Goal: Task Accomplishment & Management: Use online tool/utility

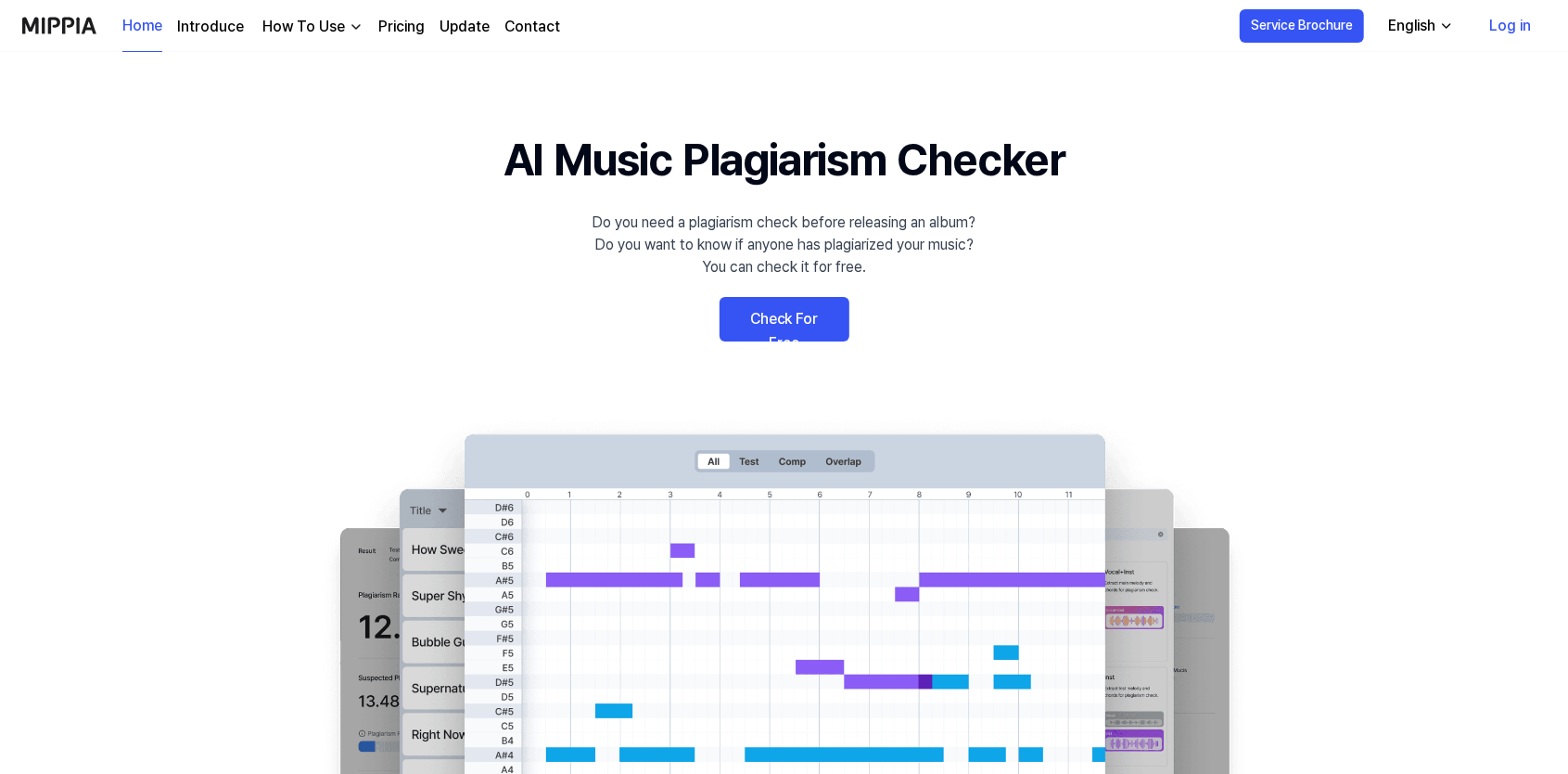
click at [761, 353] on 배너 "AI Music Plagiarism Checker Do you need a plagiarism check before releasing an …" at bounding box center [785, 466] width 1336 height 679
click at [777, 318] on link "Check For Free" at bounding box center [785, 319] width 130 height 45
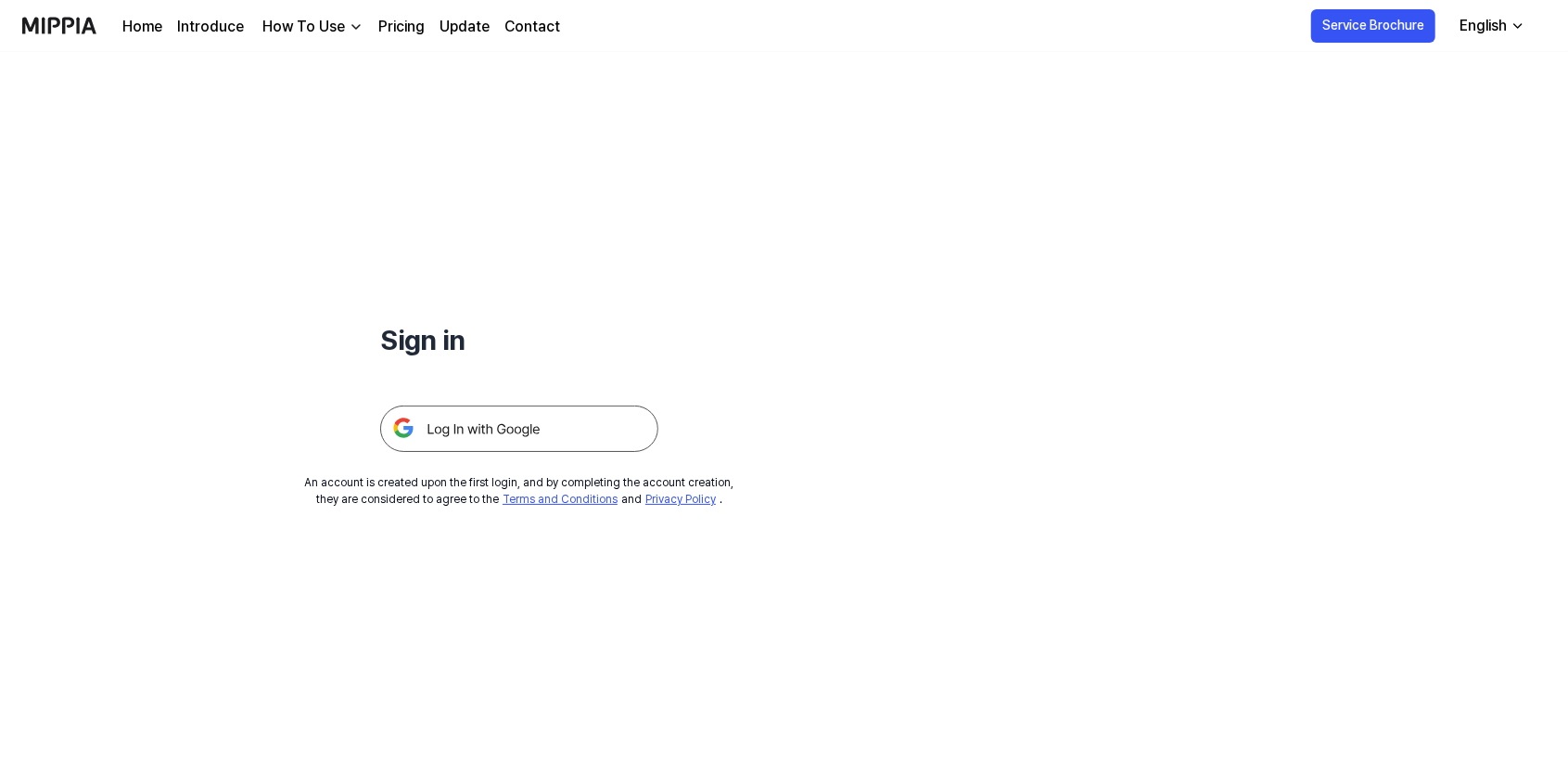
click at [580, 428] on img at bounding box center [518, 428] width 278 height 46
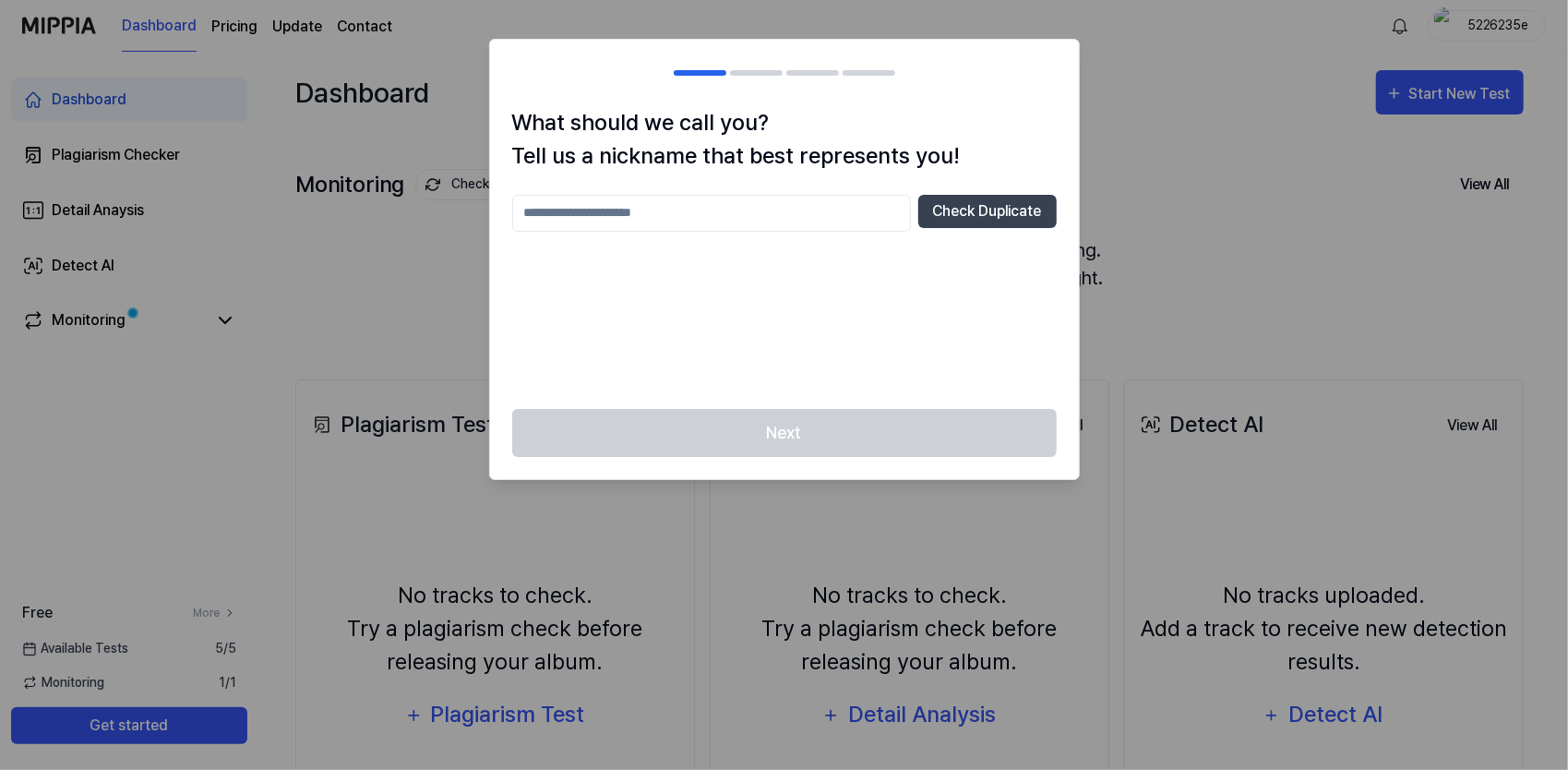
click at [715, 202] on input "text" at bounding box center [711, 214] width 398 height 37
type input "*"
type input "*******"
click at [974, 211] on button "Check Duplicate" at bounding box center [987, 212] width 139 height 33
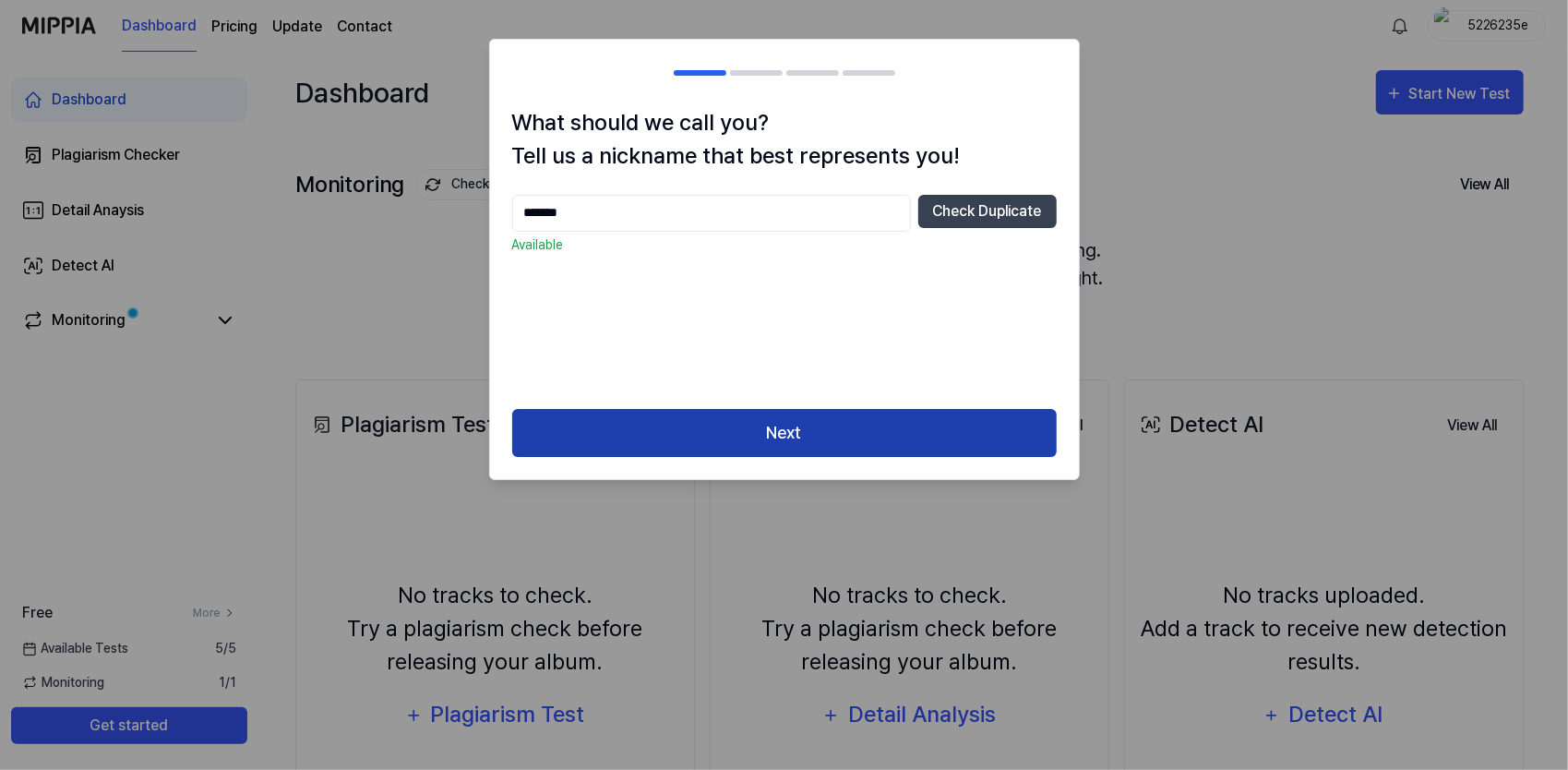
click at [867, 435] on button "Next" at bounding box center [784, 433] width 545 height 49
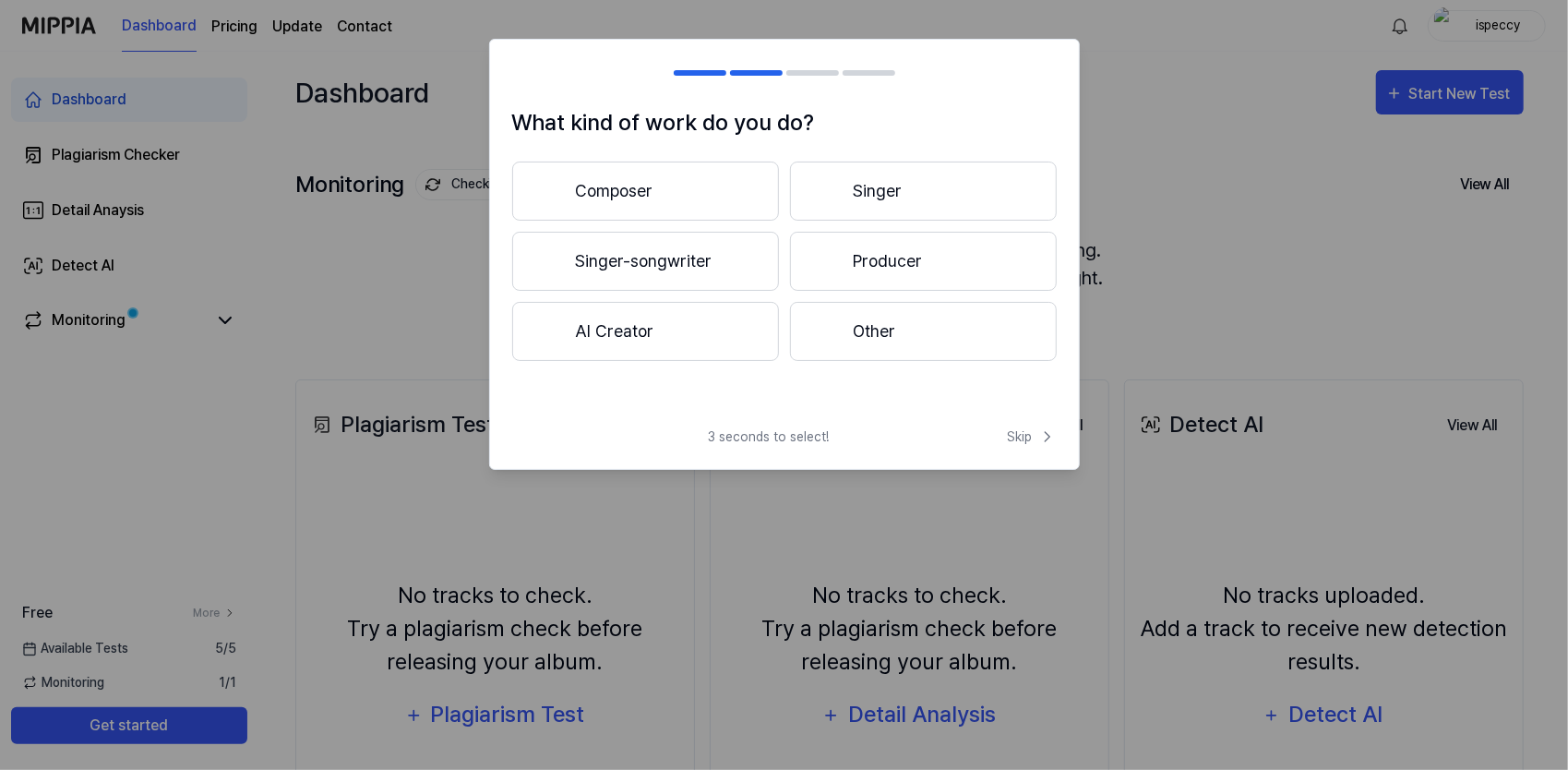
click at [715, 324] on button "AI Creator" at bounding box center [645, 331] width 267 height 59
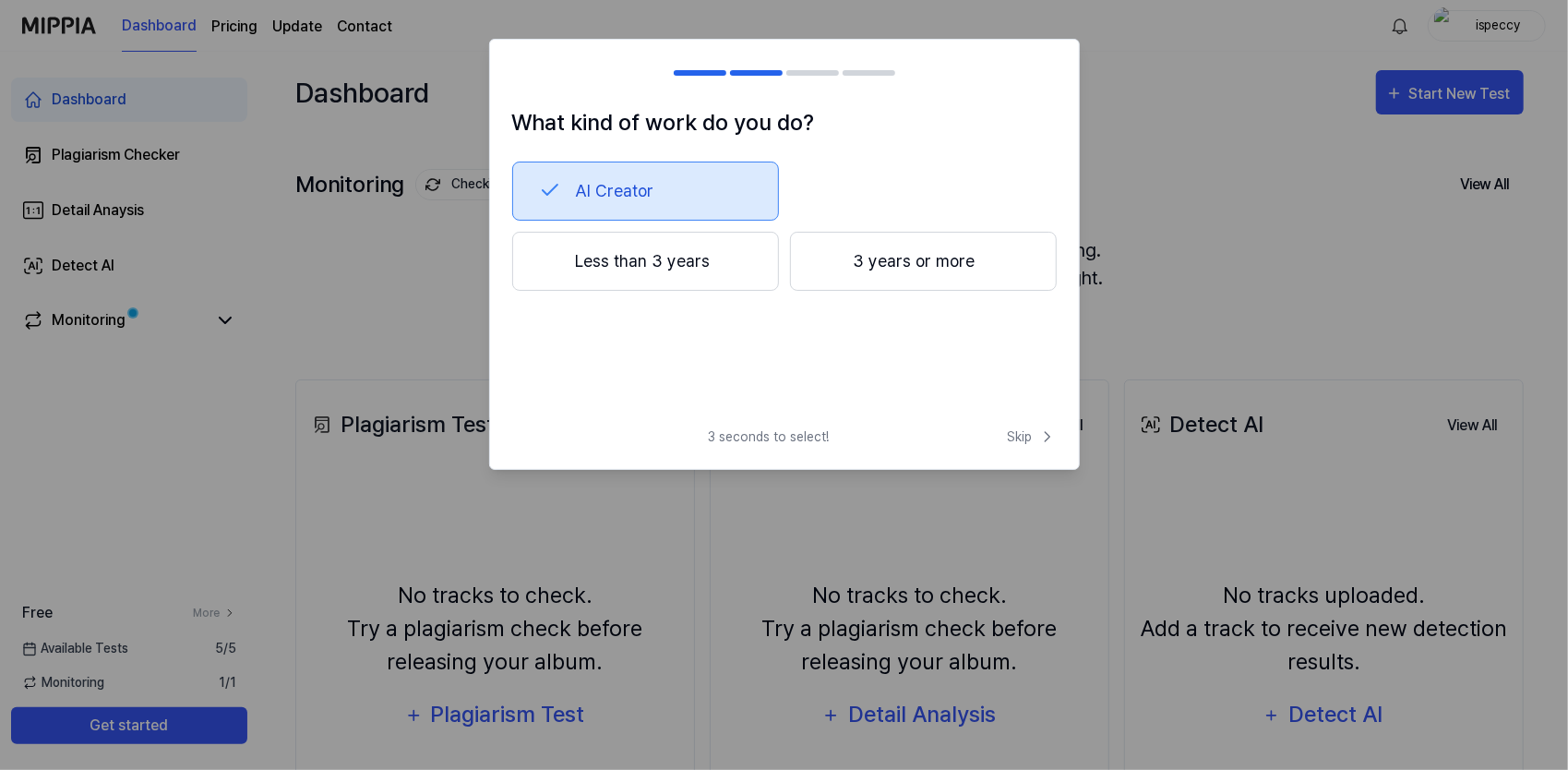
click at [695, 260] on button "Less than 3 years" at bounding box center [645, 262] width 267 height 59
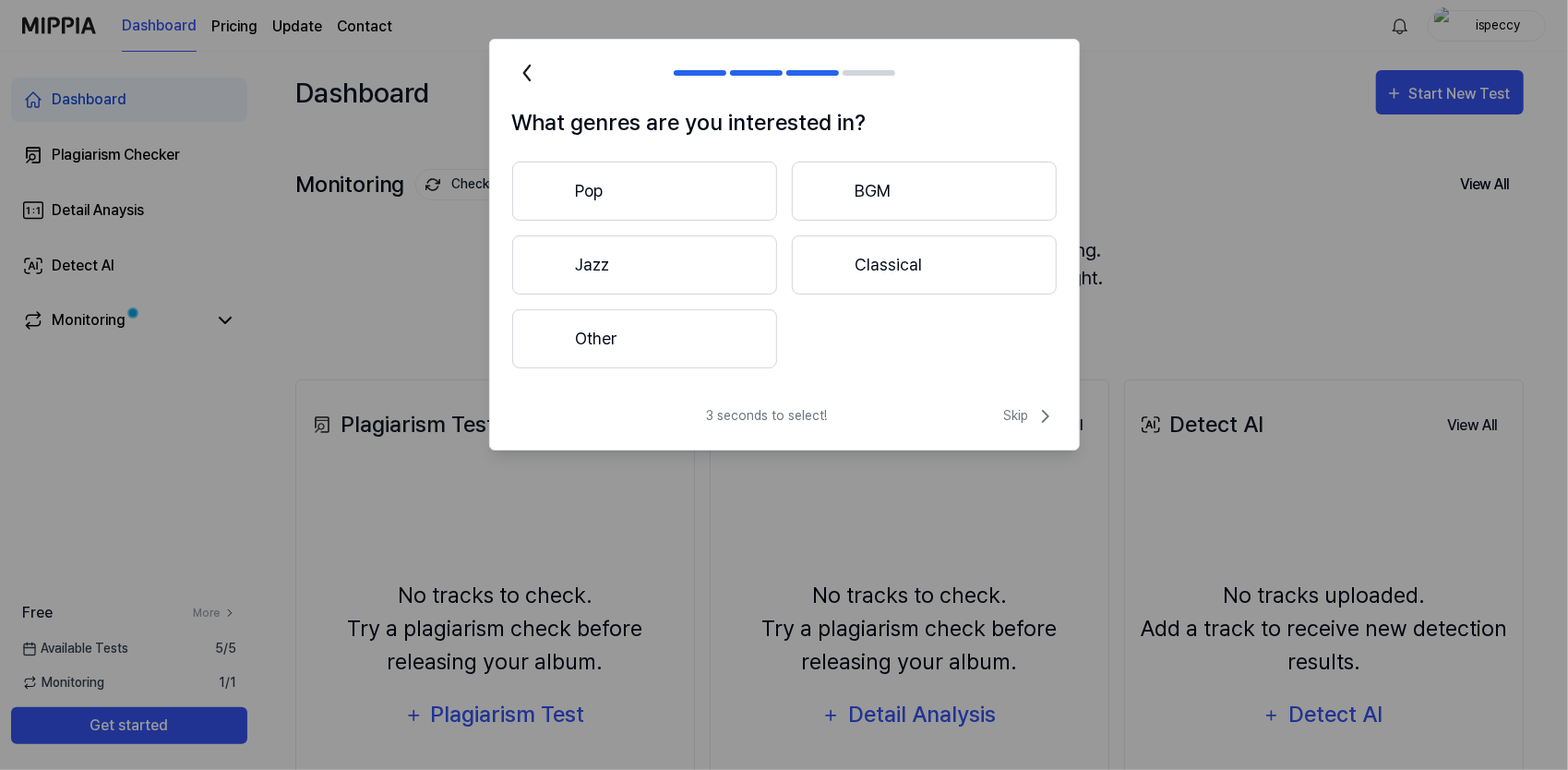
click at [668, 169] on button "Pop" at bounding box center [644, 191] width 265 height 59
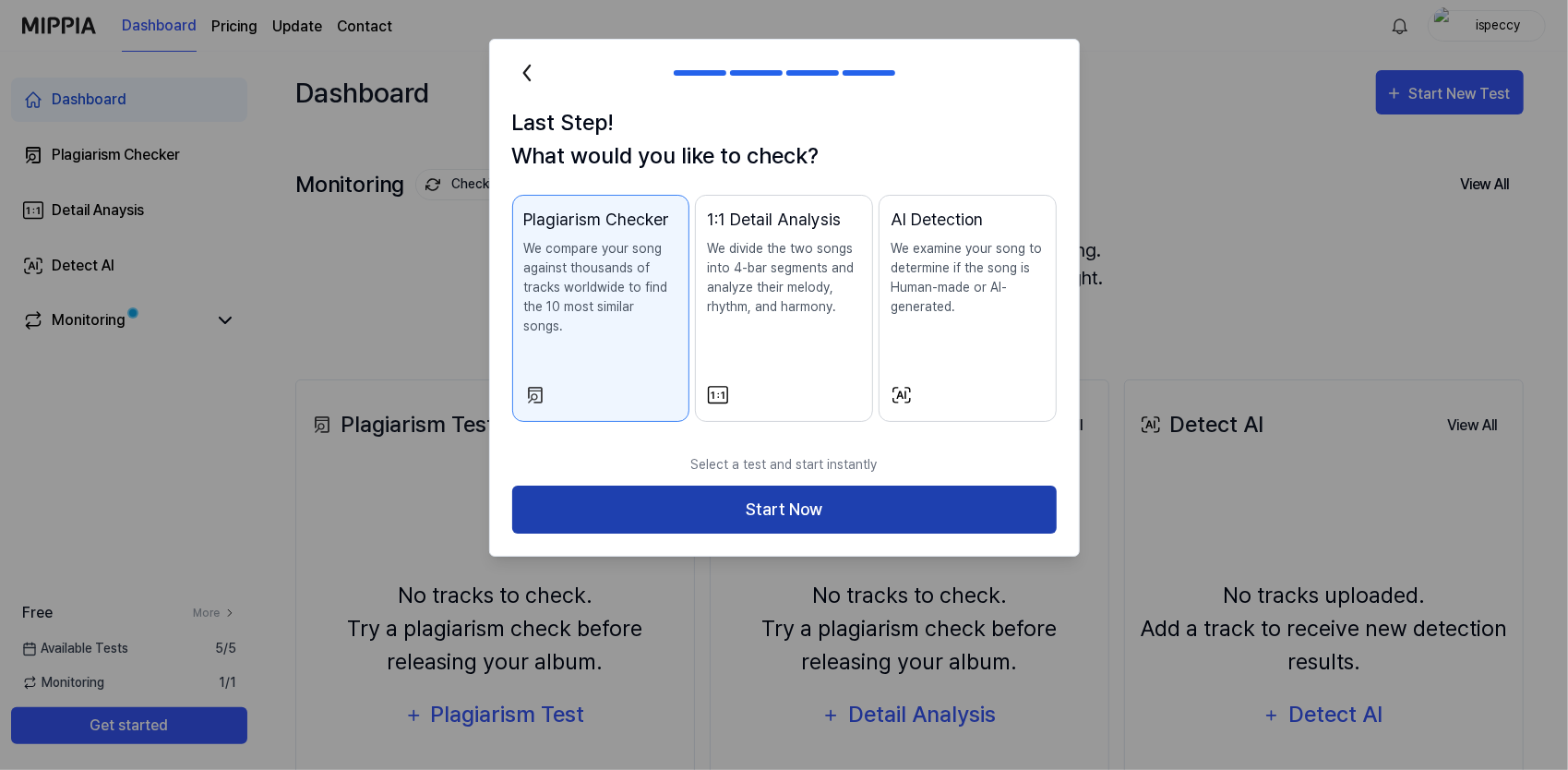
click at [777, 487] on button "Start Now" at bounding box center [784, 509] width 545 height 49
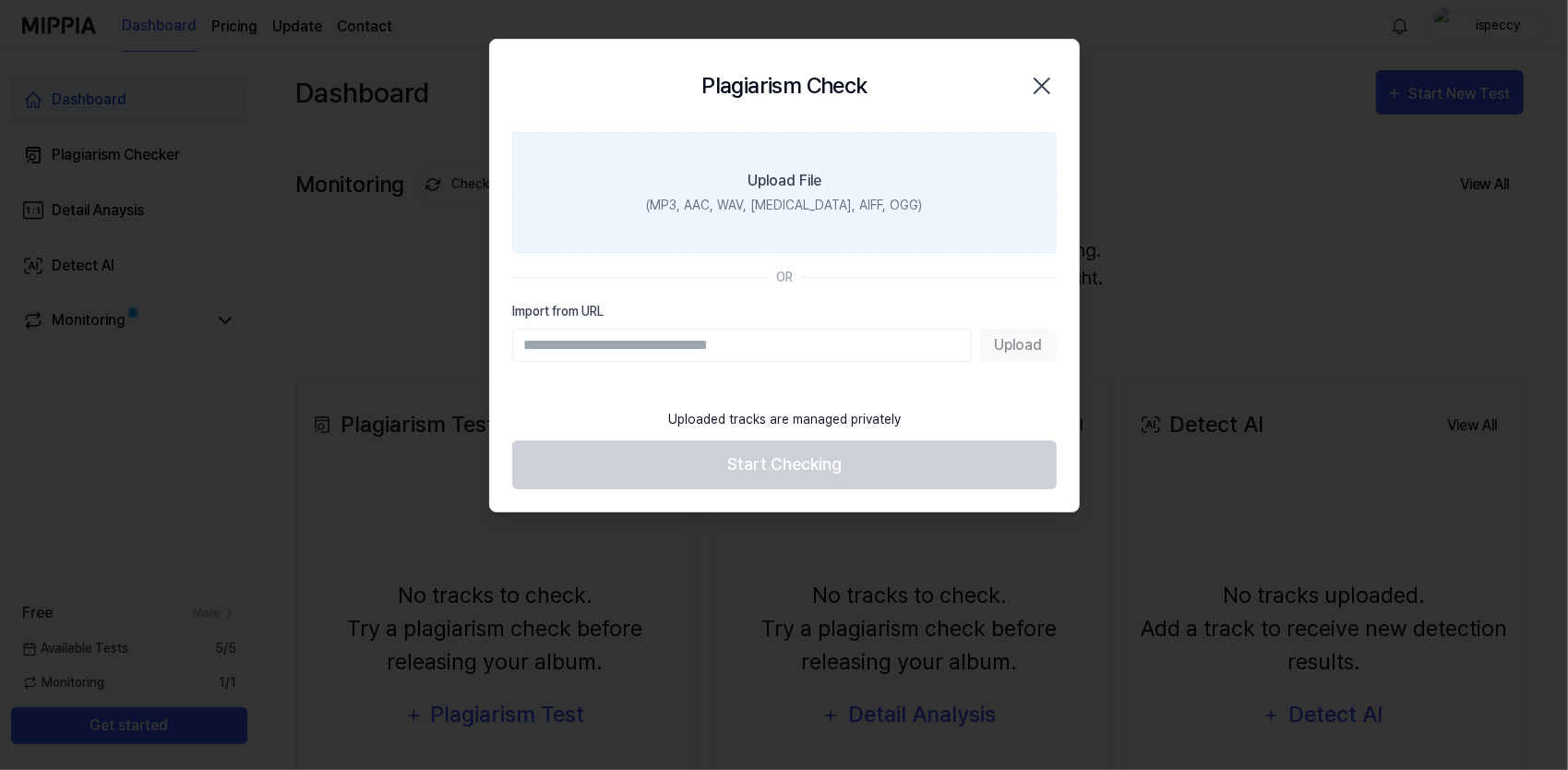
click at [802, 159] on label "Upload File (MP3, AAC, WAV, FLAC, AIFF, OGG)" at bounding box center [784, 192] width 545 height 121
click at [0, 0] on input "Upload File (MP3, AAC, WAV, FLAC, AIFF, OGG)" at bounding box center [0, 0] width 0 height 0
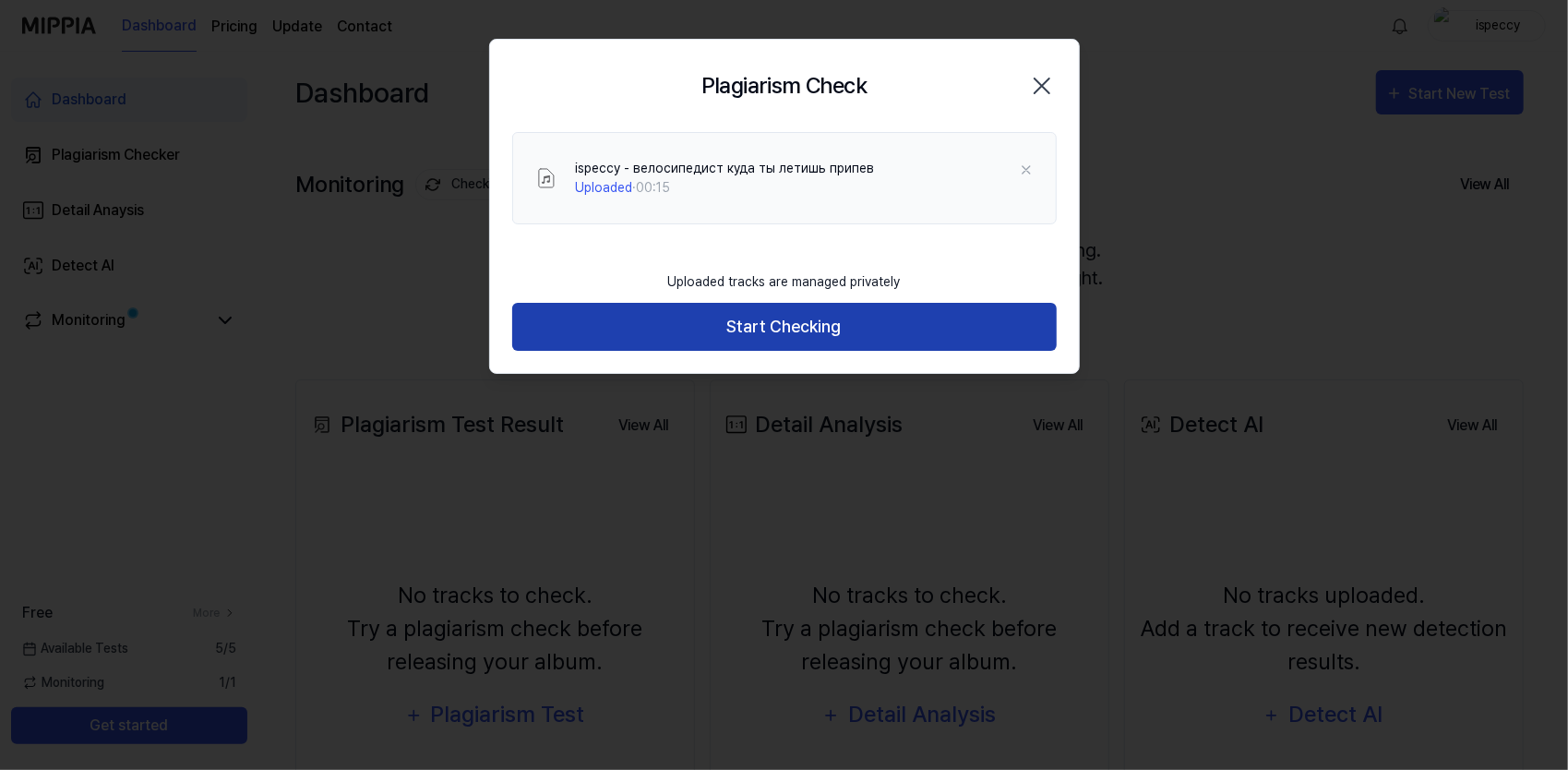
click at [788, 323] on button "Start Checking" at bounding box center [784, 326] width 545 height 49
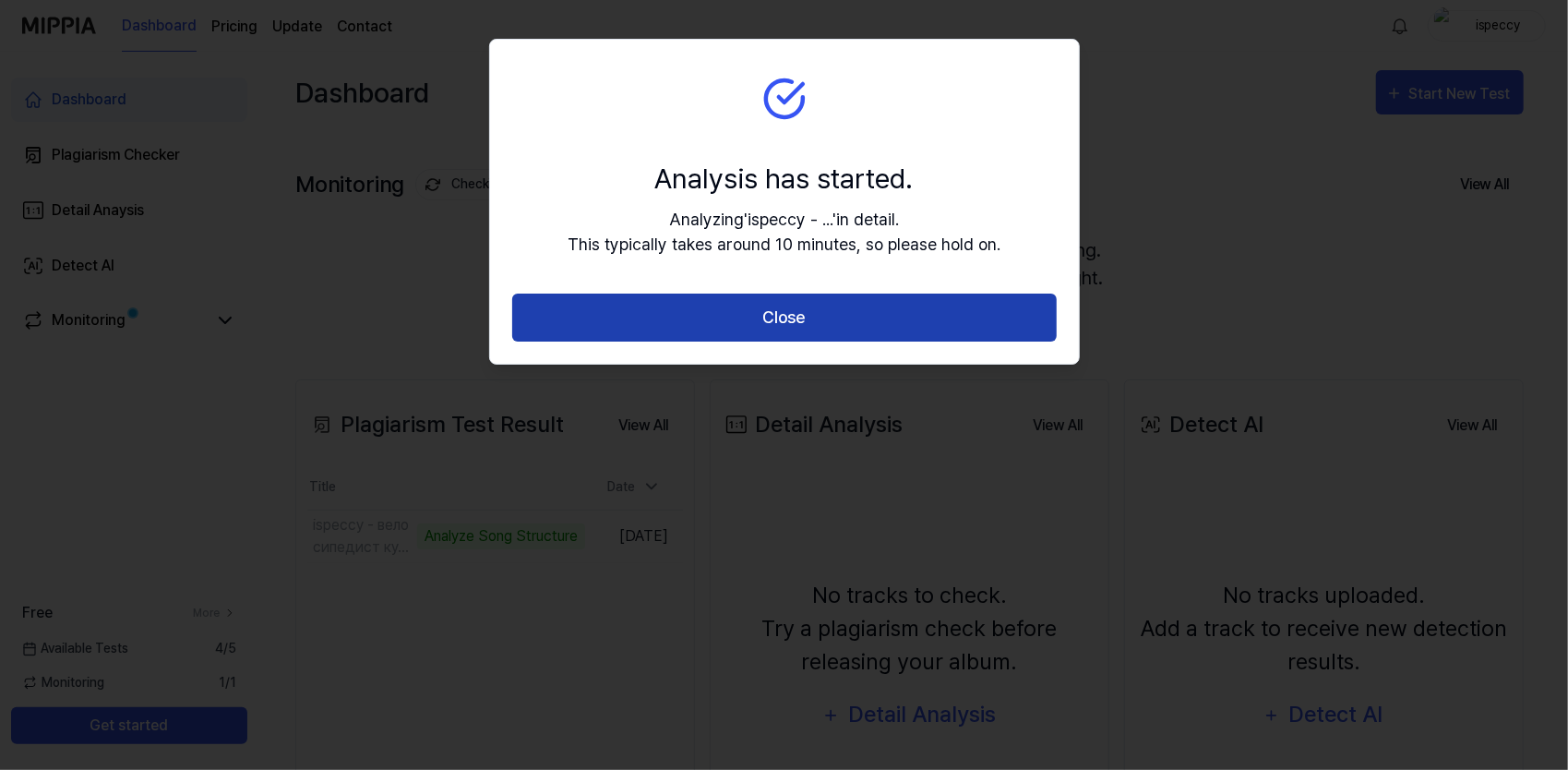
click at [811, 317] on button "Close" at bounding box center [784, 317] width 545 height 49
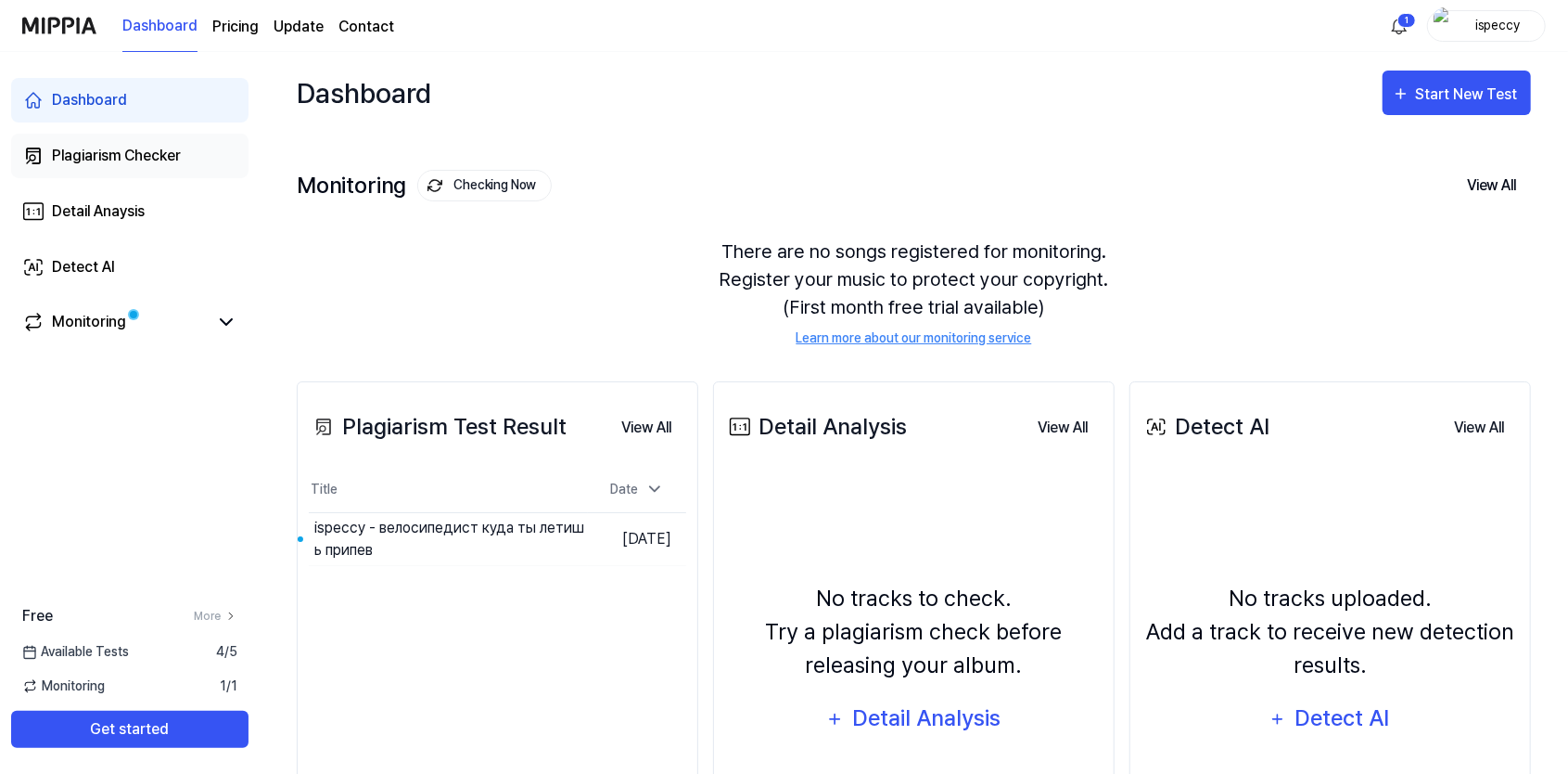
click at [117, 150] on div "Plagiarism Checker" at bounding box center [116, 156] width 129 height 22
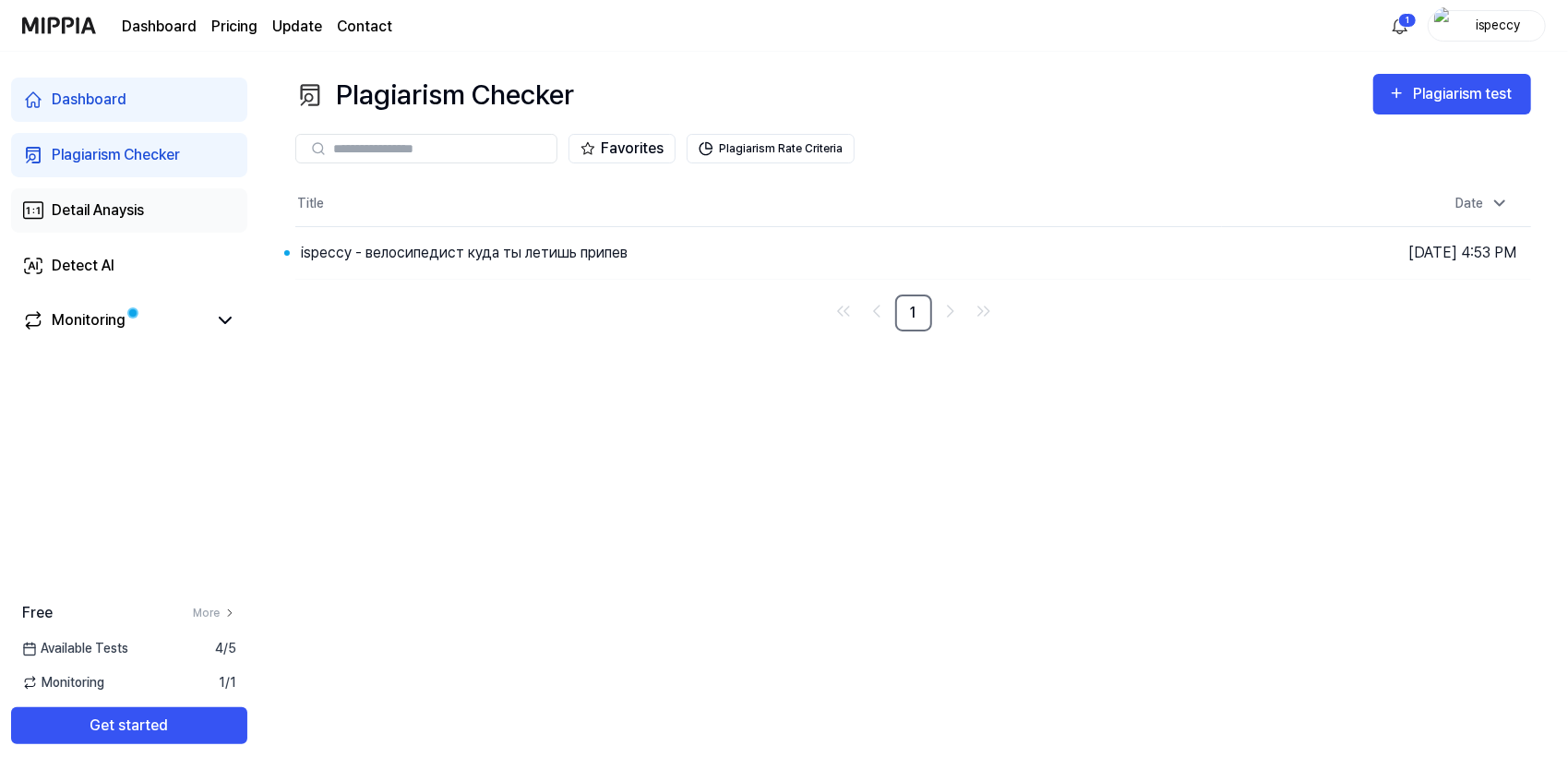
click at [104, 218] on div "Detail Anaysis" at bounding box center [98, 211] width 92 height 22
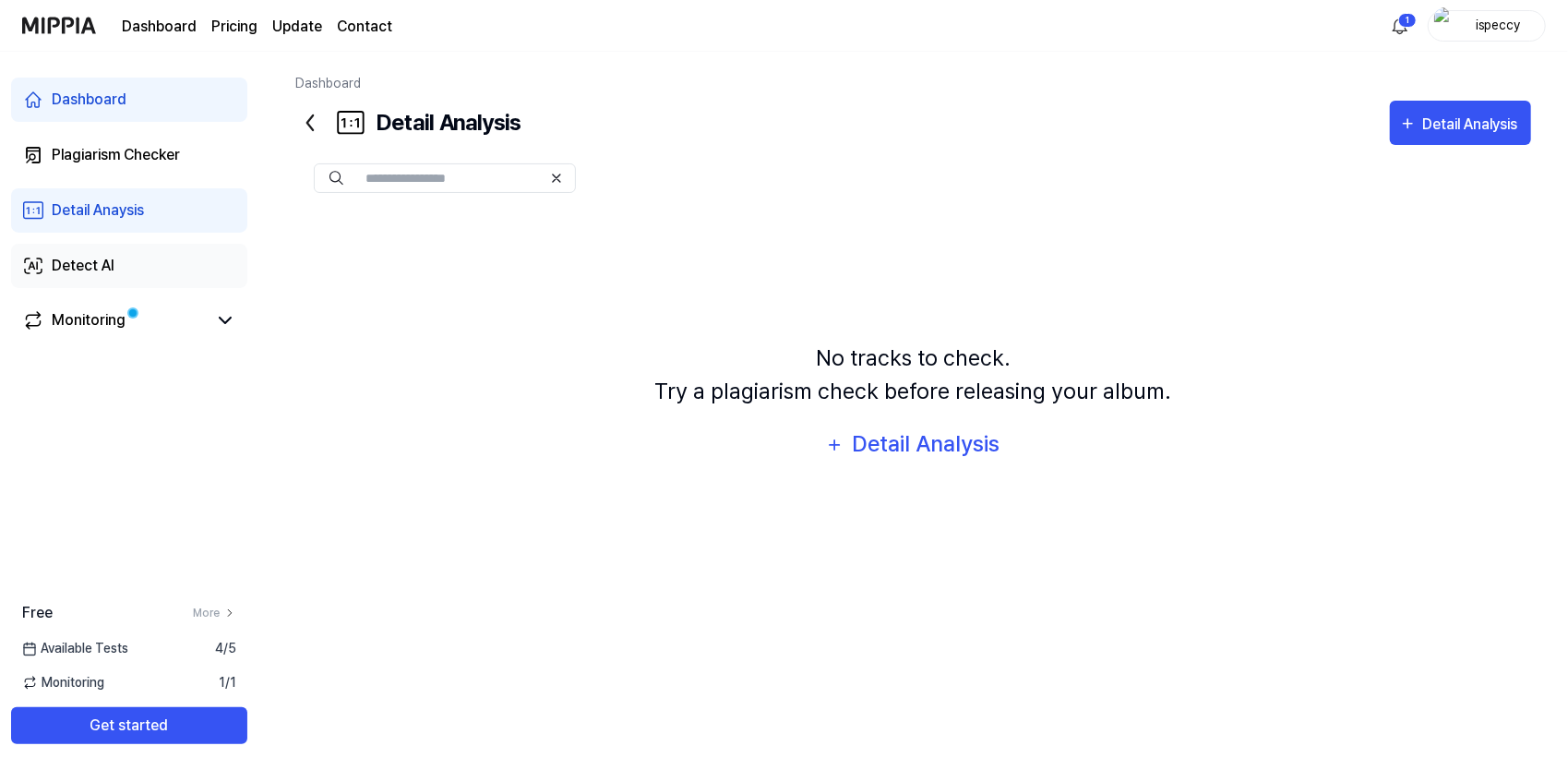
click at [85, 246] on link "Detect AI" at bounding box center [129, 266] width 237 height 44
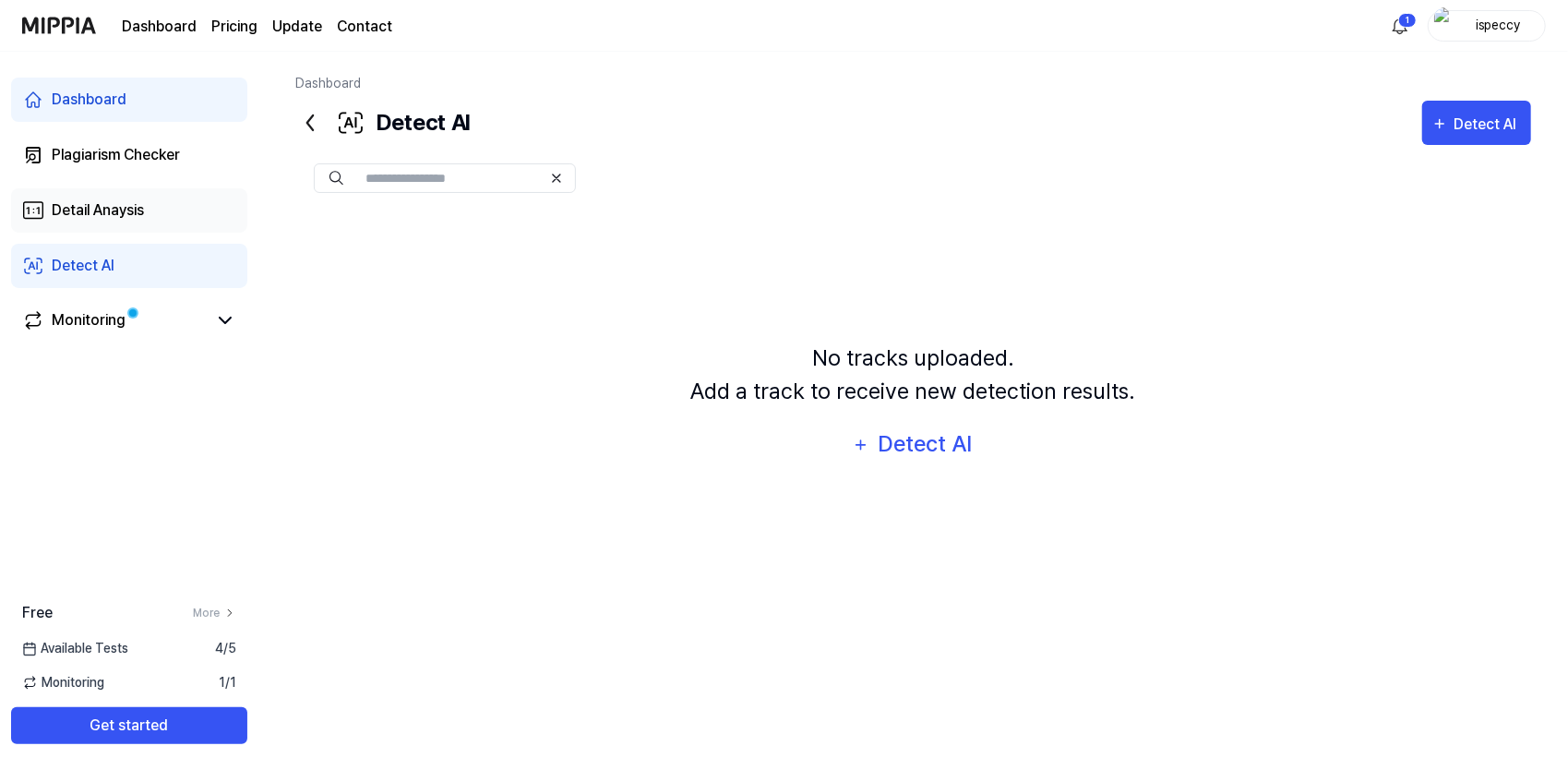
click at [104, 227] on link "Detail Anaysis" at bounding box center [129, 211] width 237 height 44
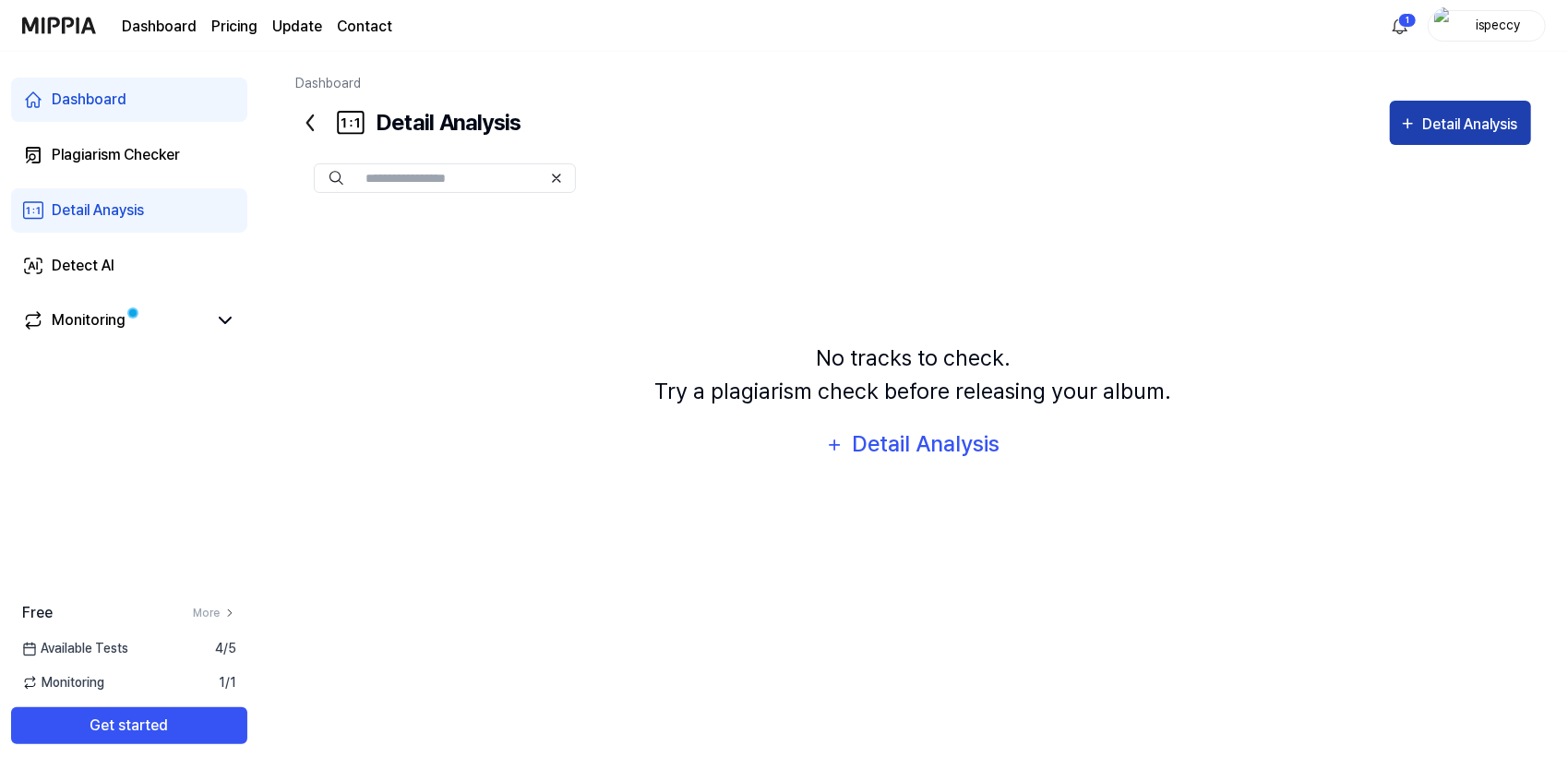
click at [1453, 135] on div "Detail Analysis" at bounding box center [1473, 125] width 100 height 24
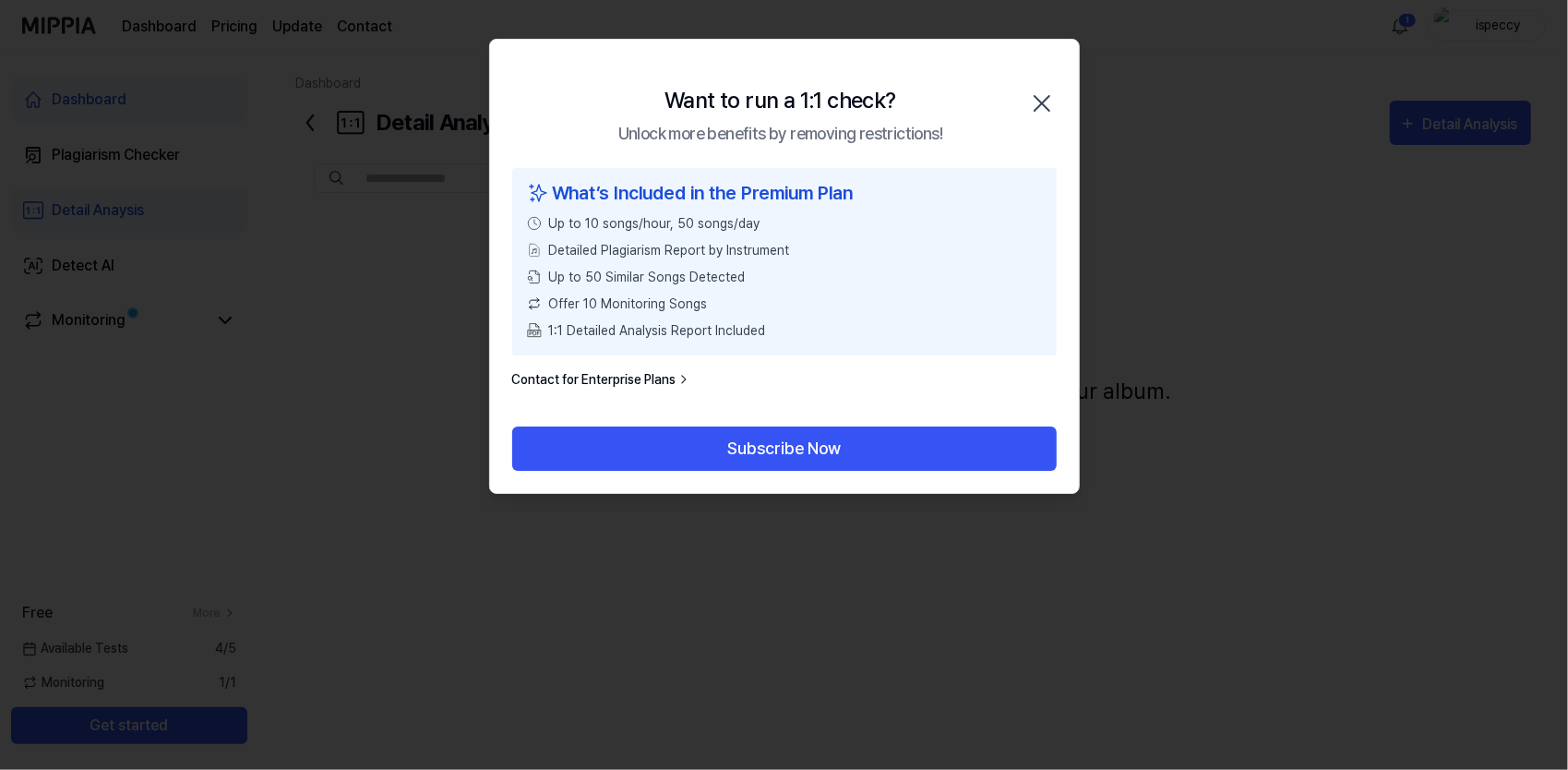
click at [1039, 104] on icon "button" at bounding box center [1042, 104] width 15 height 15
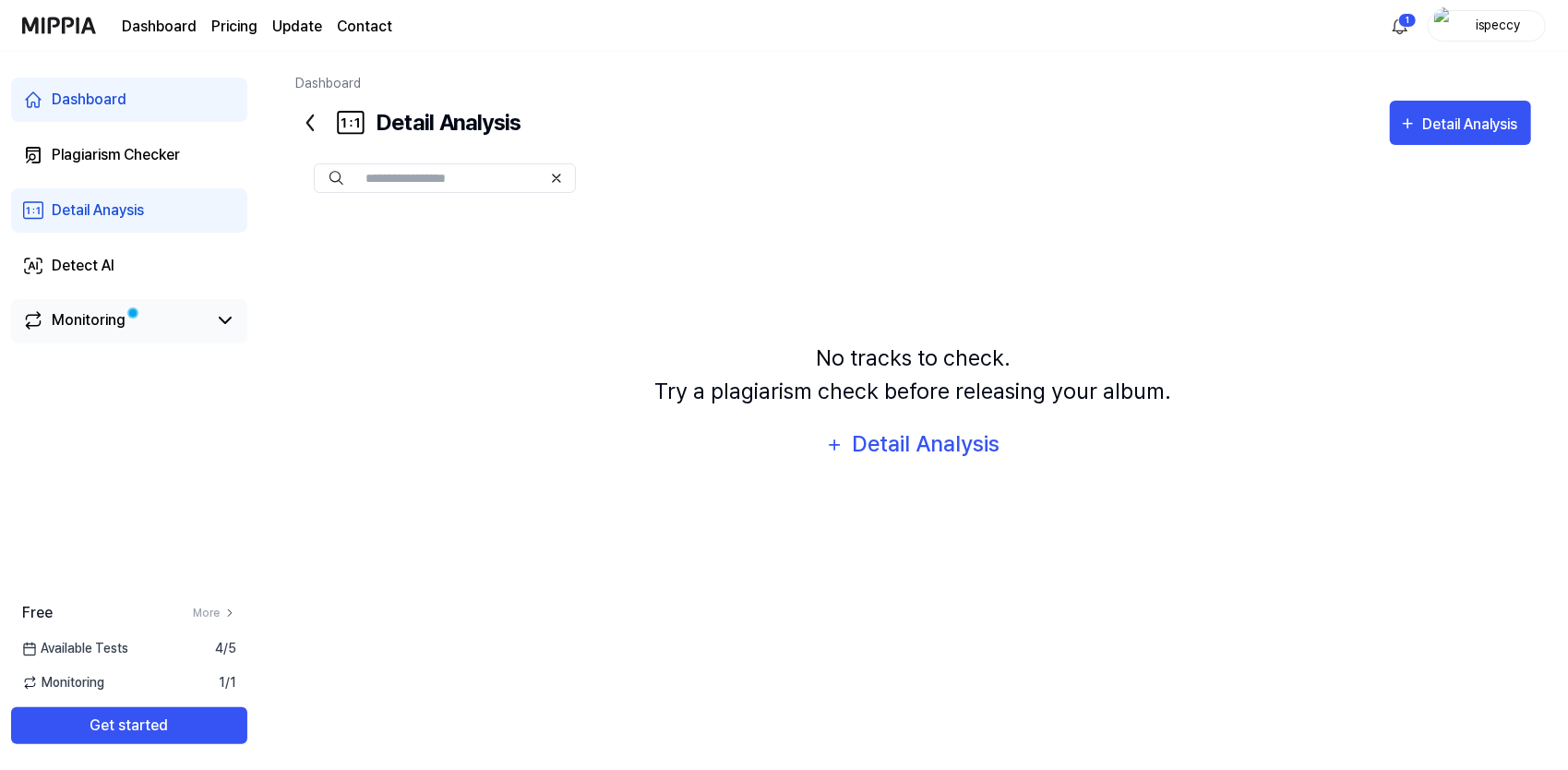
click at [92, 326] on div "Monitoring" at bounding box center [89, 320] width 74 height 22
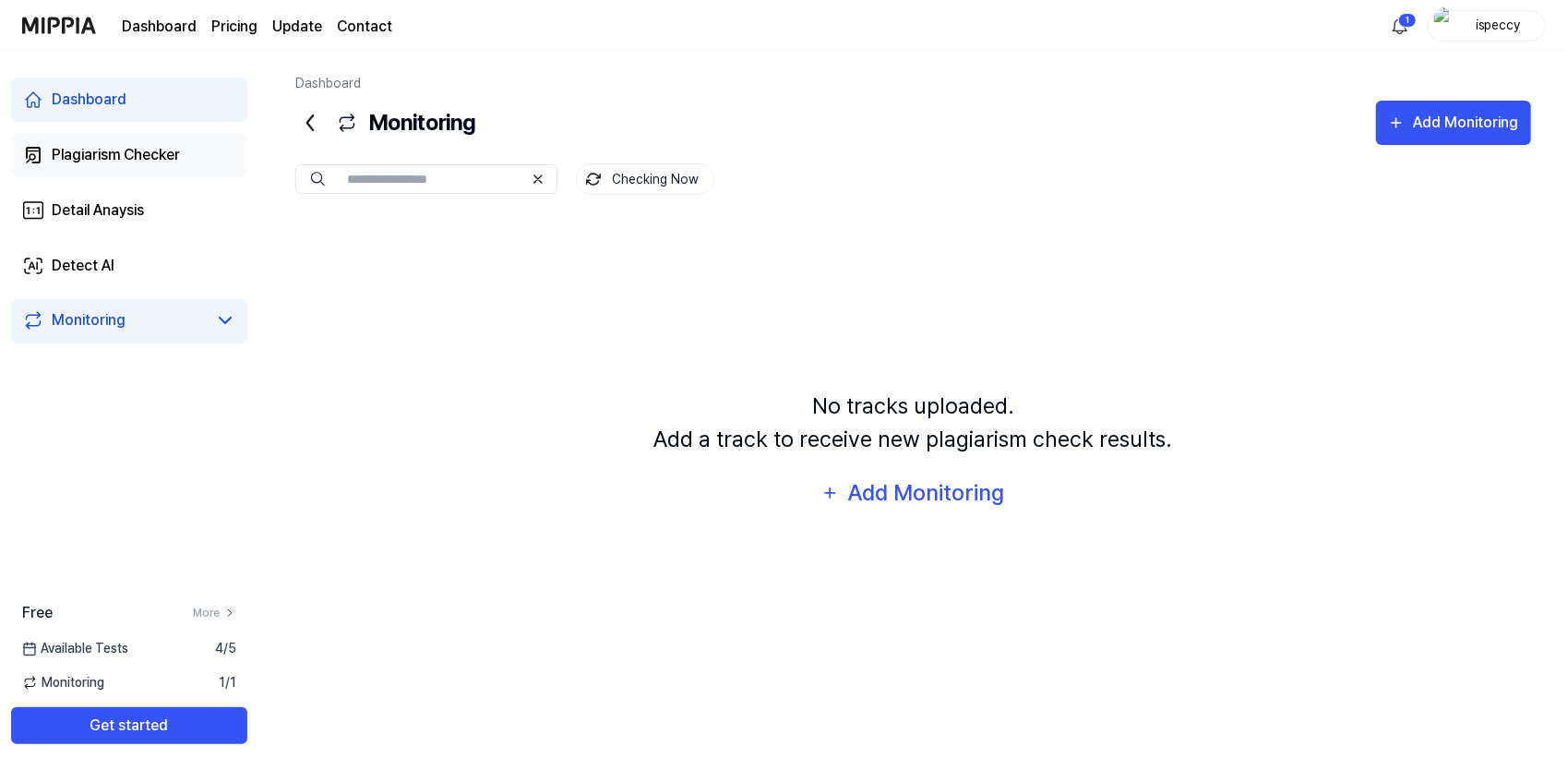
click at [83, 142] on link "Plagiarism Checker" at bounding box center [129, 155] width 237 height 44
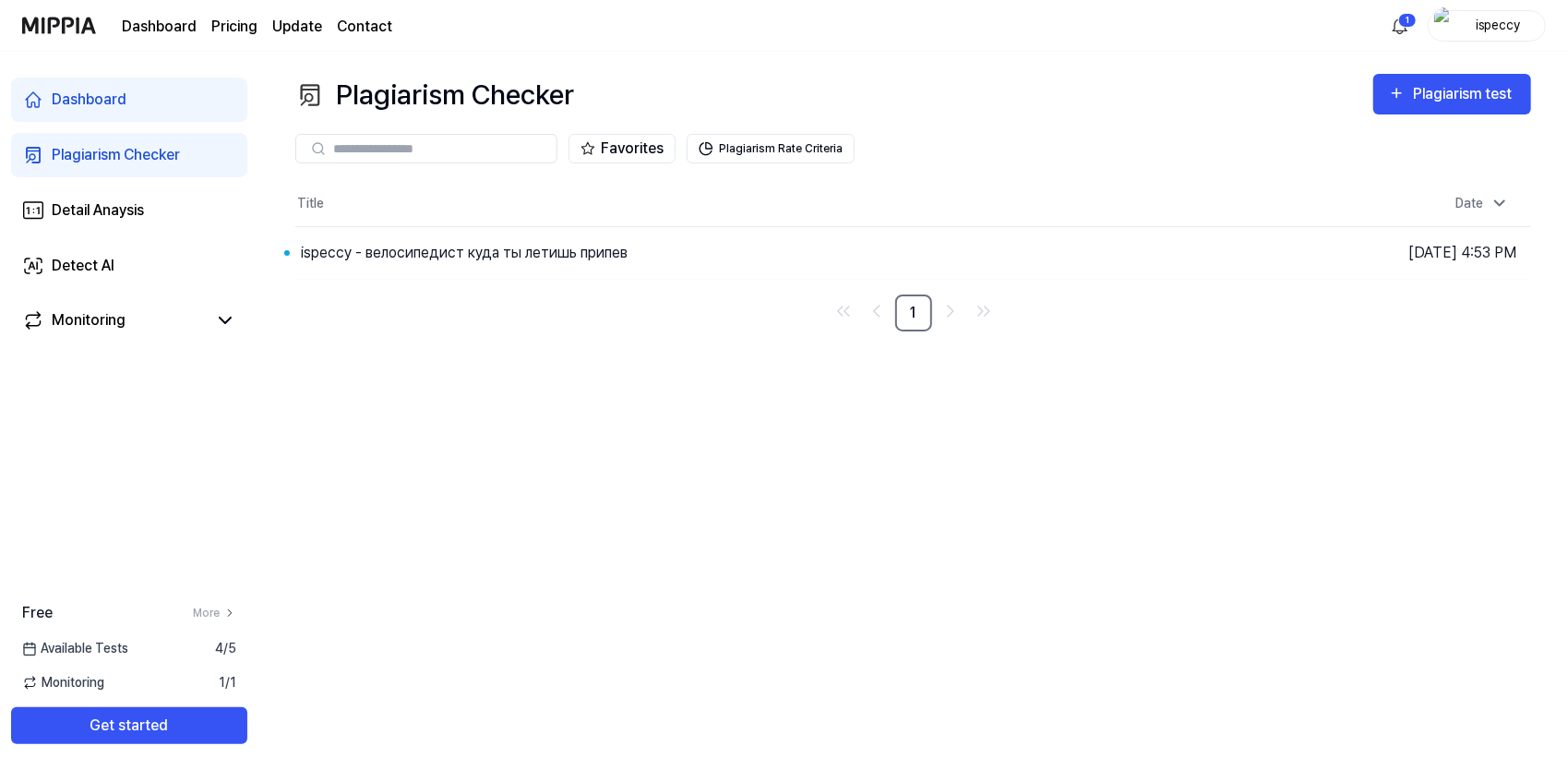
click at [239, 25] on page\) "Pricing" at bounding box center [235, 27] width 46 height 22
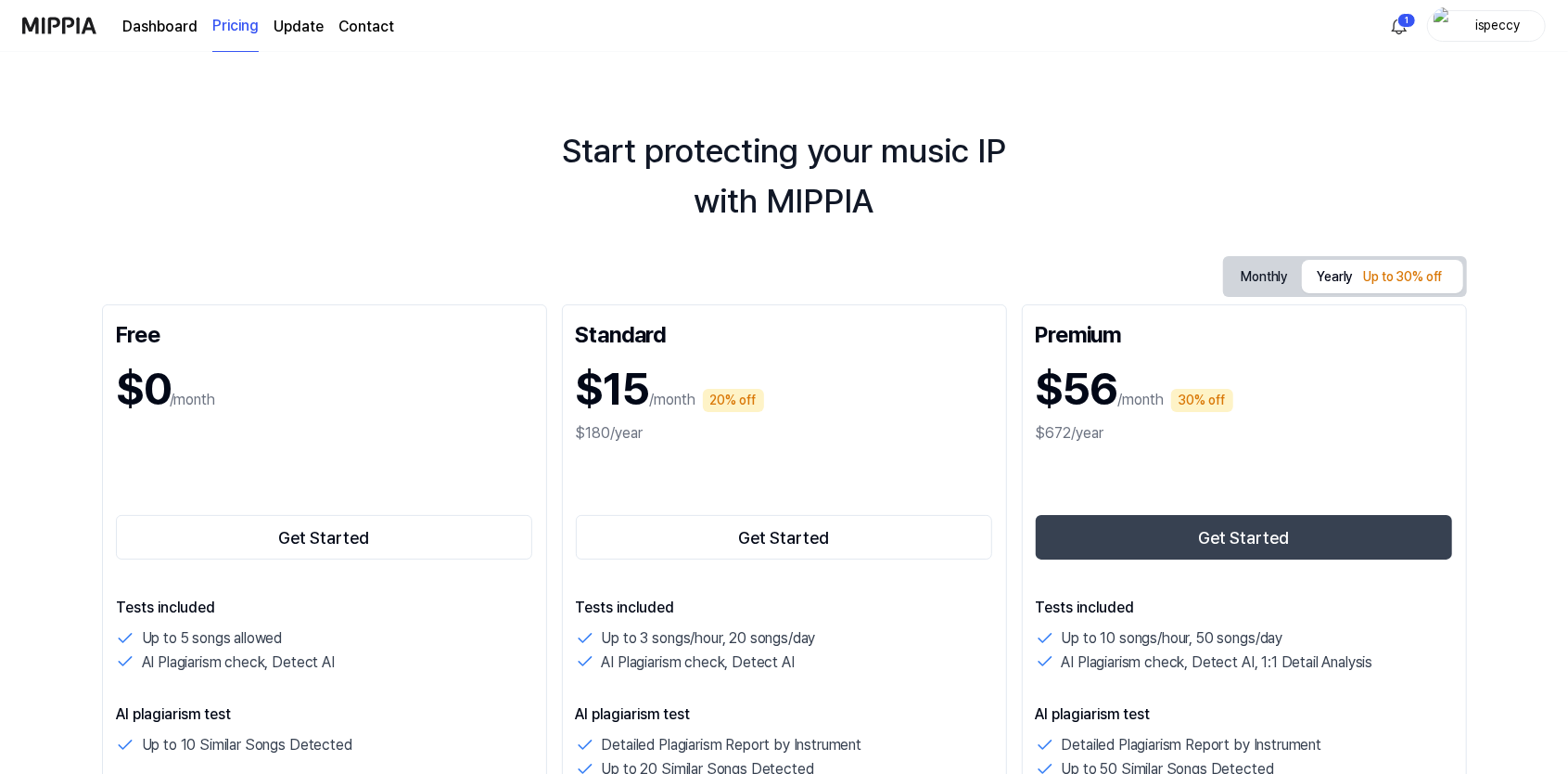
click at [150, 30] on link "Dashboard" at bounding box center [160, 27] width 75 height 22
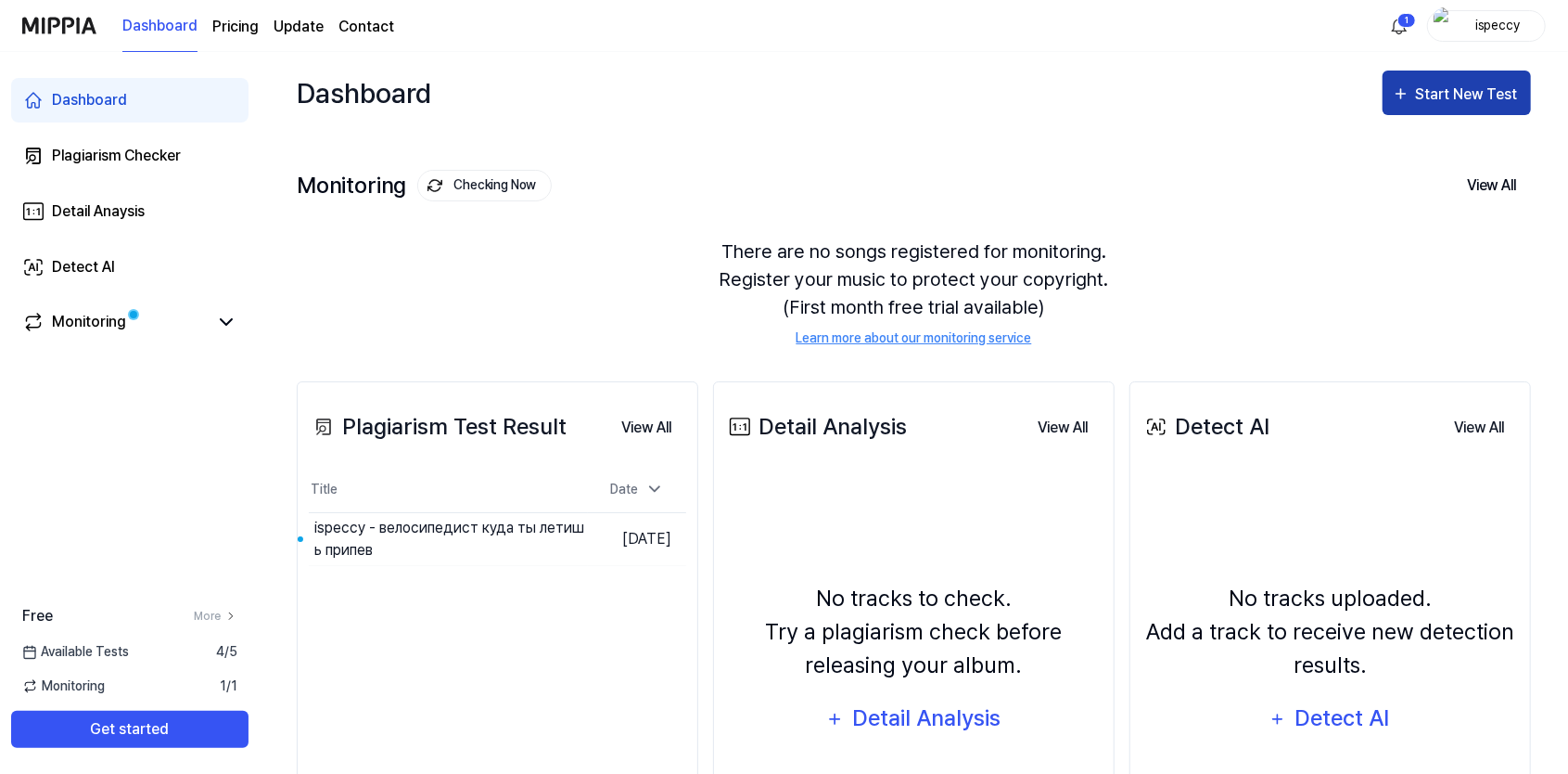
click at [1441, 106] on div "Start New Test" at bounding box center [1469, 95] width 106 height 24
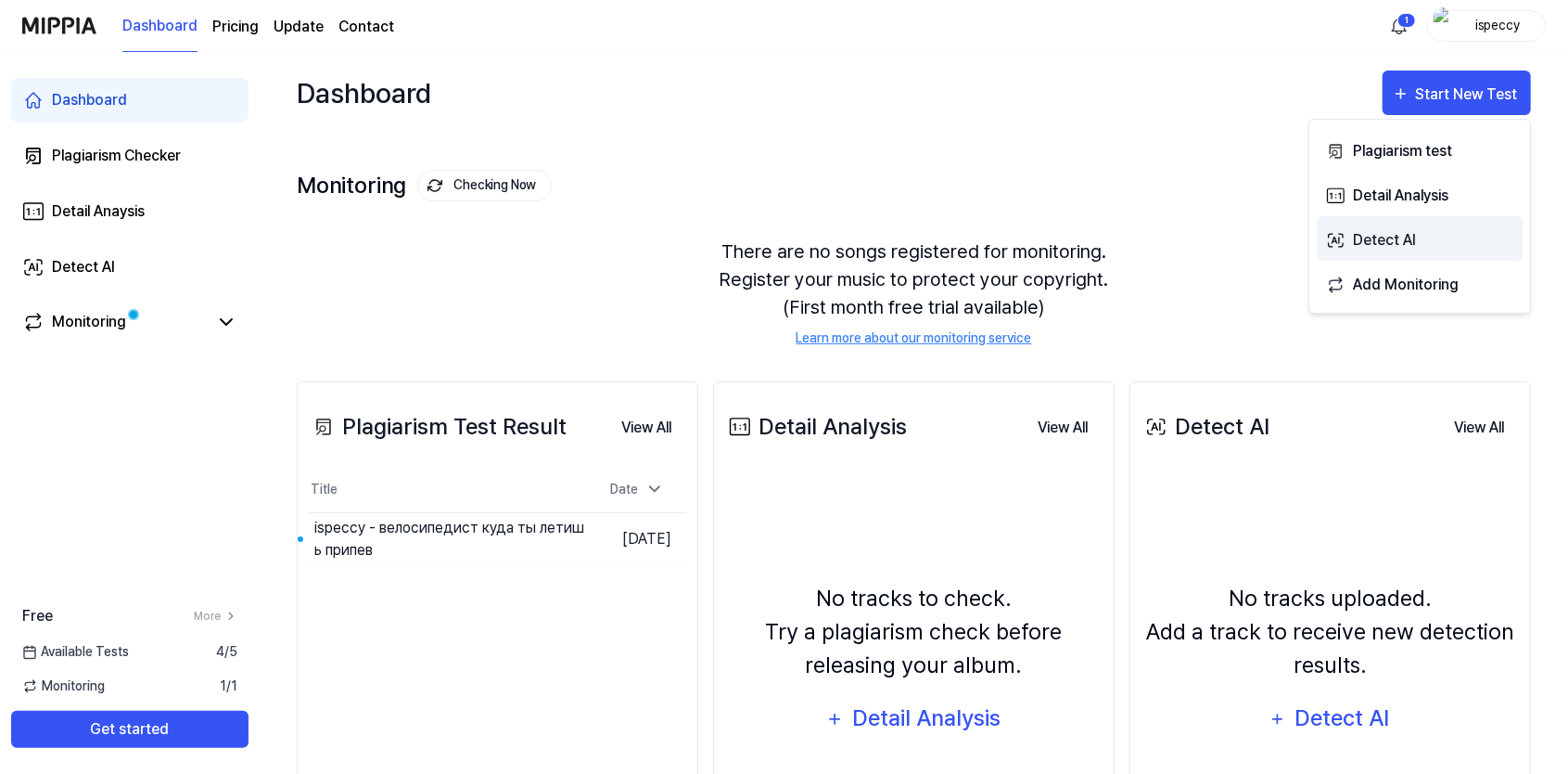
click at [1353, 230] on div "Detect AI" at bounding box center [1434, 241] width 162 height 24
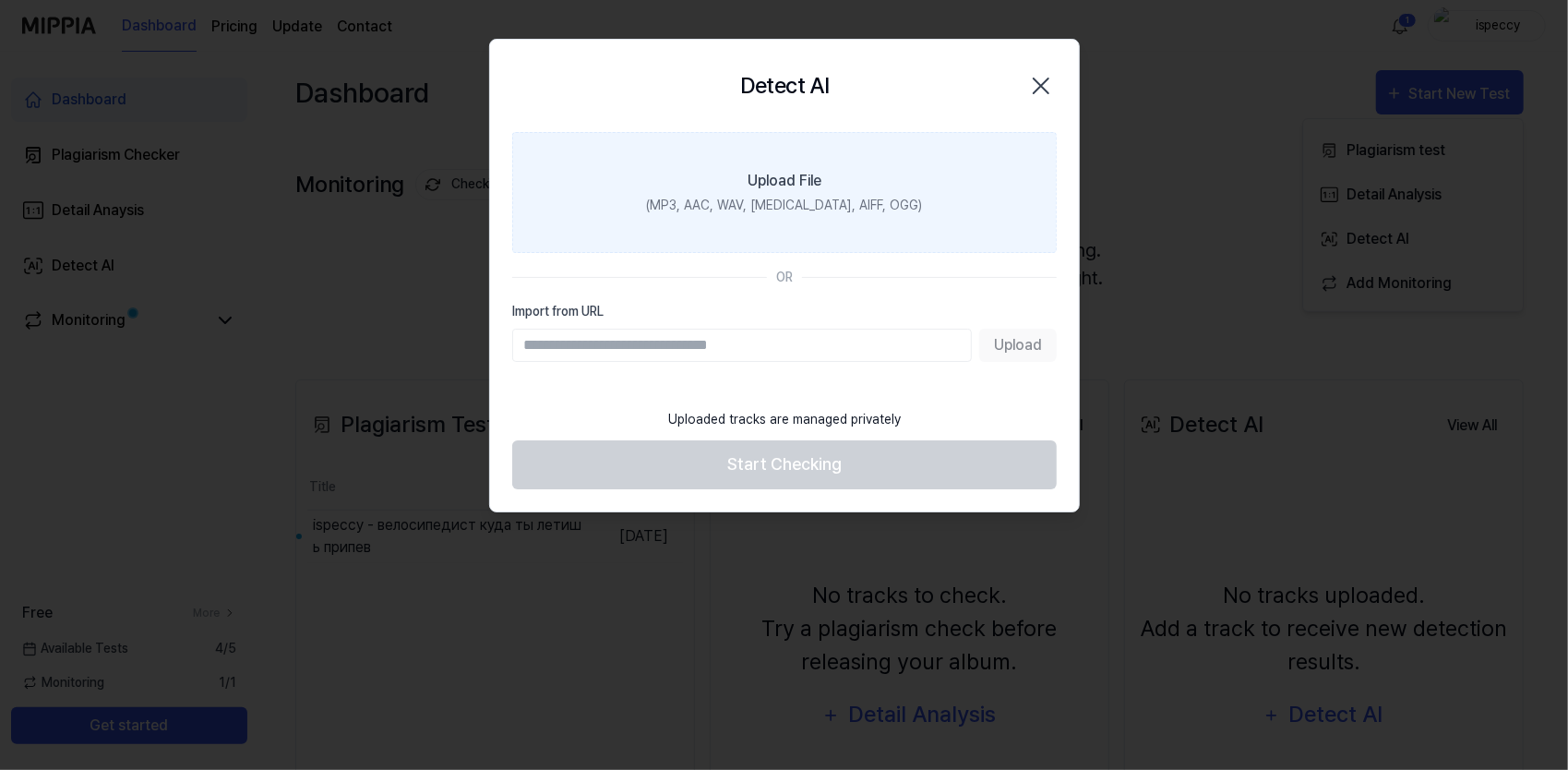
click at [766, 213] on div "(MP3, AAC, WAV, FLAC, AIFF, OGG)" at bounding box center [784, 205] width 276 height 19
click at [0, 0] on input "Upload File (MP3, AAC, WAV, FLAC, AIFF, OGG)" at bounding box center [0, 0] width 0 height 0
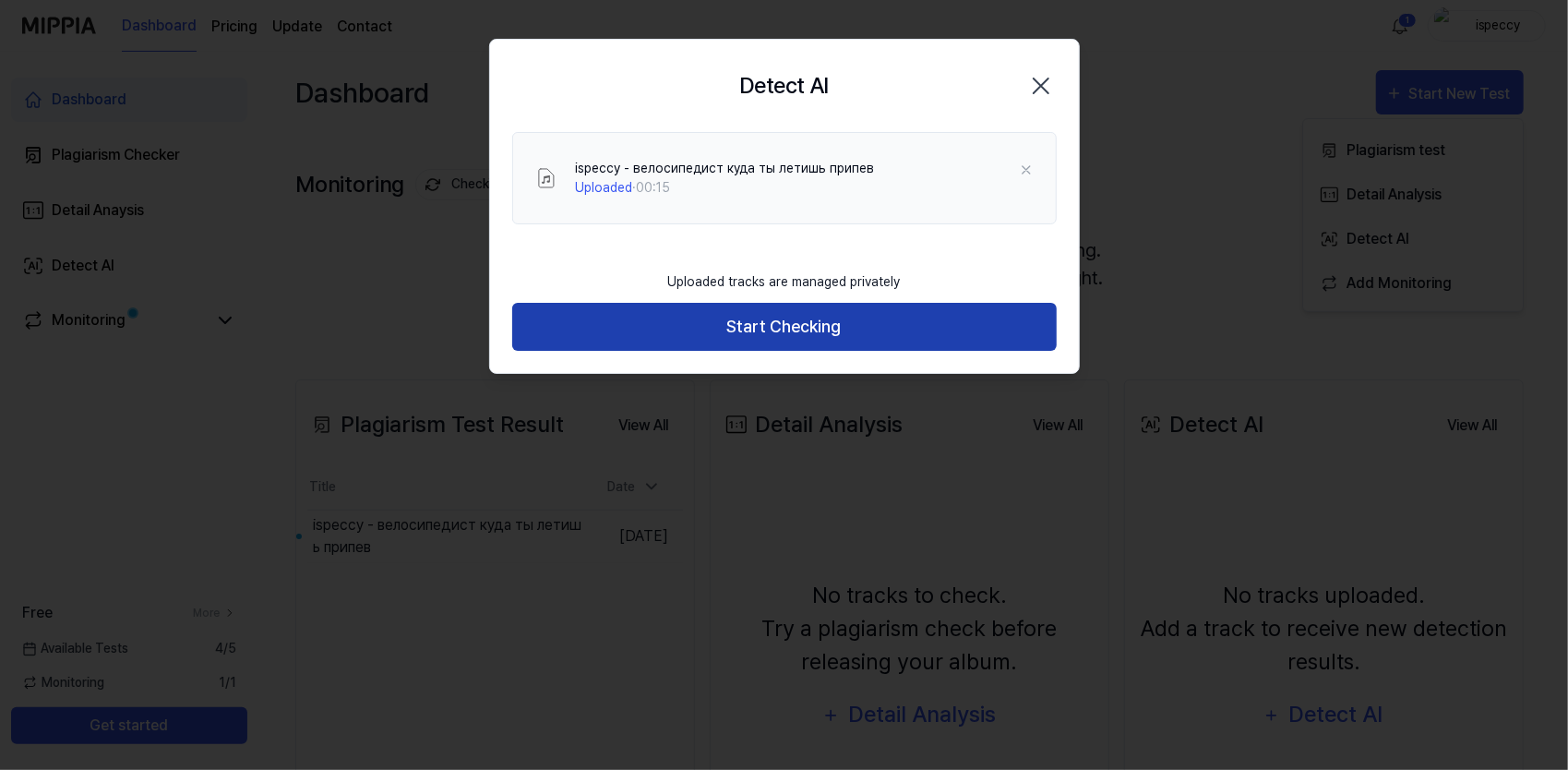
click at [758, 332] on button "Start Checking" at bounding box center [784, 326] width 545 height 49
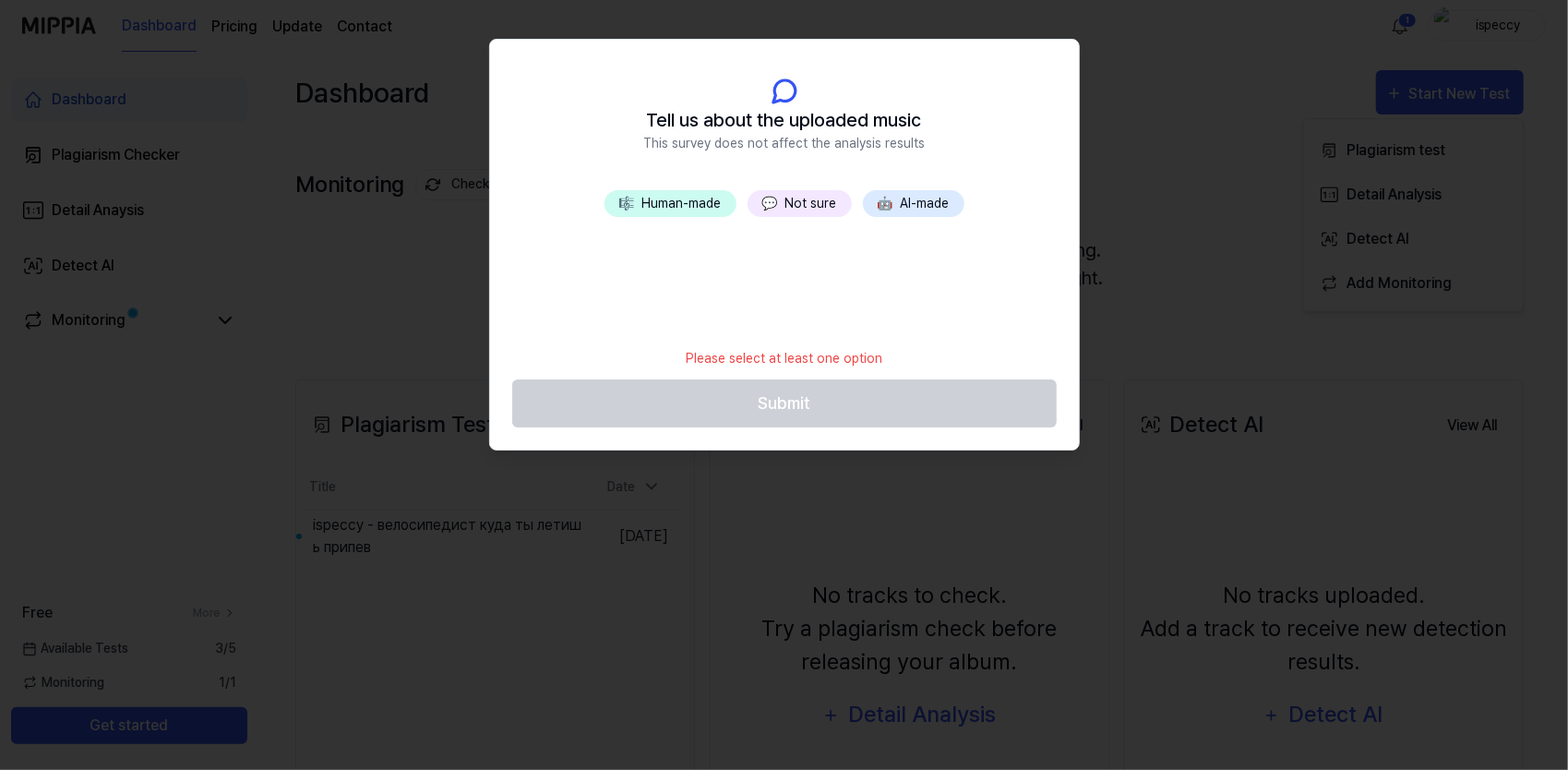
click at [908, 205] on button "🤖 AI-made" at bounding box center [913, 203] width 102 height 27
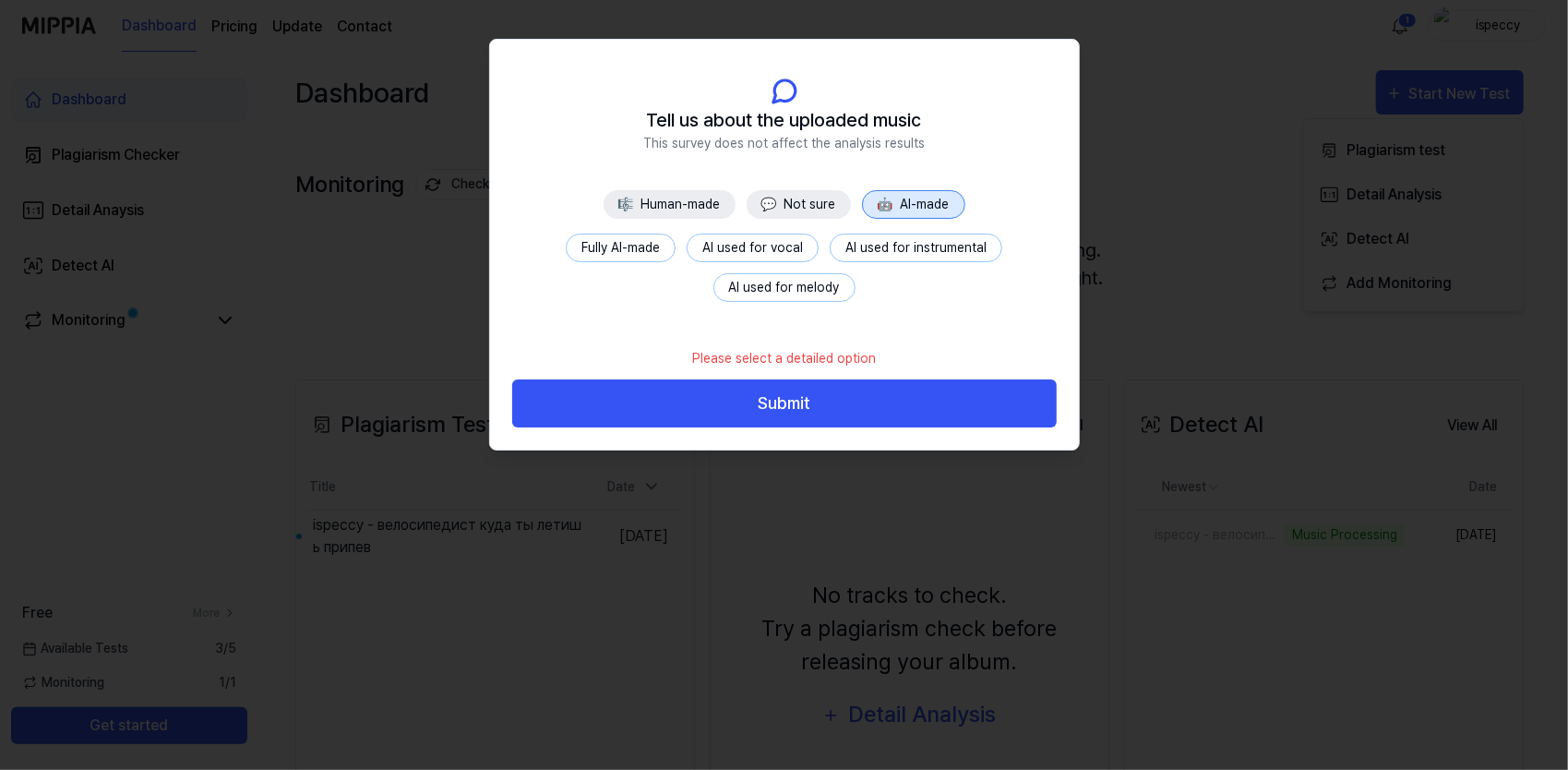
click at [811, 286] on button "AI used for melody" at bounding box center [785, 287] width 142 height 29
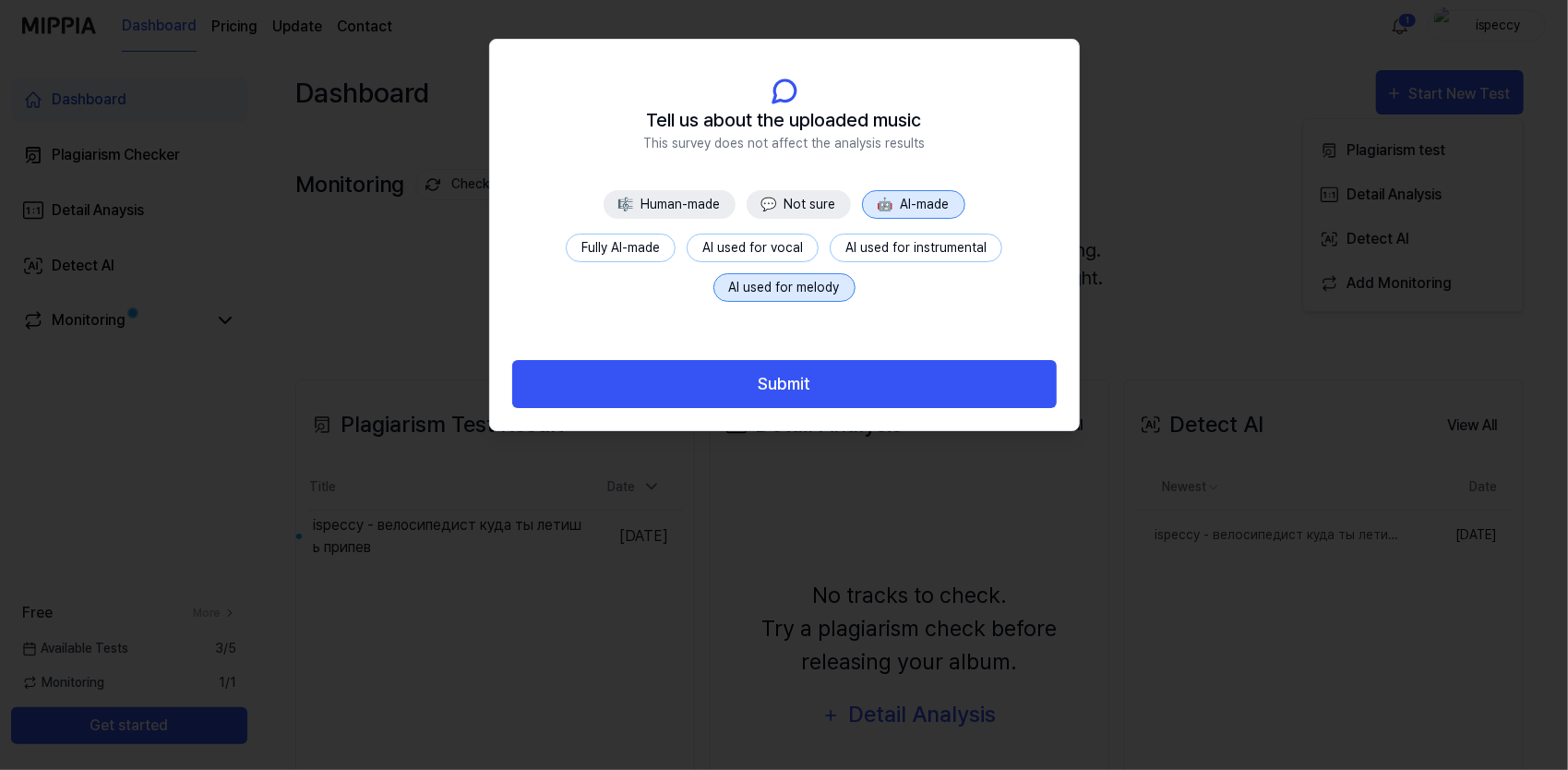
drag, startPoint x: 794, startPoint y: 374, endPoint x: 799, endPoint y: 297, distance: 77.2
click at [804, 332] on div "Tell us about the uploaded music This survey does not affect the analysis resul…" at bounding box center [784, 235] width 589 height 391
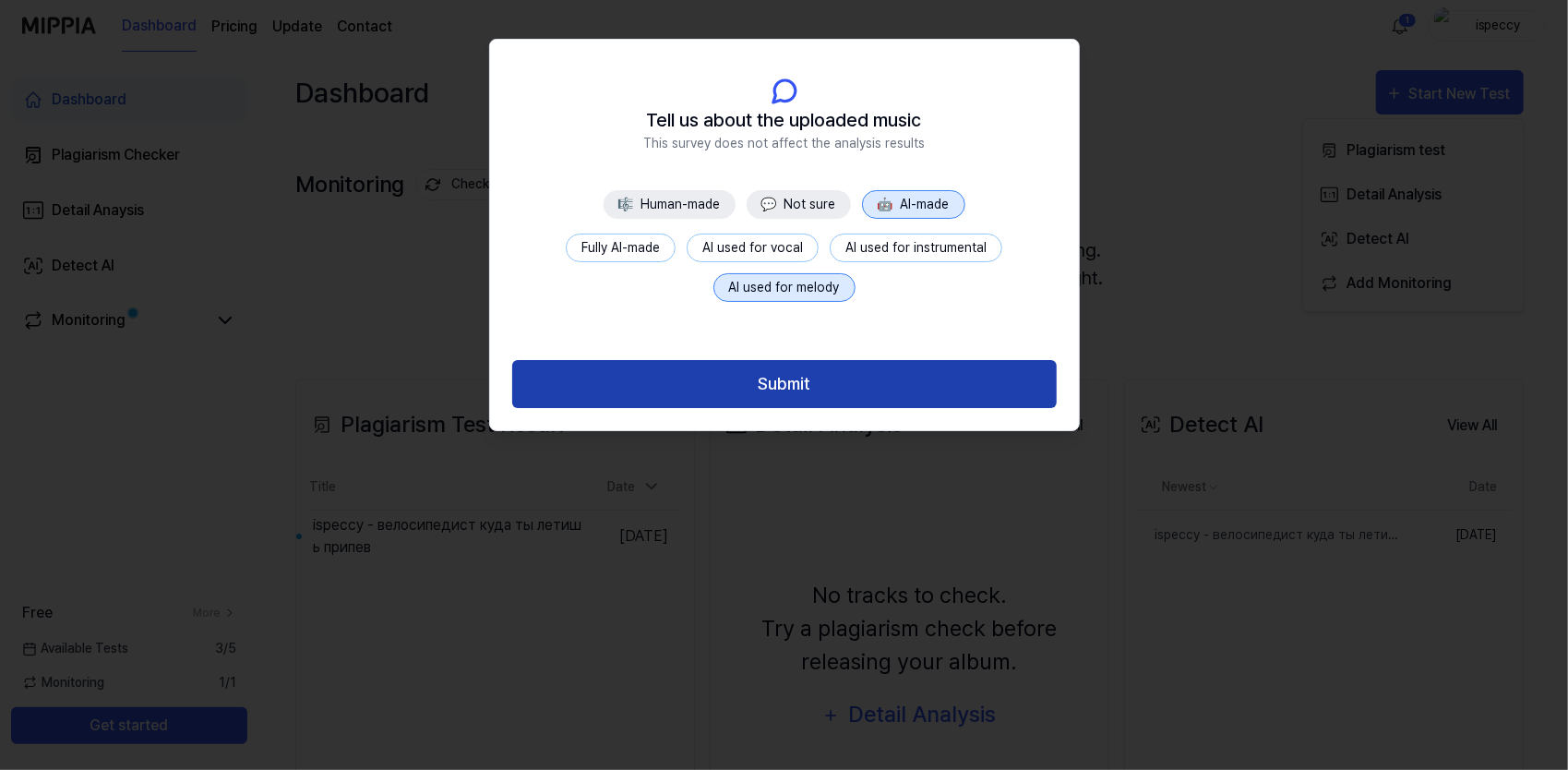
click at [788, 374] on button "Submit" at bounding box center [784, 384] width 545 height 49
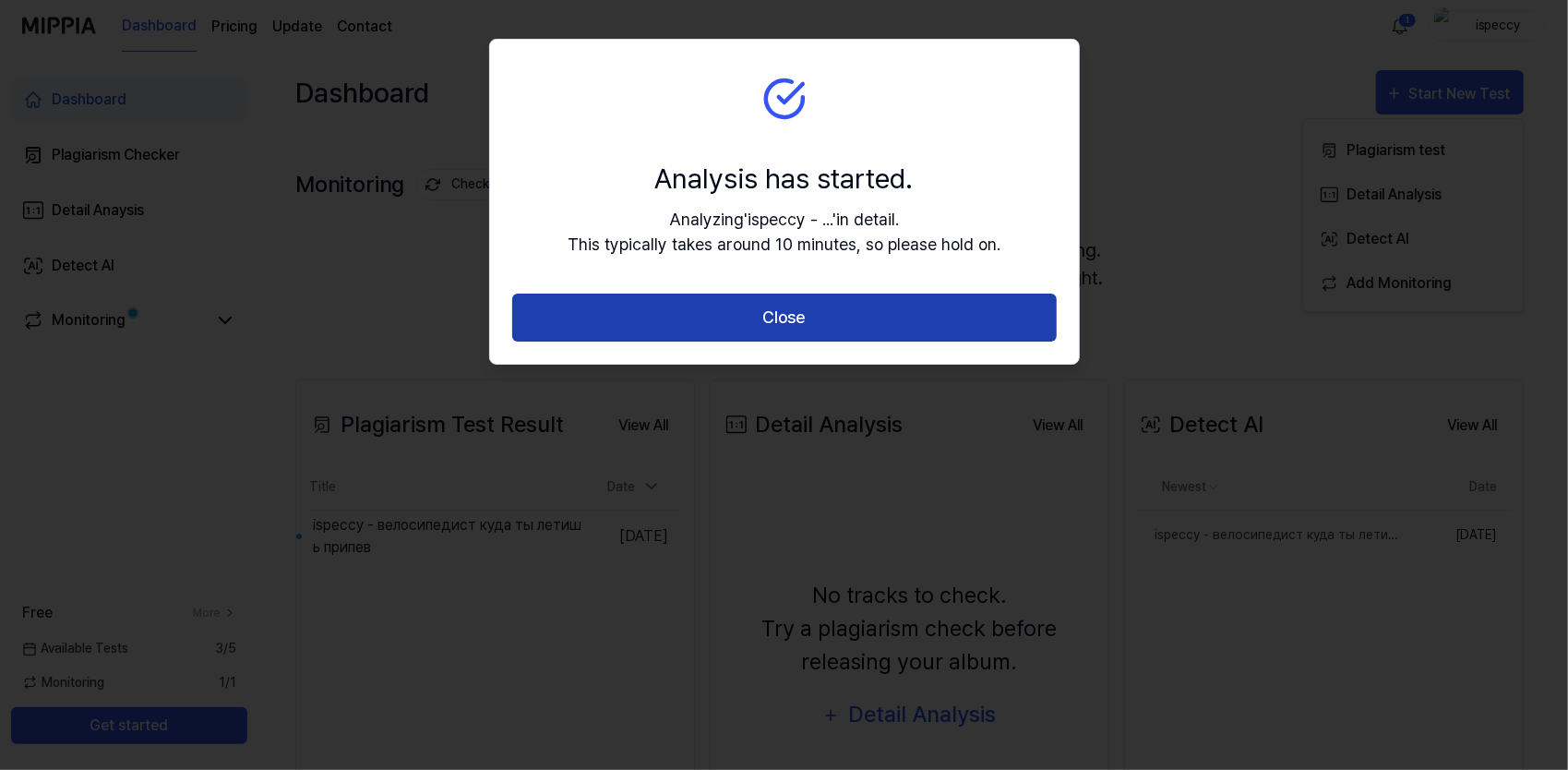
click at [803, 324] on button "Close" at bounding box center [784, 317] width 545 height 49
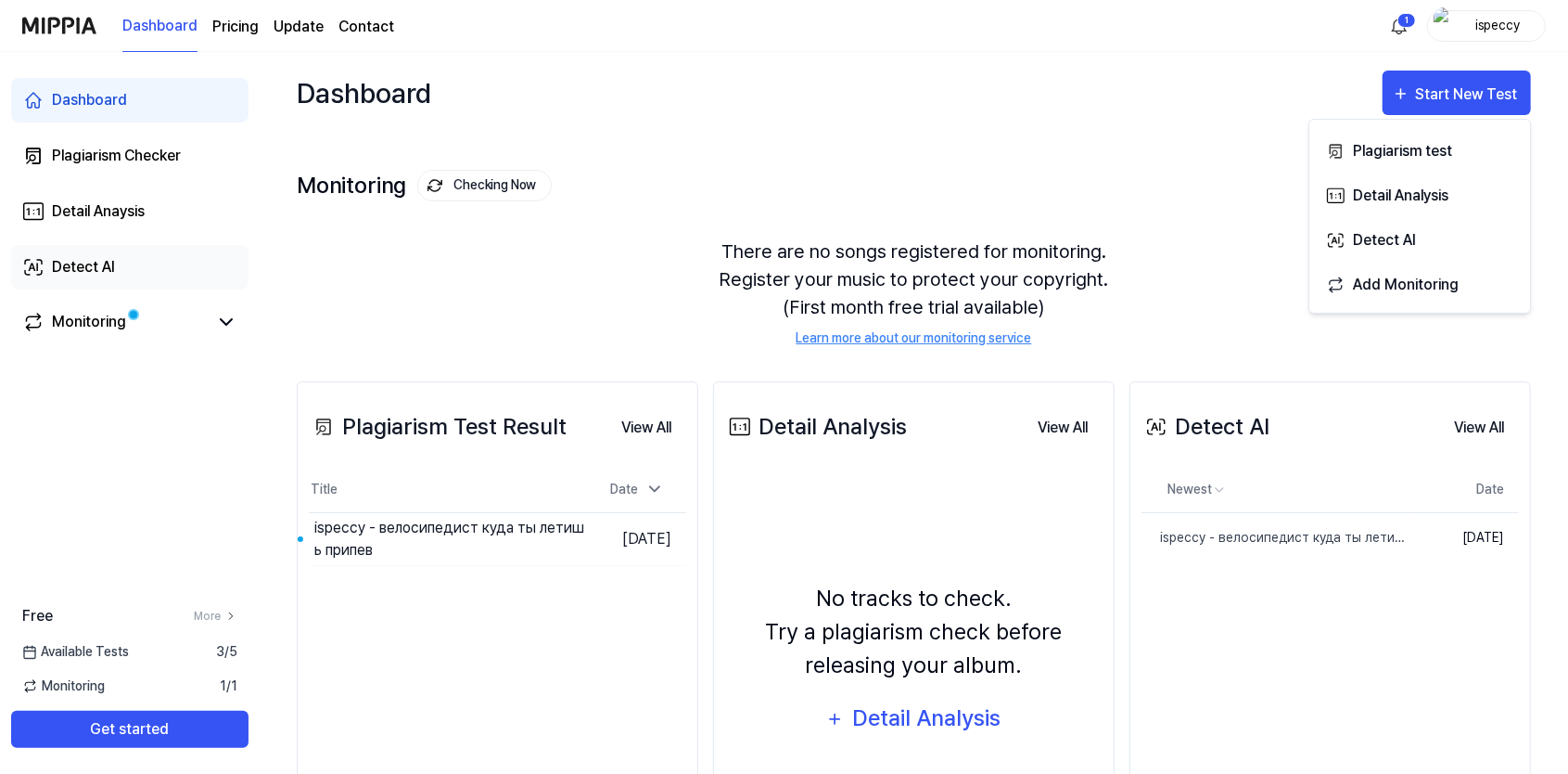
click at [96, 254] on link "Detect AI" at bounding box center [130, 268] width 238 height 45
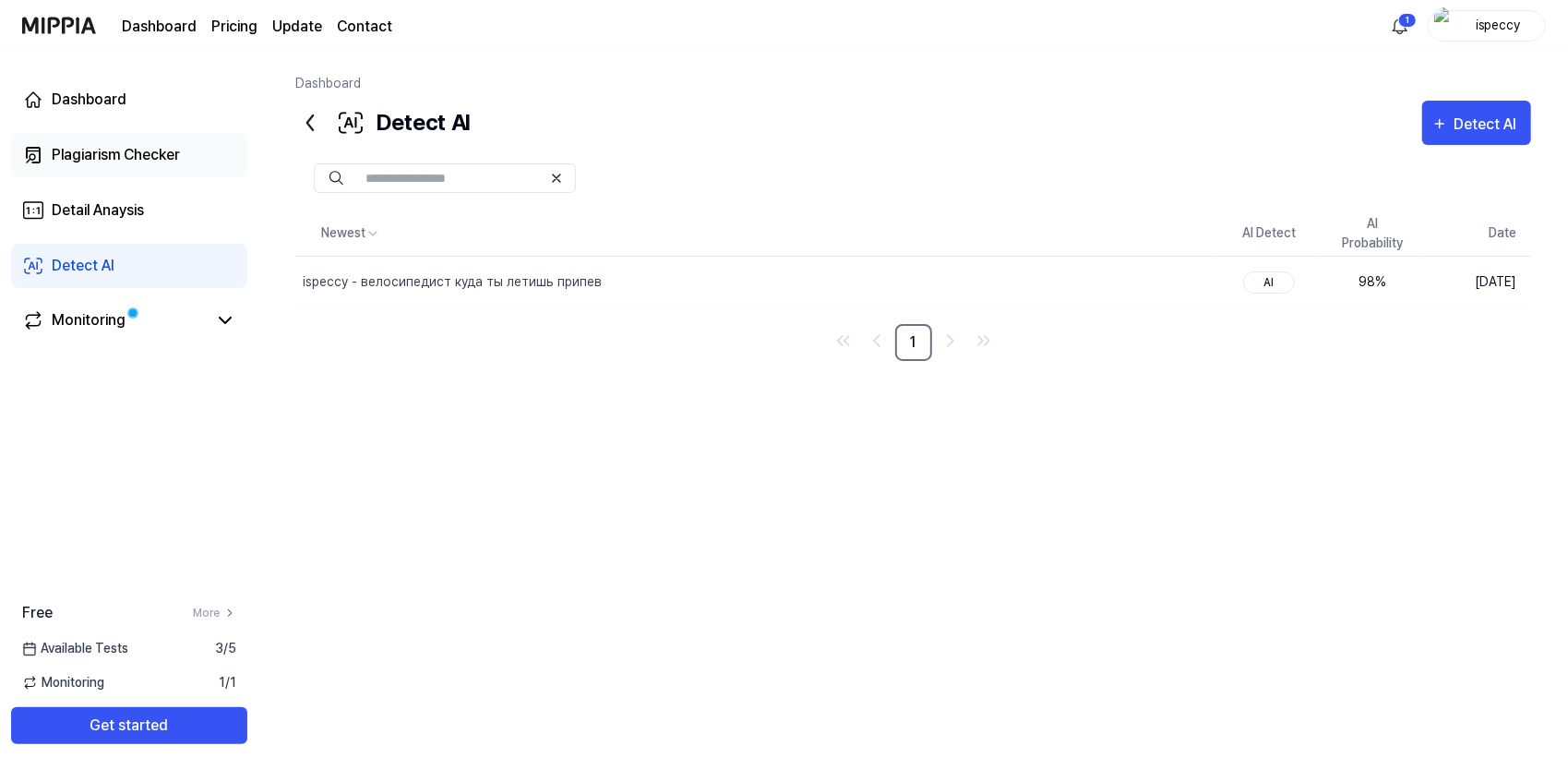
click at [102, 174] on link "Plagiarism Checker" at bounding box center [129, 155] width 237 height 44
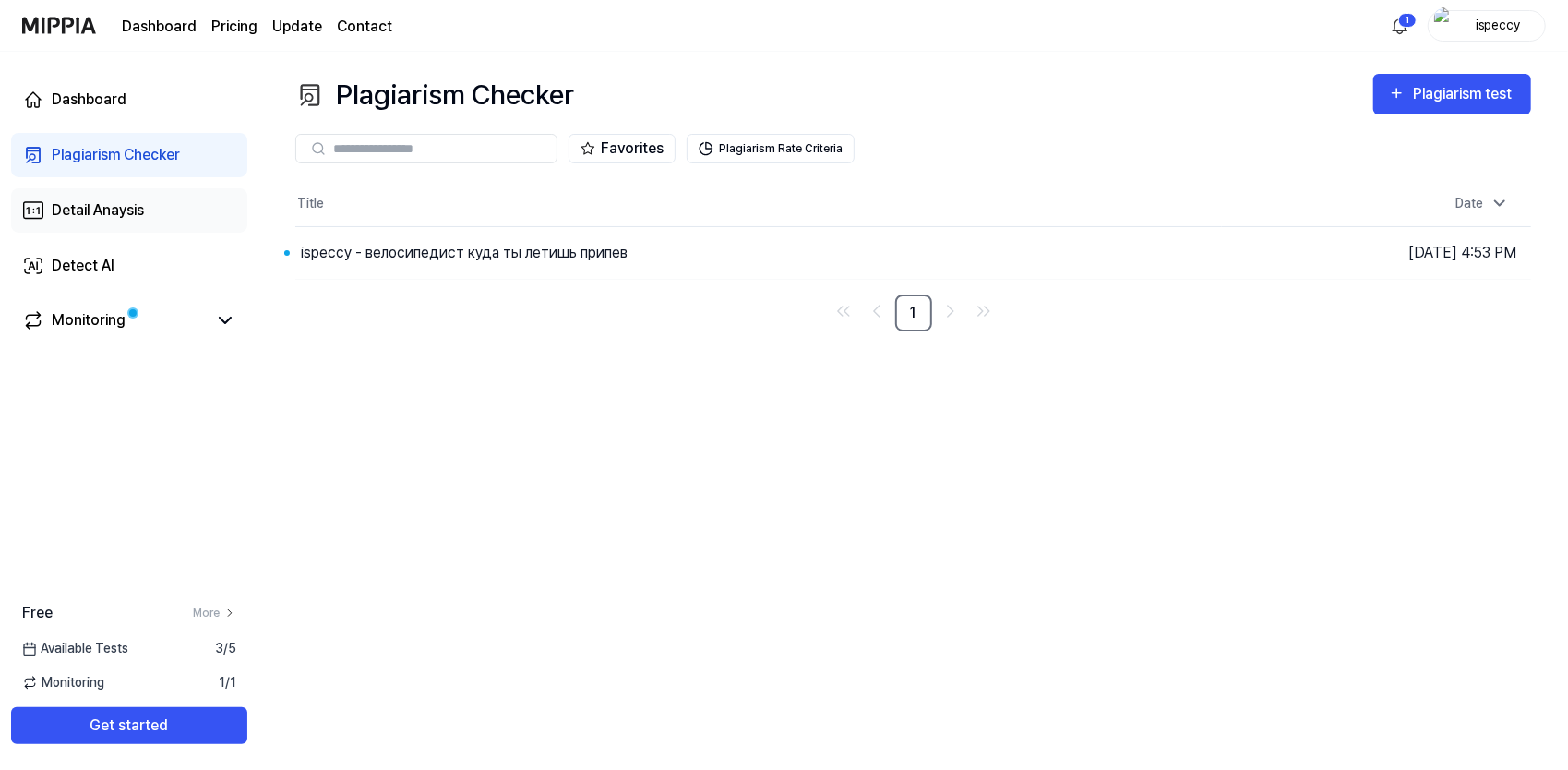
click at [99, 209] on div "Detail Anaysis" at bounding box center [98, 211] width 92 height 22
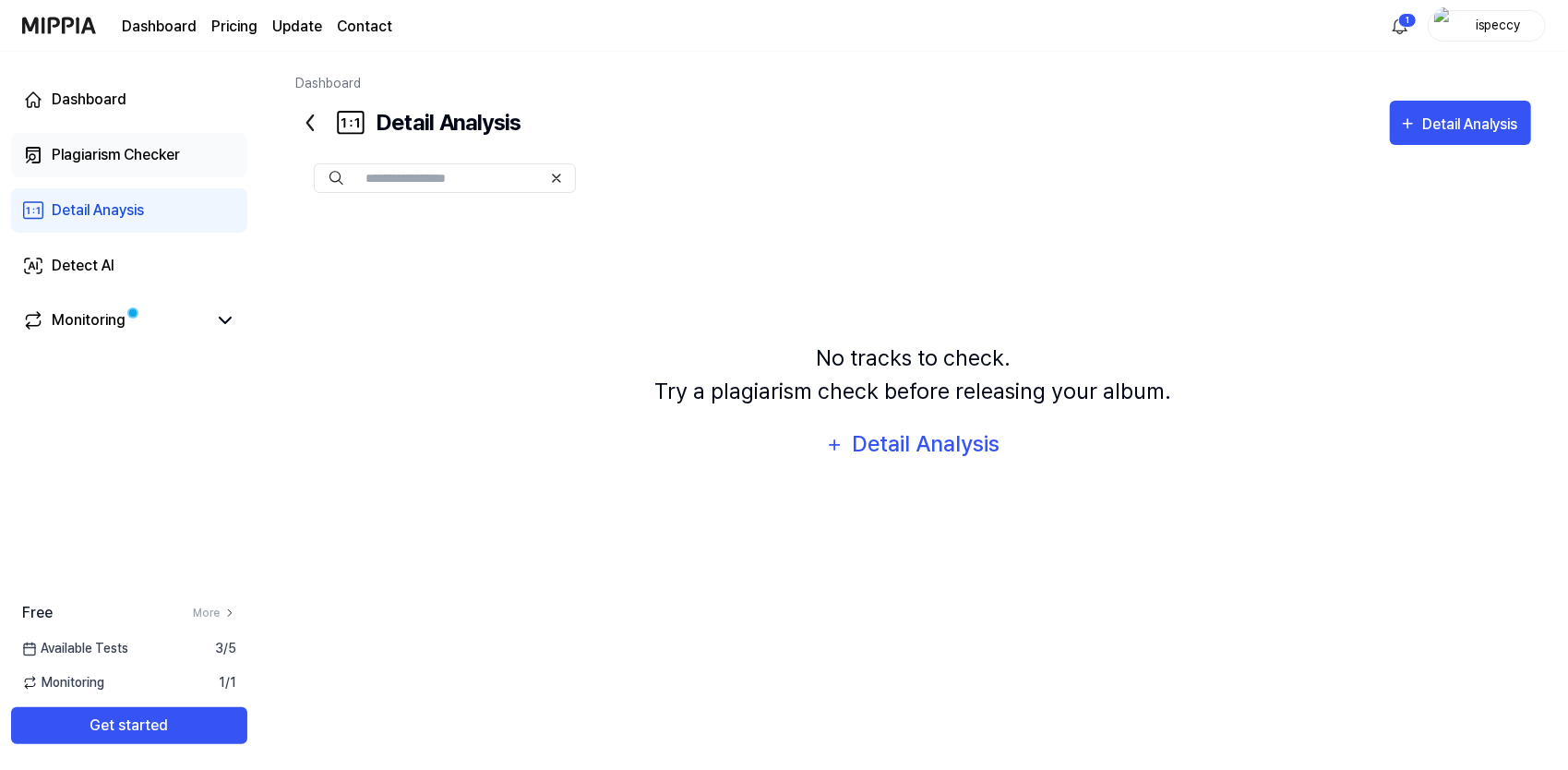
click at [116, 172] on link "Plagiarism Checker" at bounding box center [129, 155] width 237 height 44
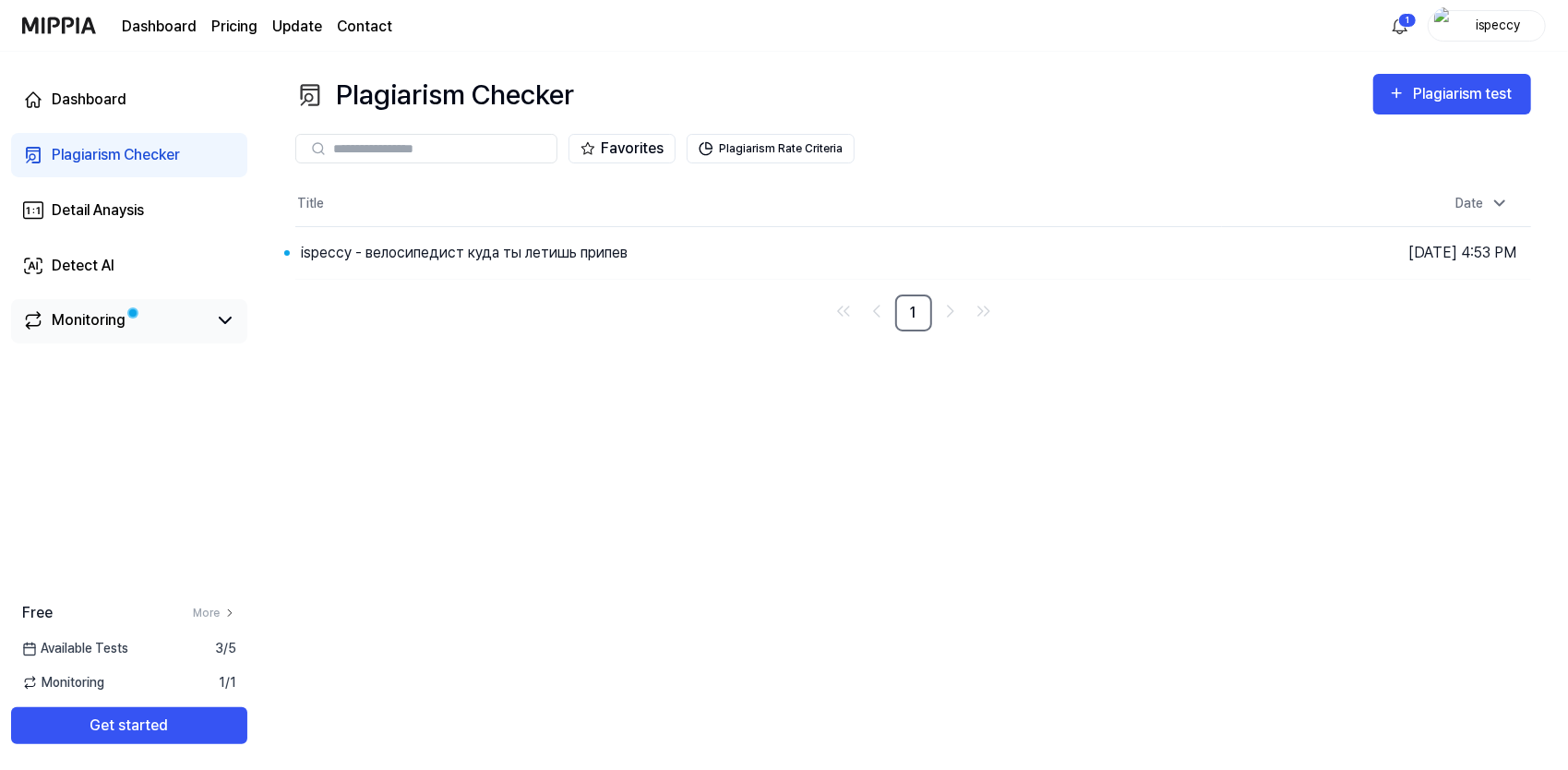
click at [107, 329] on div "Monitoring" at bounding box center [89, 320] width 74 height 22
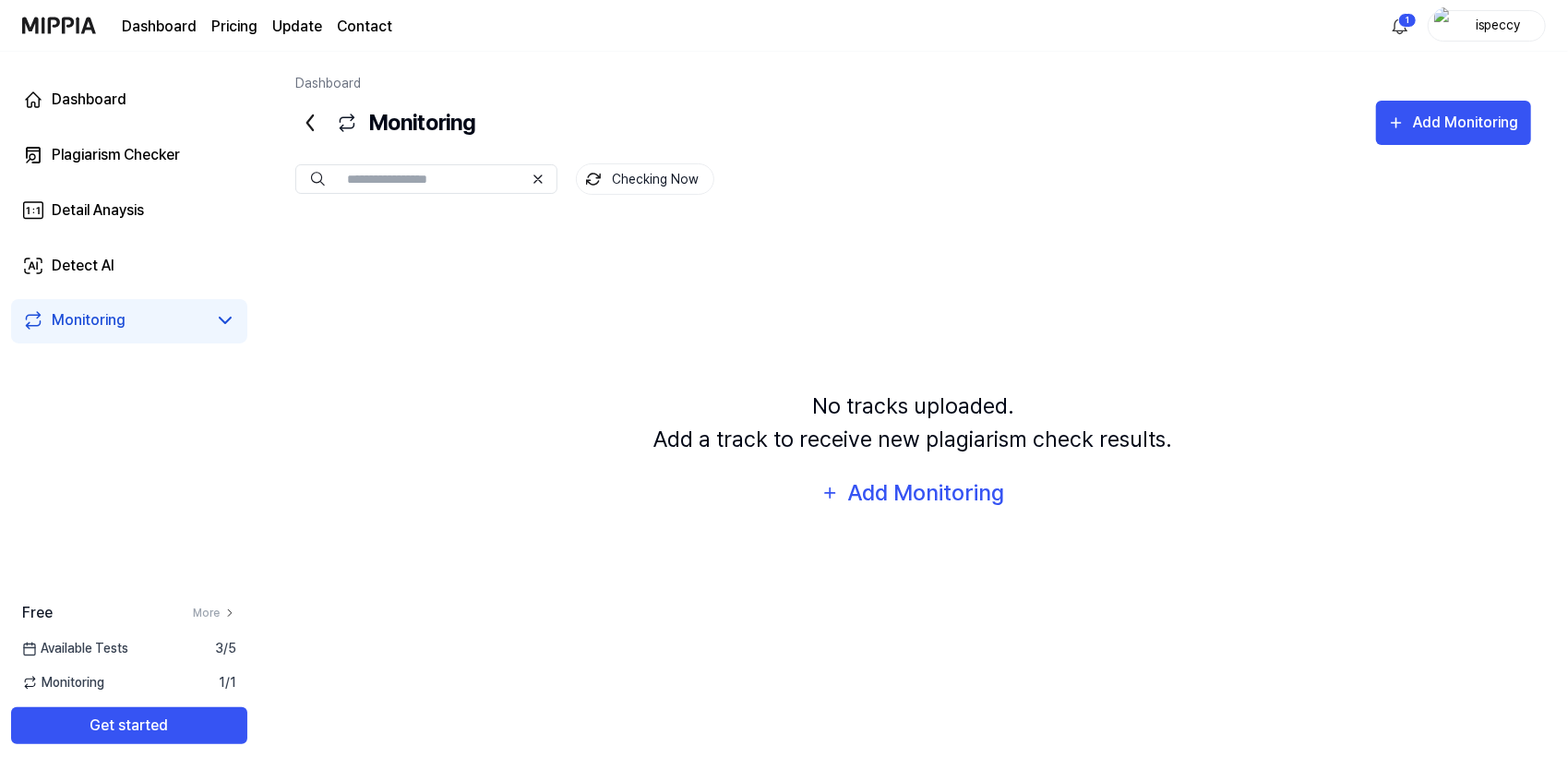
click at [379, 348] on div "No tracks uploaded. Add a track to receive new plagiarism check results. Add Mo…" at bounding box center [913, 452] width 1236 height 467
click at [118, 255] on link "Detect AI" at bounding box center [129, 266] width 237 height 44
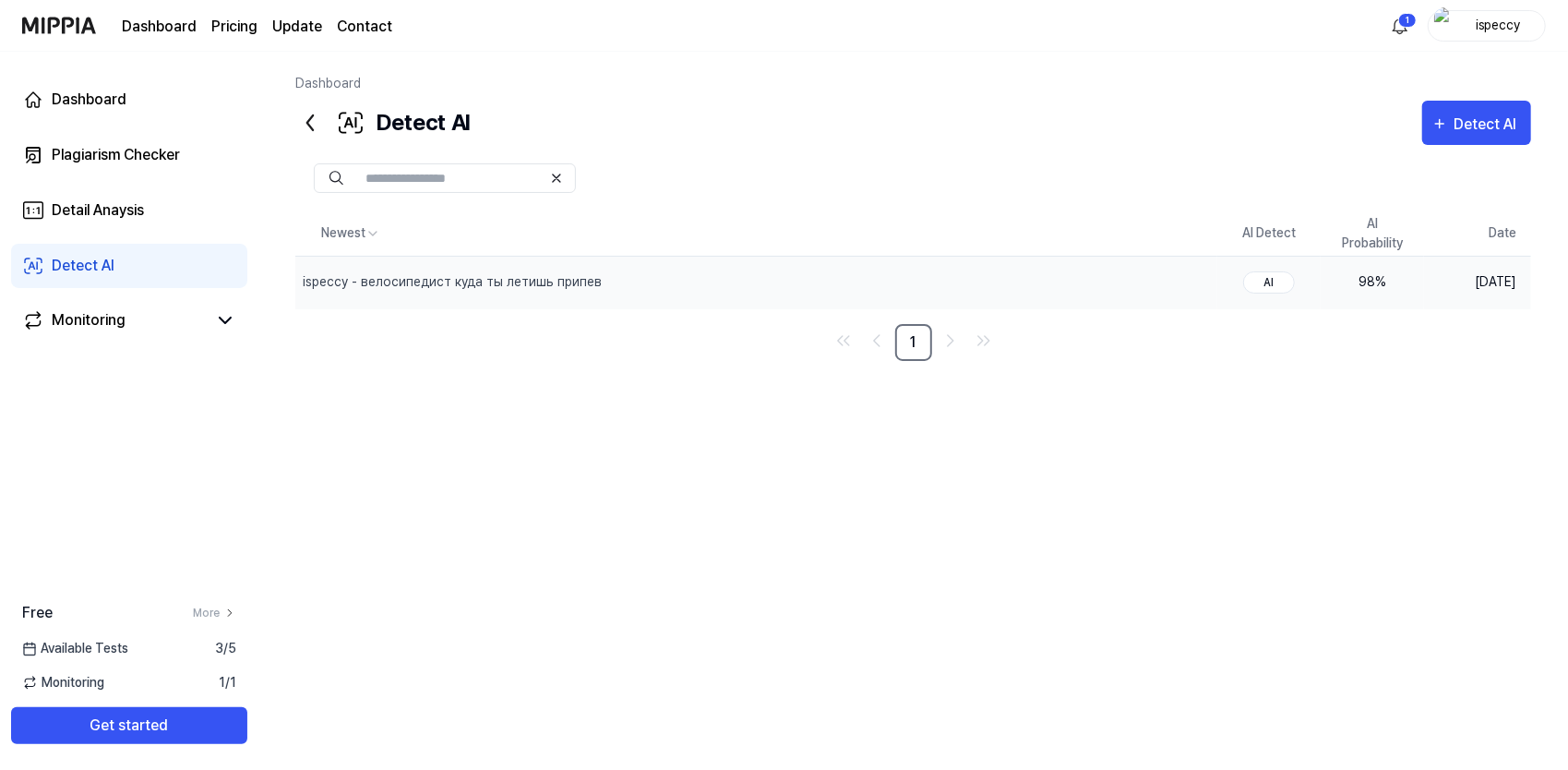
click at [1370, 280] on div "98 %" at bounding box center [1373, 282] width 74 height 19
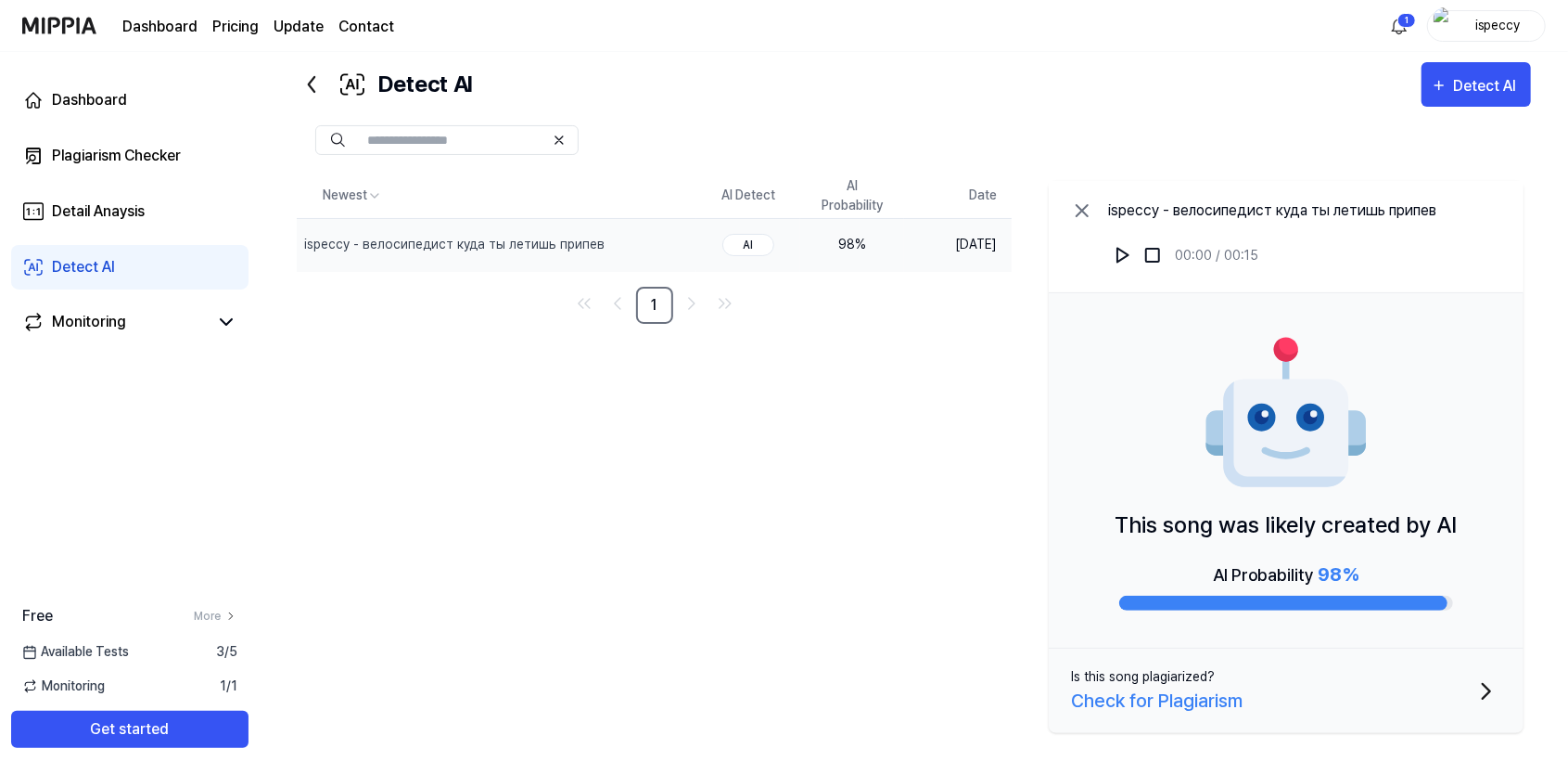
scroll to position [42, 0]
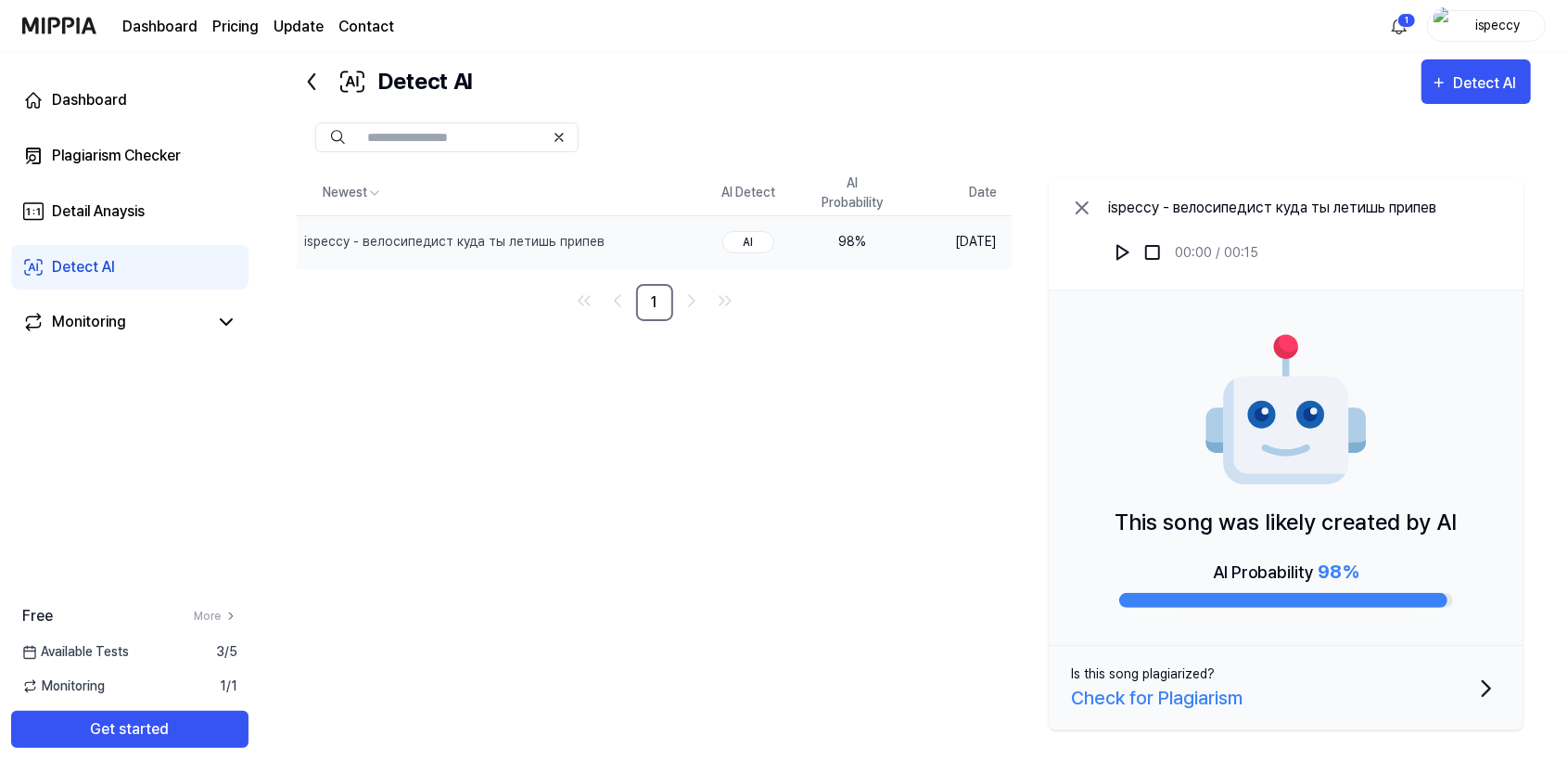
click at [1229, 699] on div "Check for Plagiarism" at bounding box center [1156, 698] width 172 height 28
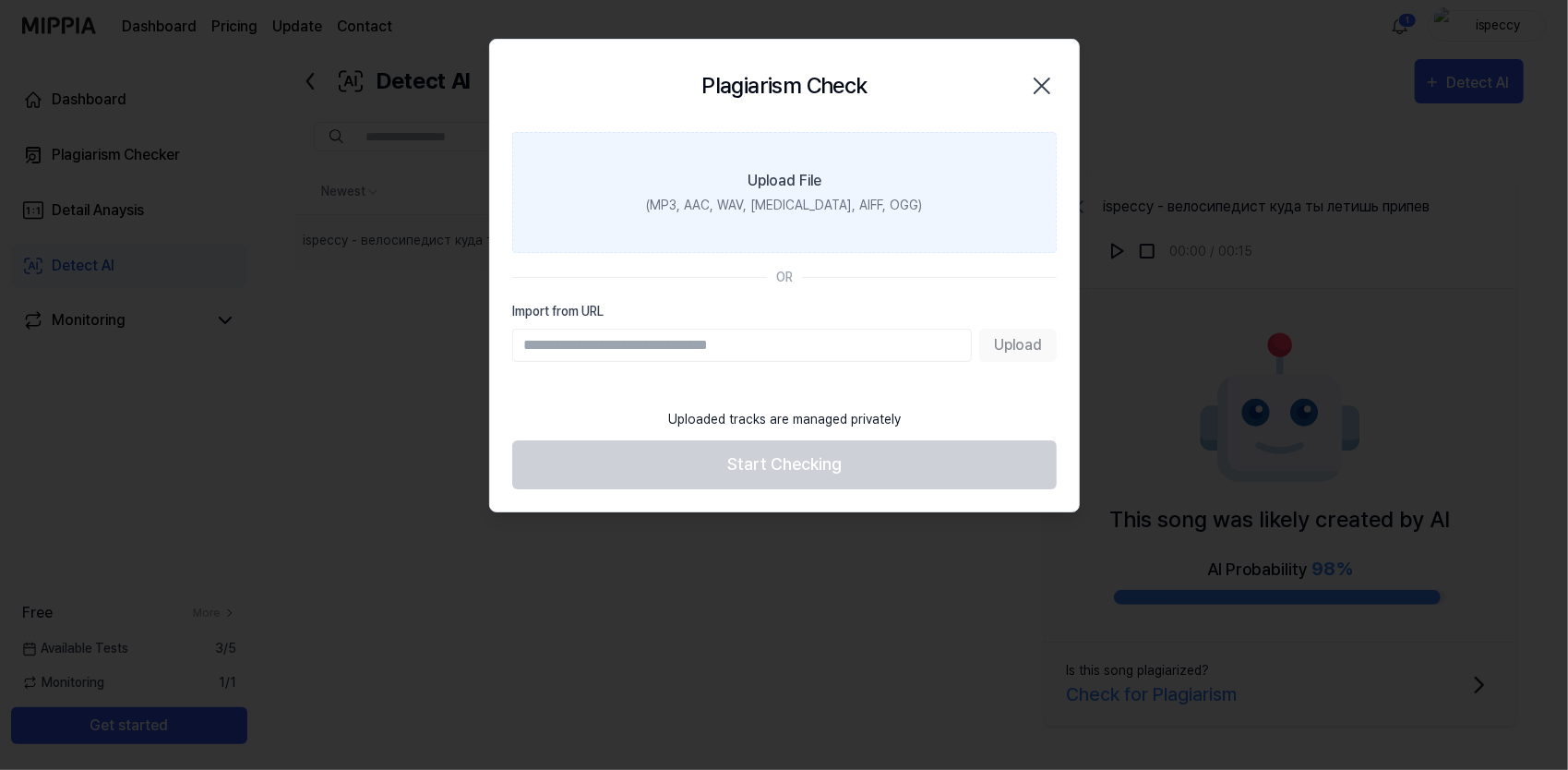
click at [828, 200] on div "(MP3, AAC, WAV, FLAC, AIFF, OGG)" at bounding box center [784, 205] width 276 height 19
click at [0, 0] on input "Upload File (MP3, AAC, WAV, FLAC, AIFF, OGG)" at bounding box center [0, 0] width 0 height 0
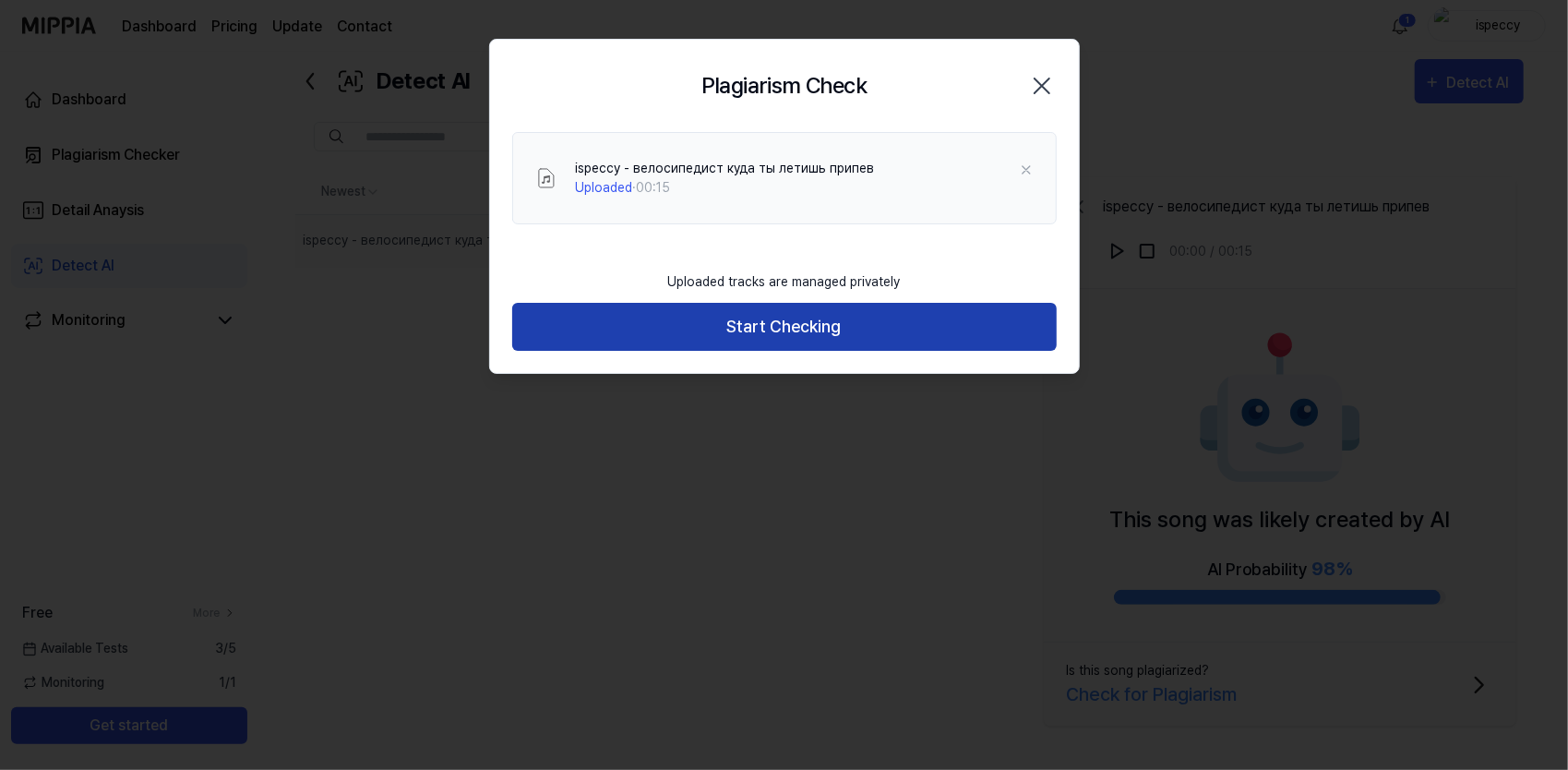
click at [758, 337] on button "Start Checking" at bounding box center [784, 326] width 545 height 49
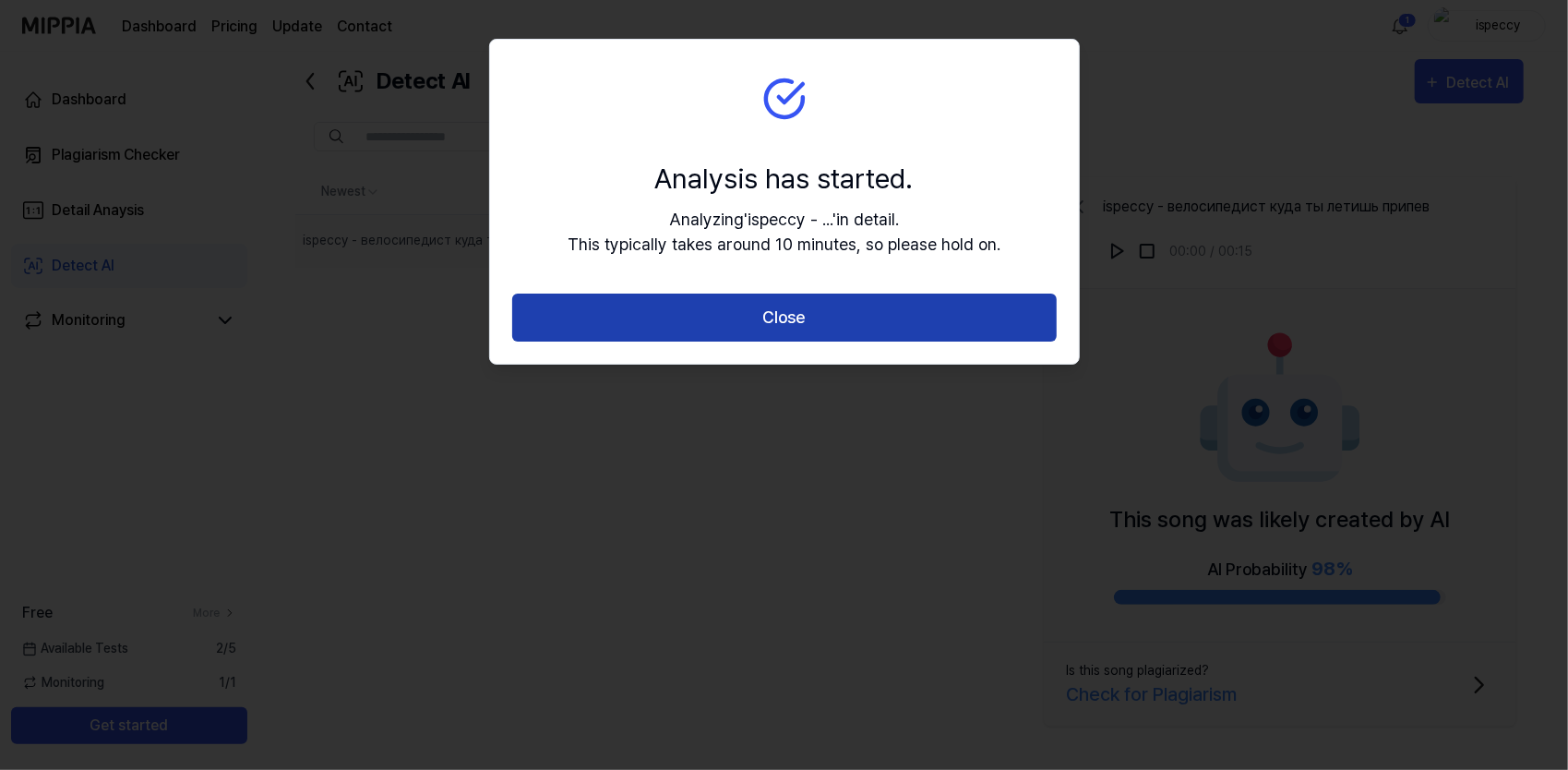
click at [779, 318] on button "Close" at bounding box center [784, 317] width 545 height 49
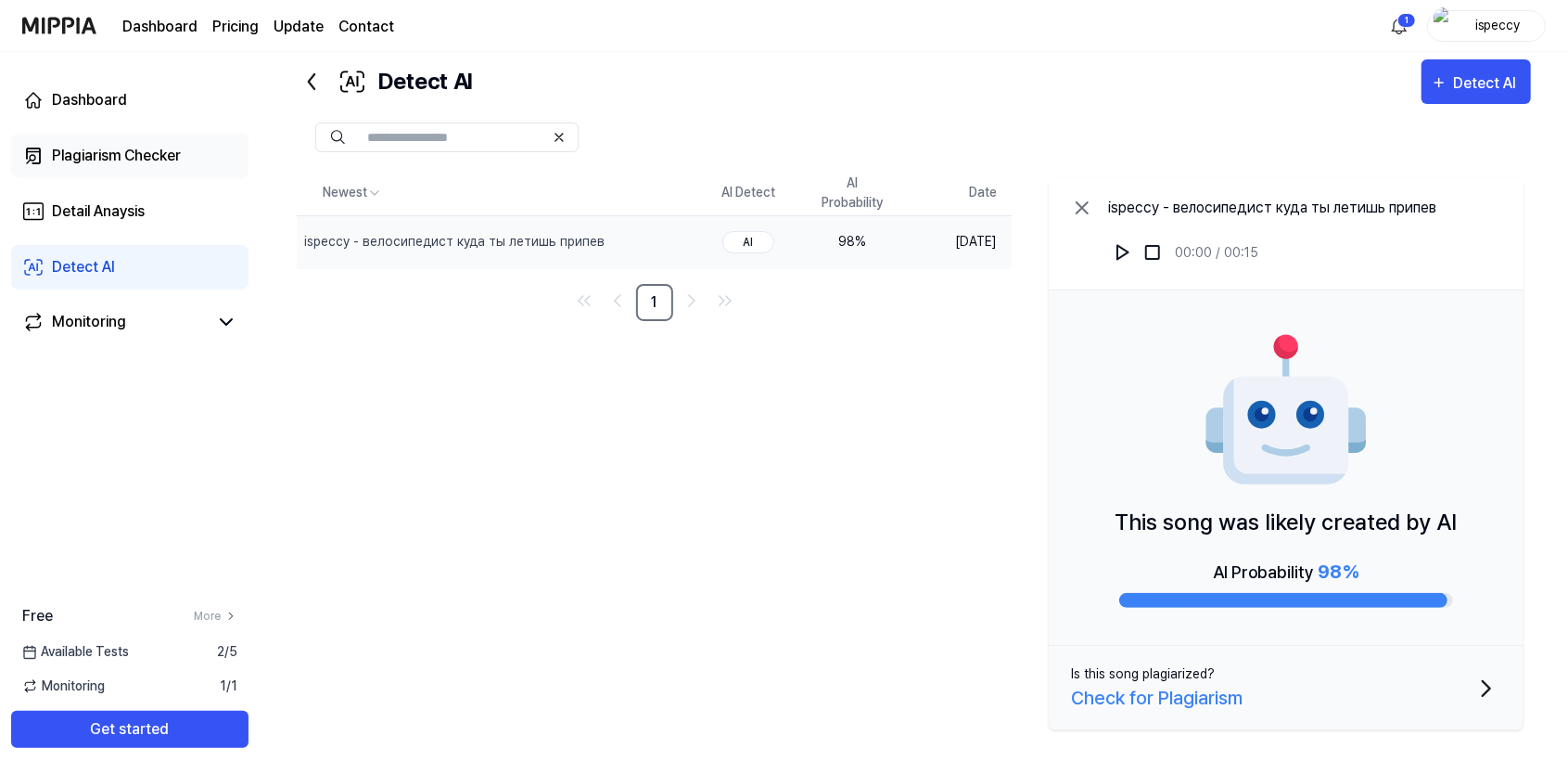
click at [65, 151] on div "Plagiarism Checker" at bounding box center [116, 156] width 129 height 22
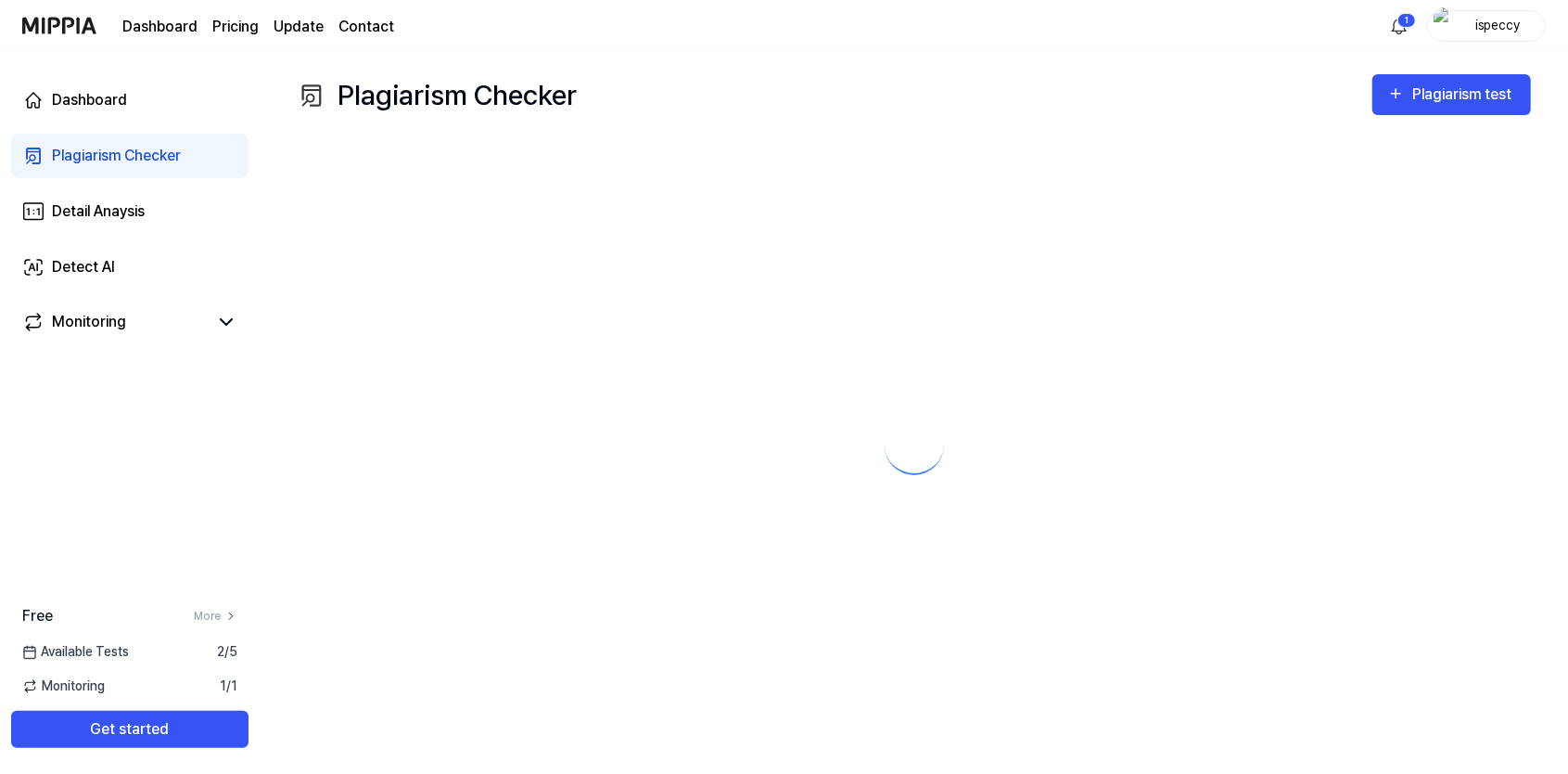
scroll to position [0, 0]
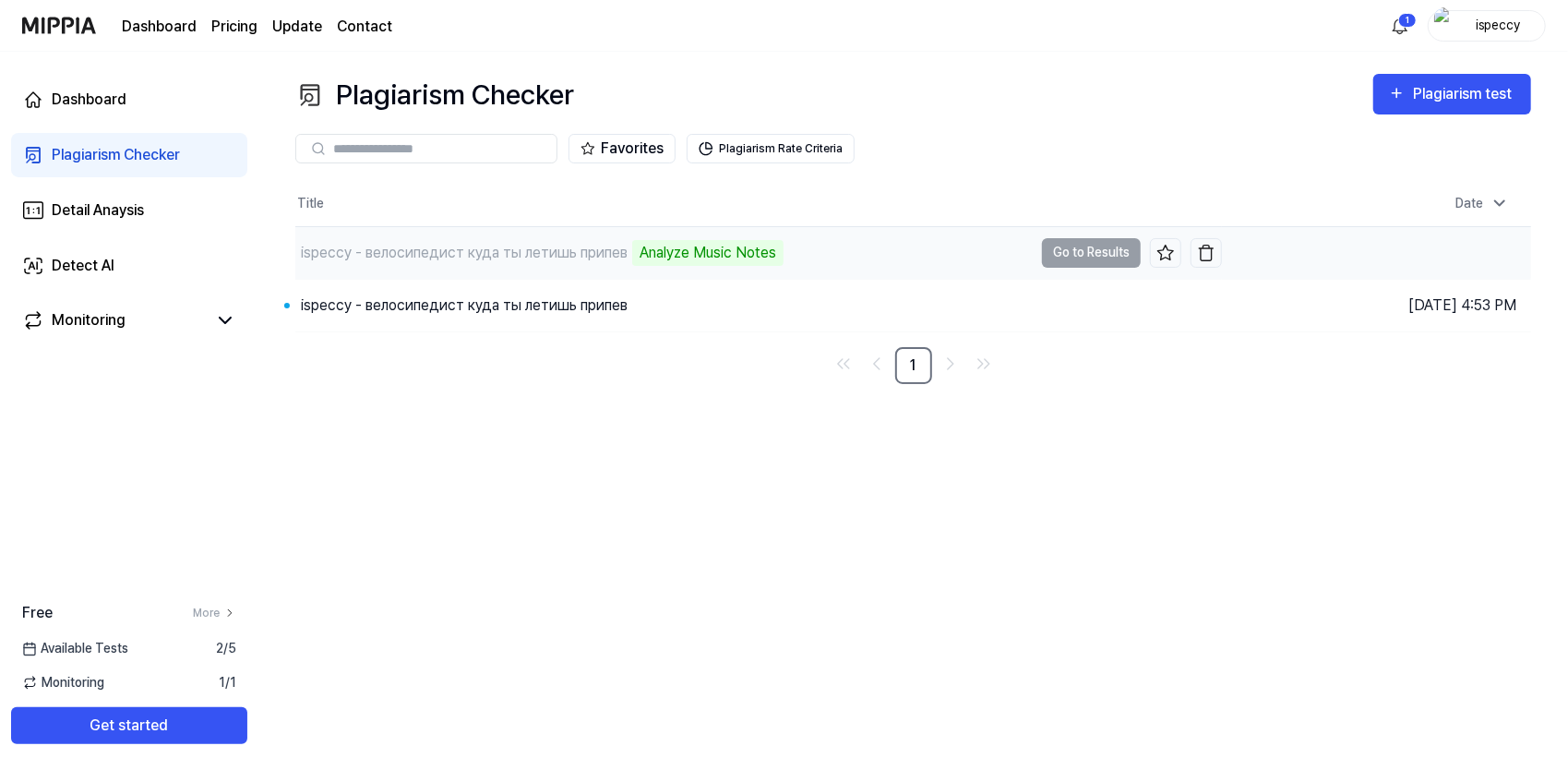
click at [1111, 250] on td "ispeccy - велосипедист куда ты летишь припев Analyze Music Notes Go to Results" at bounding box center [758, 253] width 926 height 52
click at [1063, 255] on td "ispeccy - велосипедист куда ты летишь припев Analyze Music Notes Go to Results" at bounding box center [758, 253] width 926 height 52
click at [583, 240] on div "ispeccy - велосипедист куда ты летишь припев Analyze Music Notes" at bounding box center [539, 253] width 488 height 26
click at [704, 250] on div "Analyze Music Notes" at bounding box center [708, 253] width 152 height 26
click at [1090, 253] on td "ispeccy - велосипедист куда ты летишь припев Analyze Music Notes Go to Results" at bounding box center [758, 253] width 926 height 52
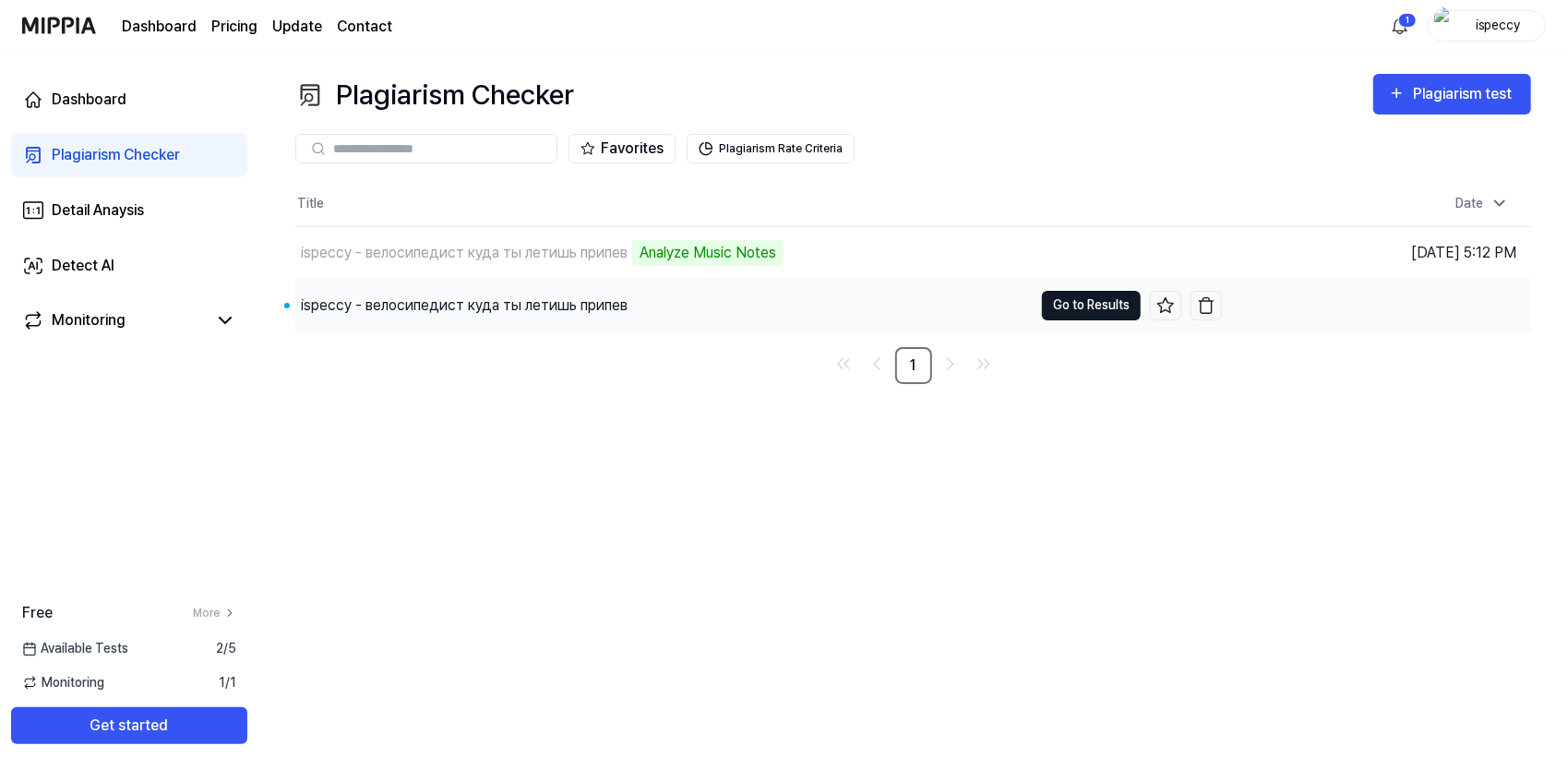
click at [1100, 297] on button "Go to Results" at bounding box center [1091, 305] width 99 height 30
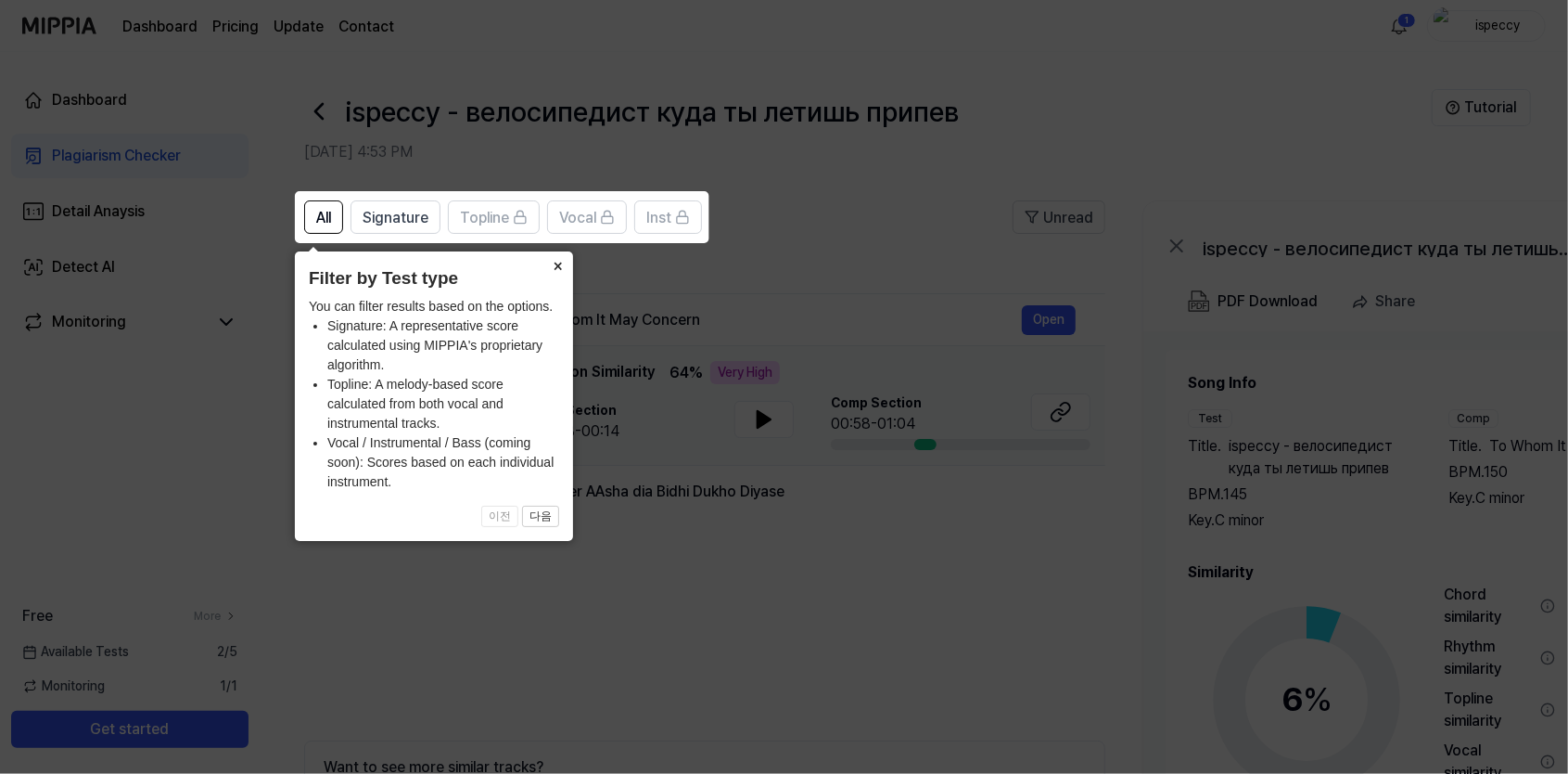
click at [566, 264] on button "×" at bounding box center [558, 265] width 30 height 26
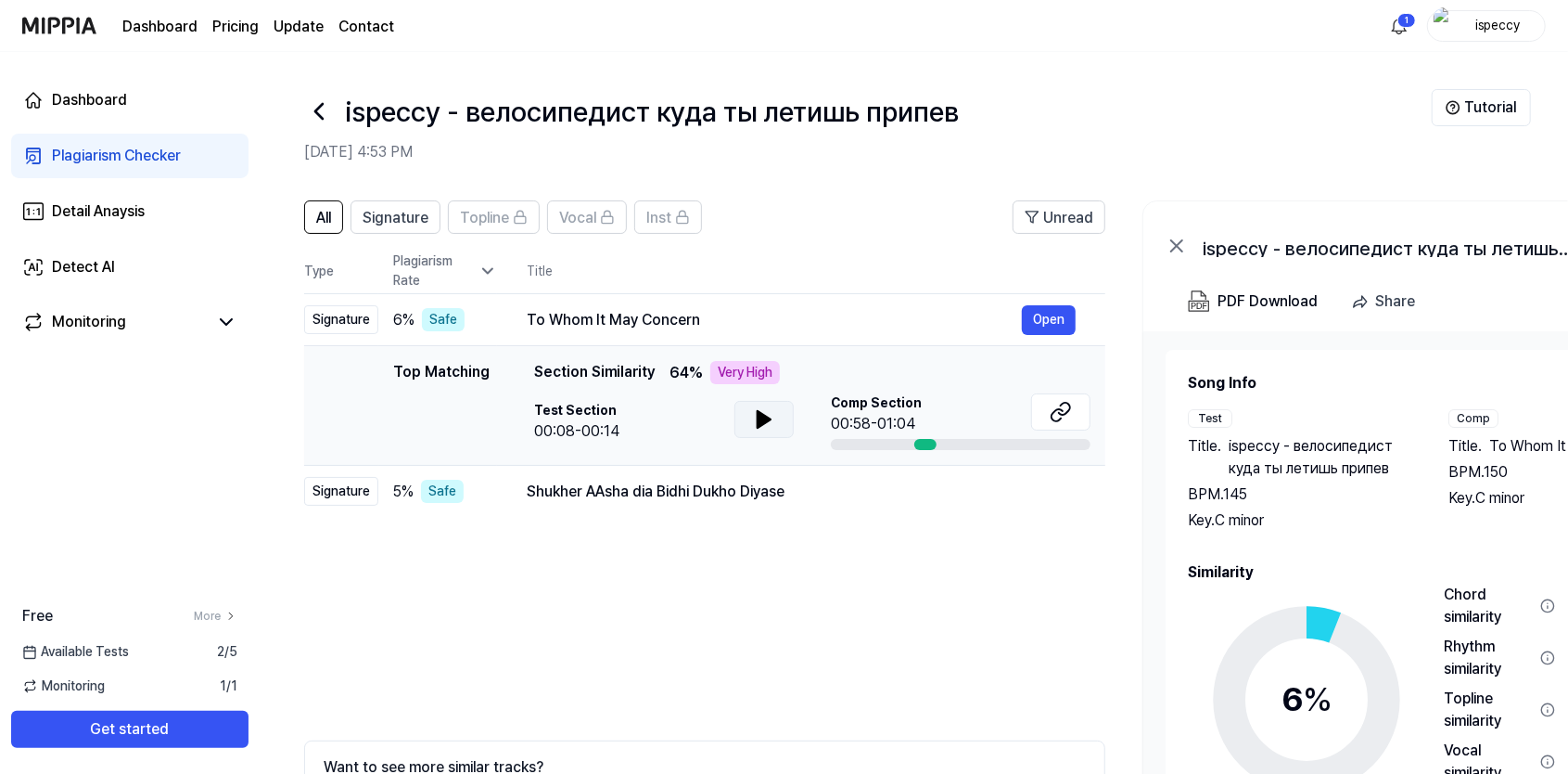
click at [761, 426] on icon at bounding box center [764, 419] width 22 height 22
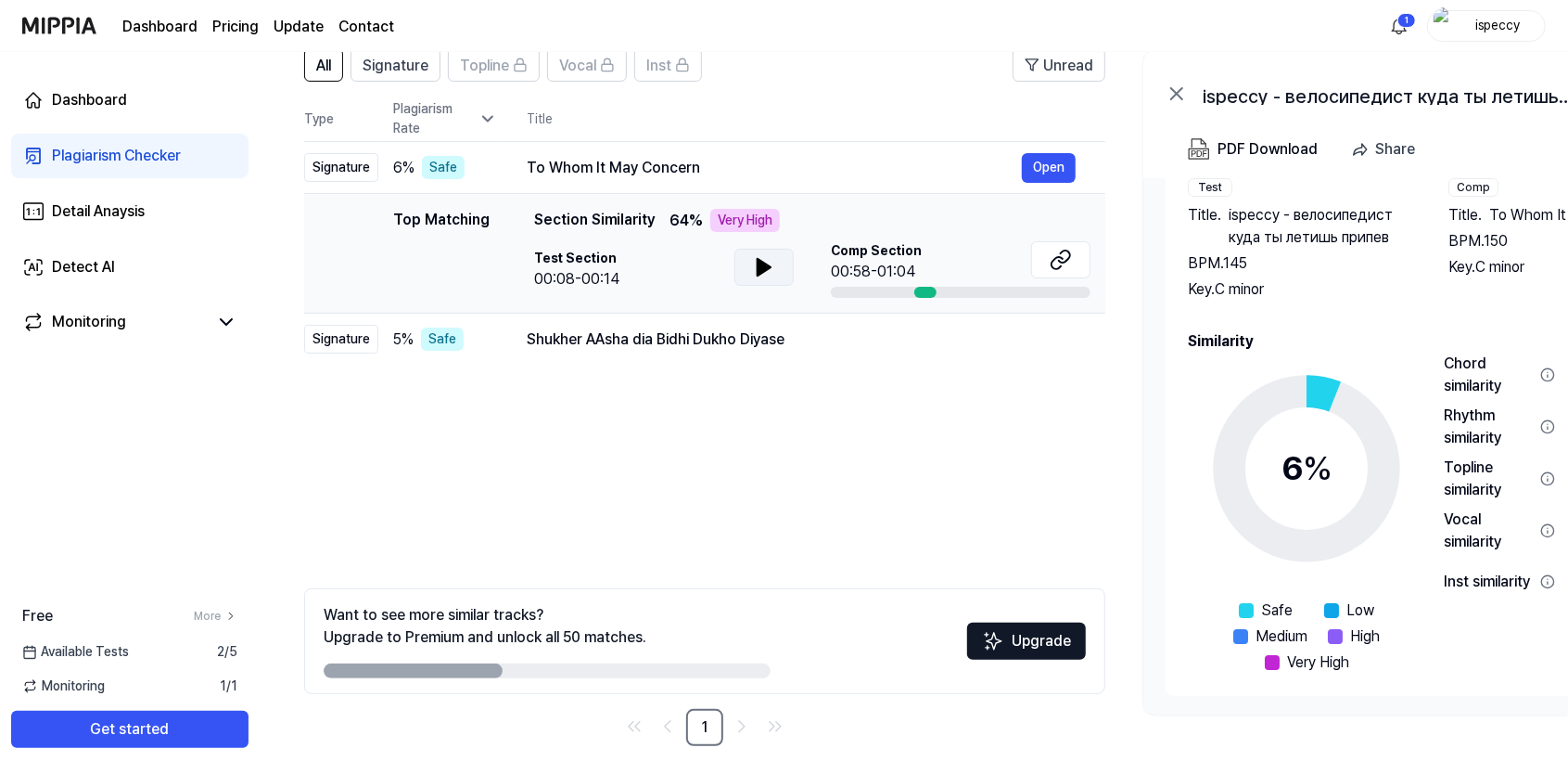
scroll to position [162, 0]
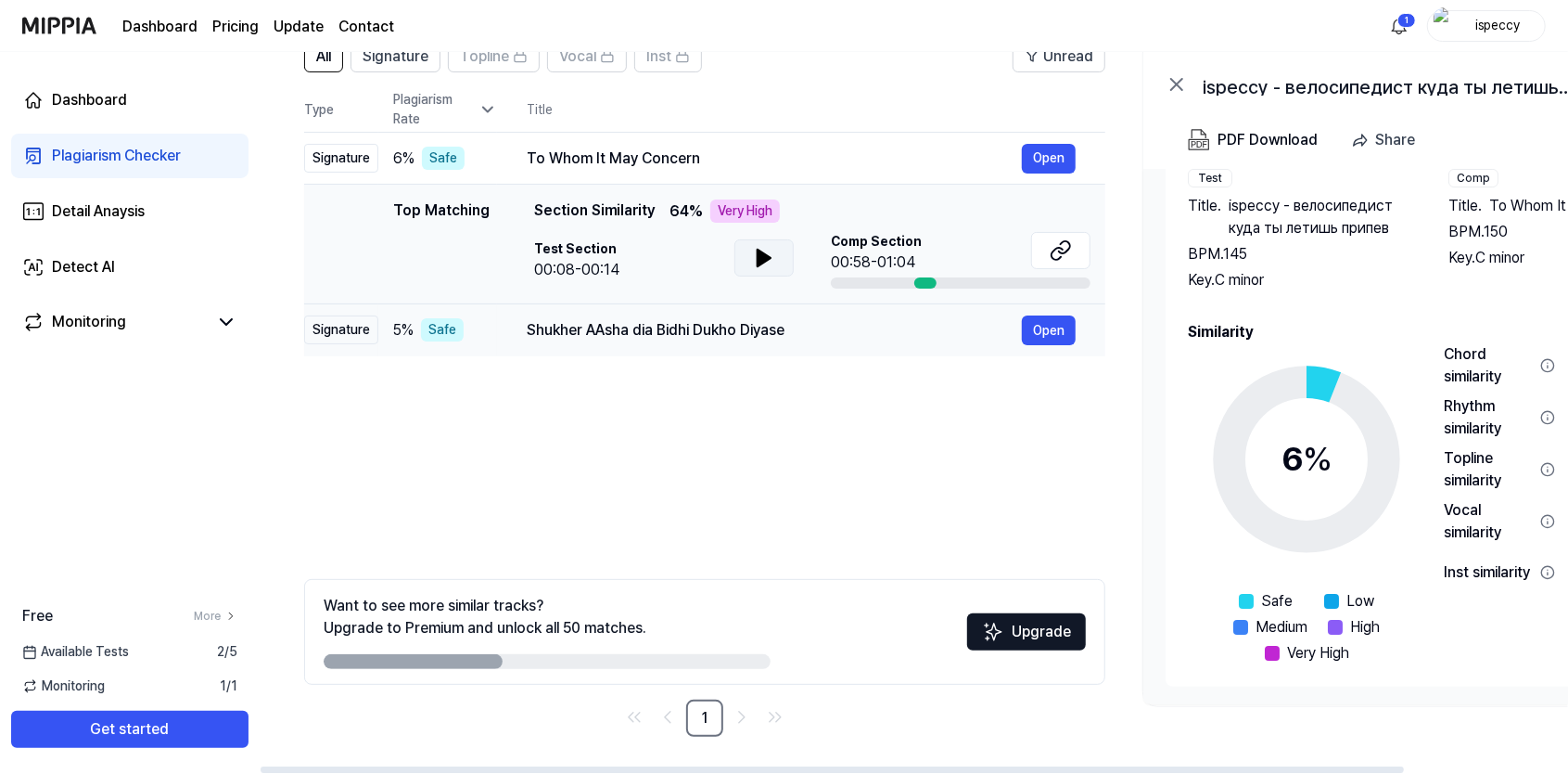
click at [813, 323] on div "Shukher AAsha dia Bidhi Dukho Diyase" at bounding box center [774, 330] width 495 height 22
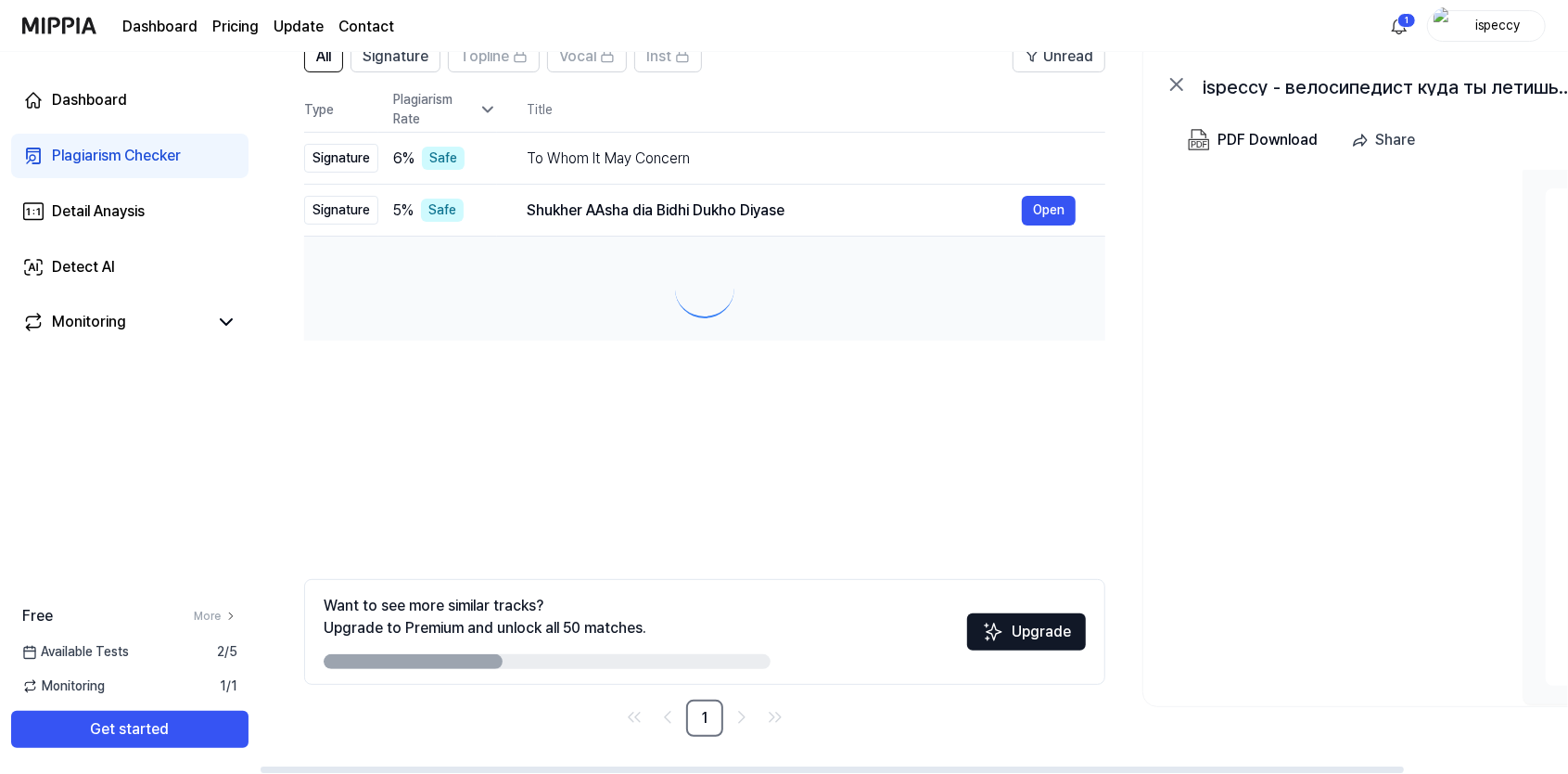
scroll to position [0, 0]
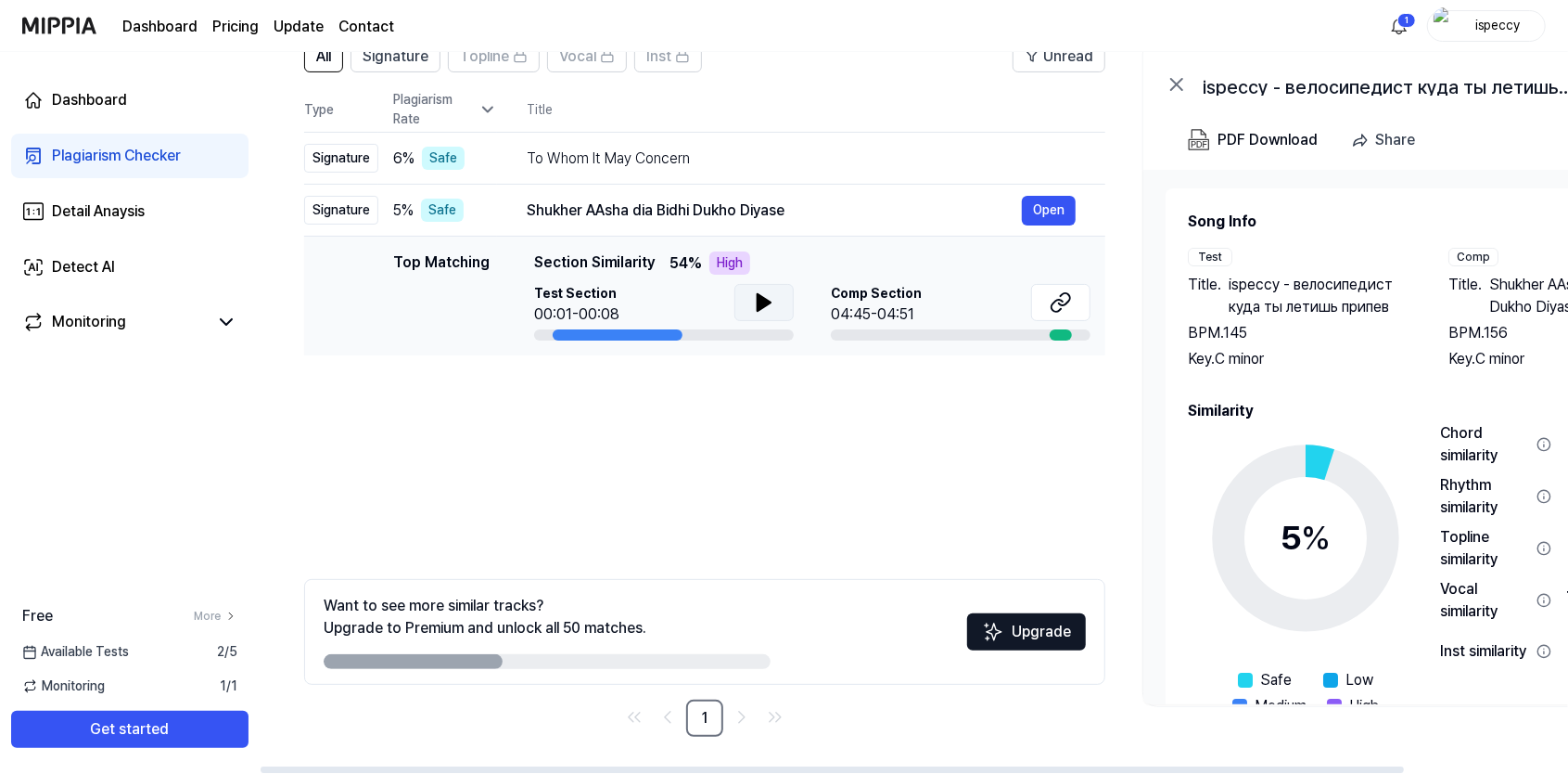
click at [776, 311] on button at bounding box center [764, 302] width 59 height 37
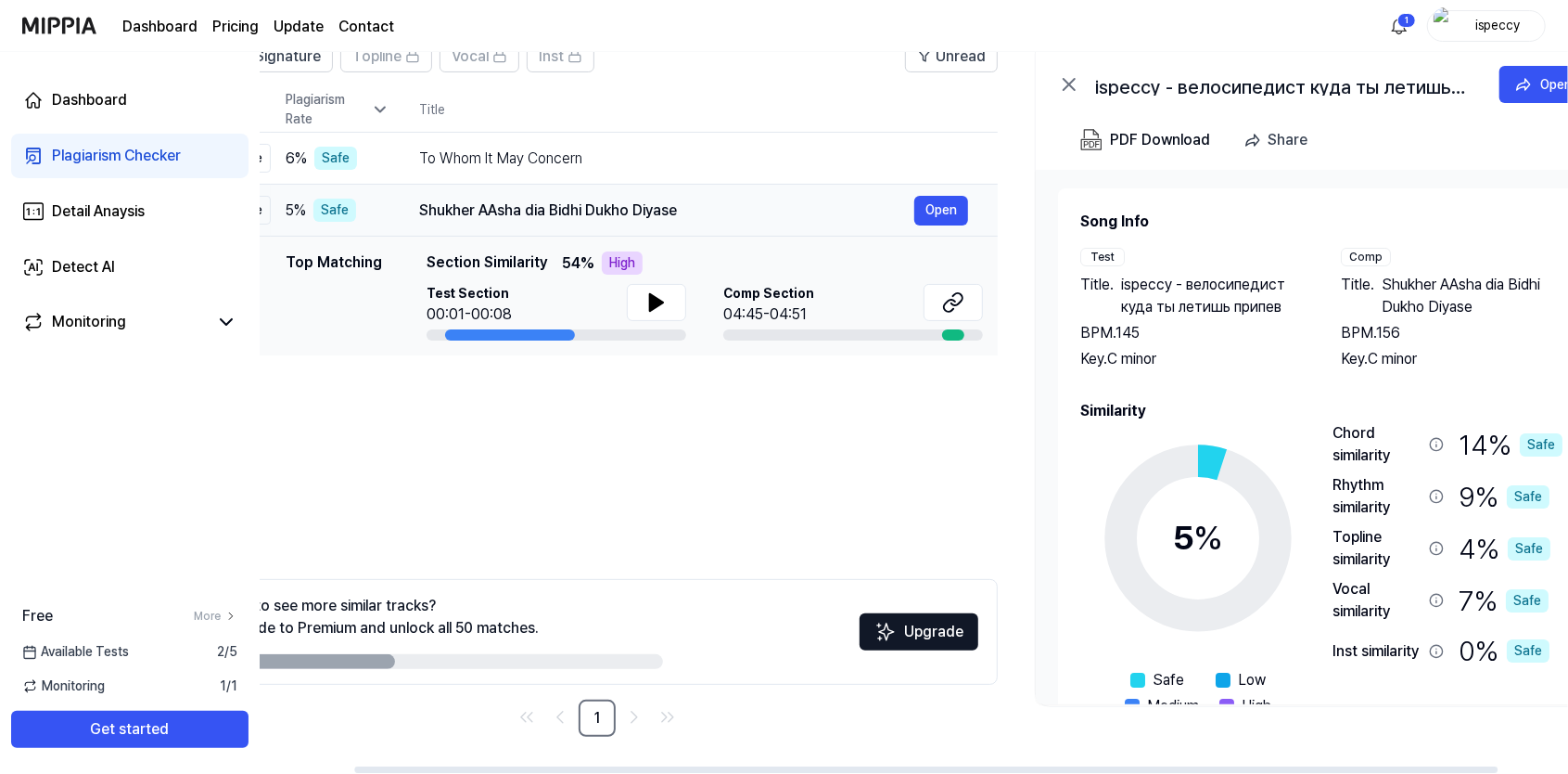
drag, startPoint x: 813, startPoint y: 218, endPoint x: 707, endPoint y: 216, distance: 106.0
click at [707, 216] on div "Shukher AAsha dia Bidhi Dukho Diyase" at bounding box center [666, 211] width 495 height 22
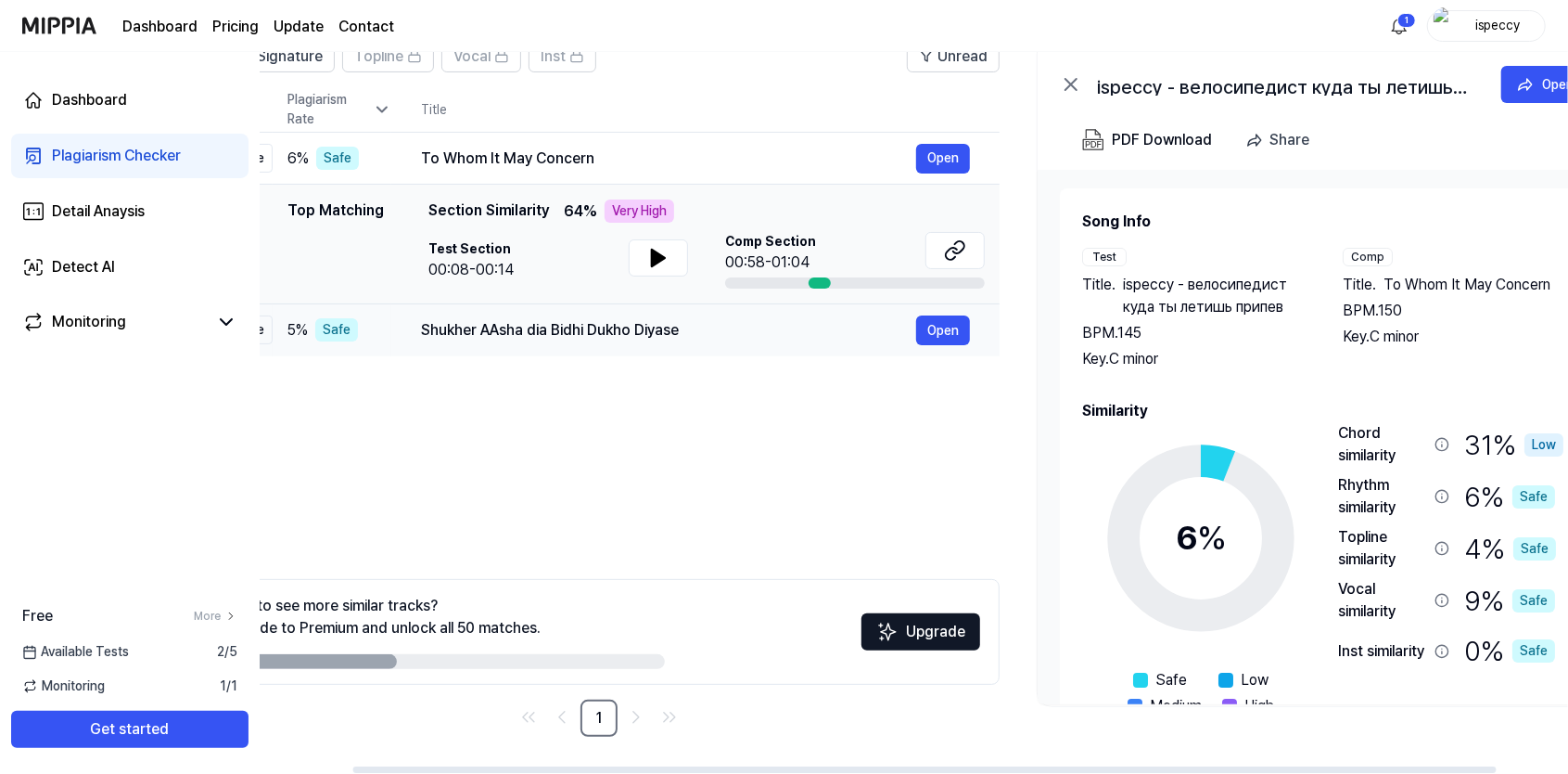
click at [614, 335] on div "Shukher AAsha dia Bidhi Dukho Diyase" at bounding box center [668, 330] width 495 height 22
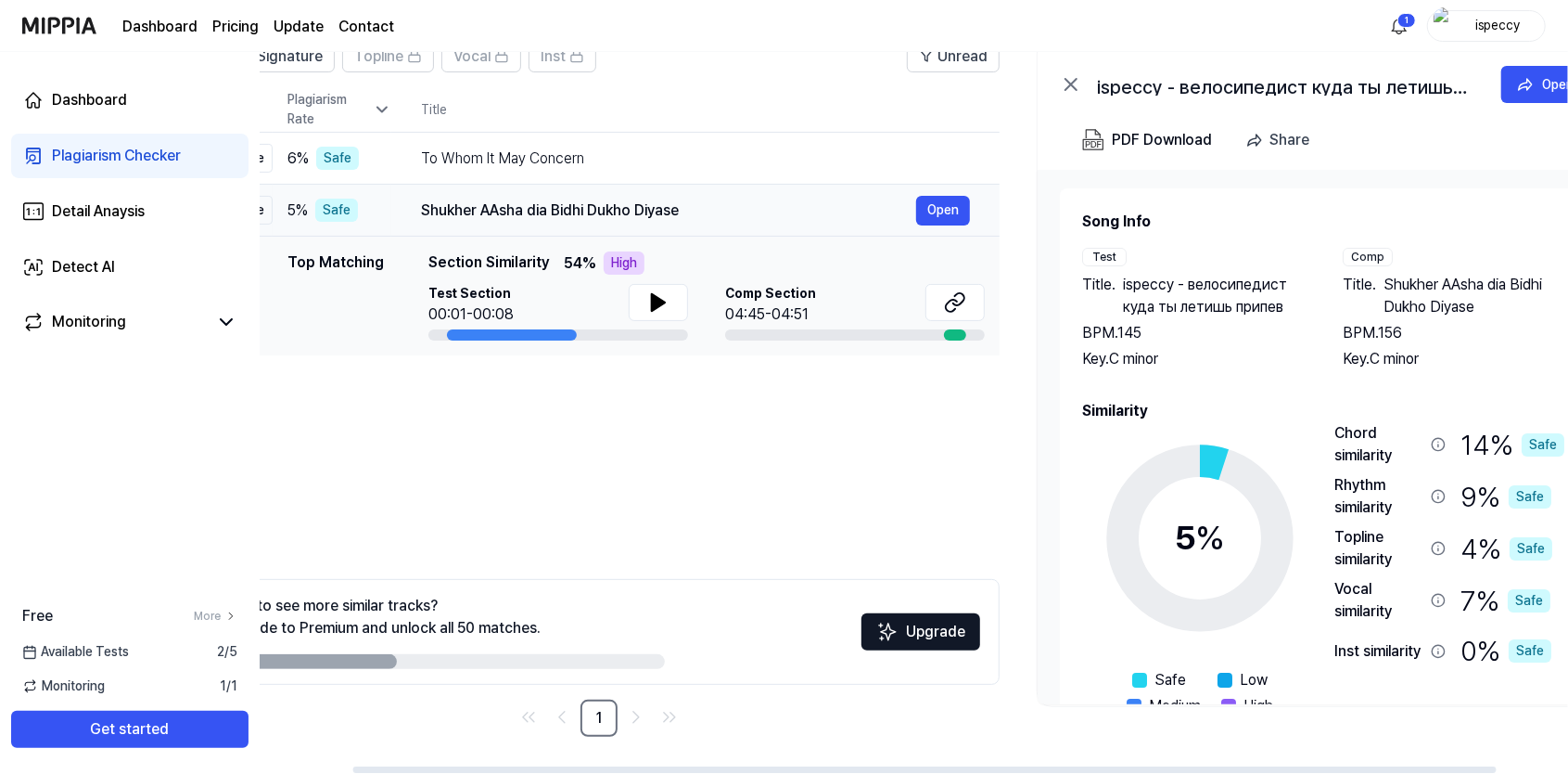
click at [614, 335] on div at bounding box center [558, 335] width 260 height 11
click at [503, 211] on div "Shukher AAsha dia Bidhi Dukho Diyase" at bounding box center [668, 211] width 495 height 22
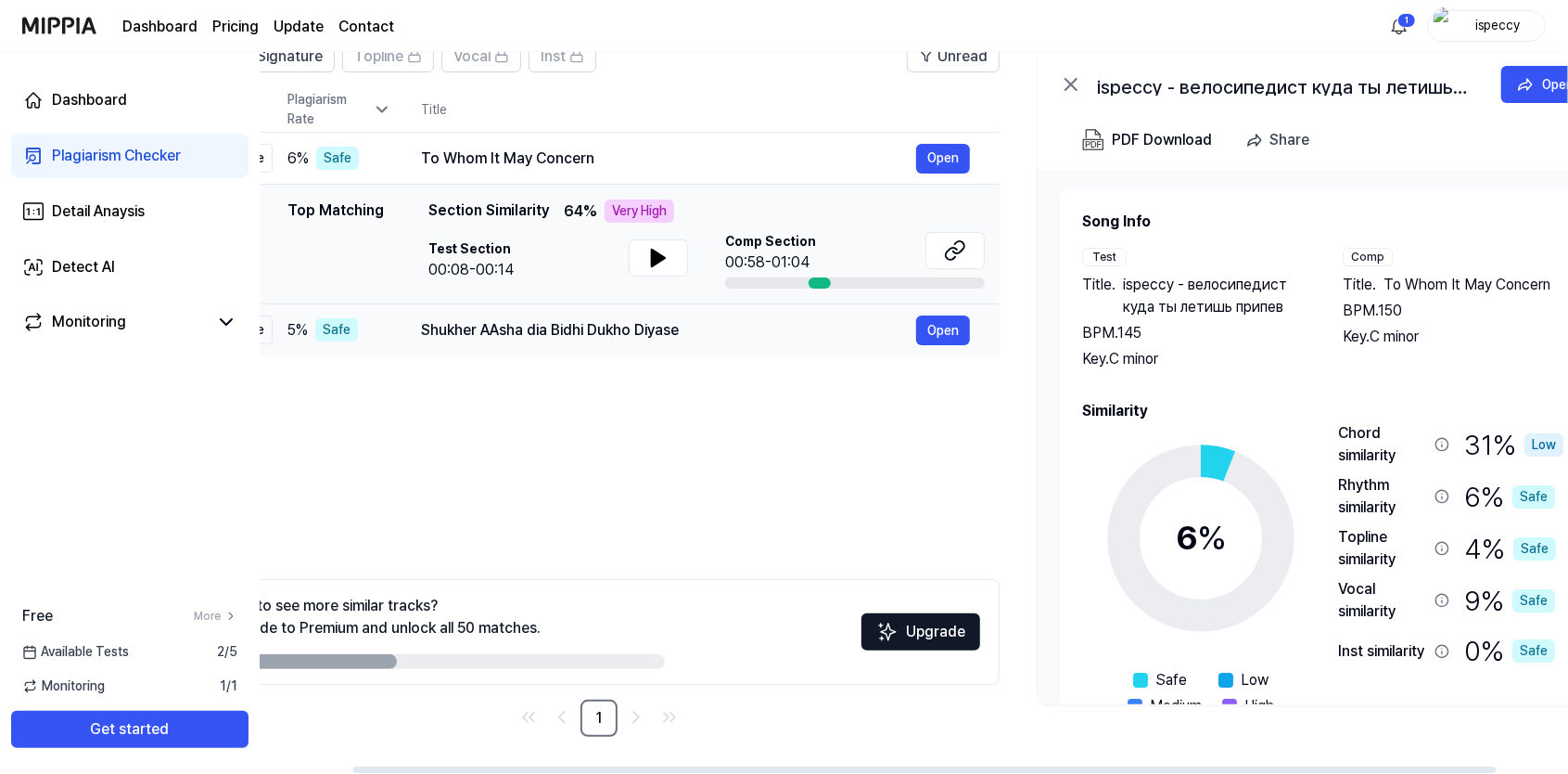
click at [503, 211] on span "Section Similarity" at bounding box center [489, 211] width 121 height 23
click at [534, 319] on div "Shukher AAsha dia Bidhi Dukho Diyase" at bounding box center [668, 330] width 495 height 22
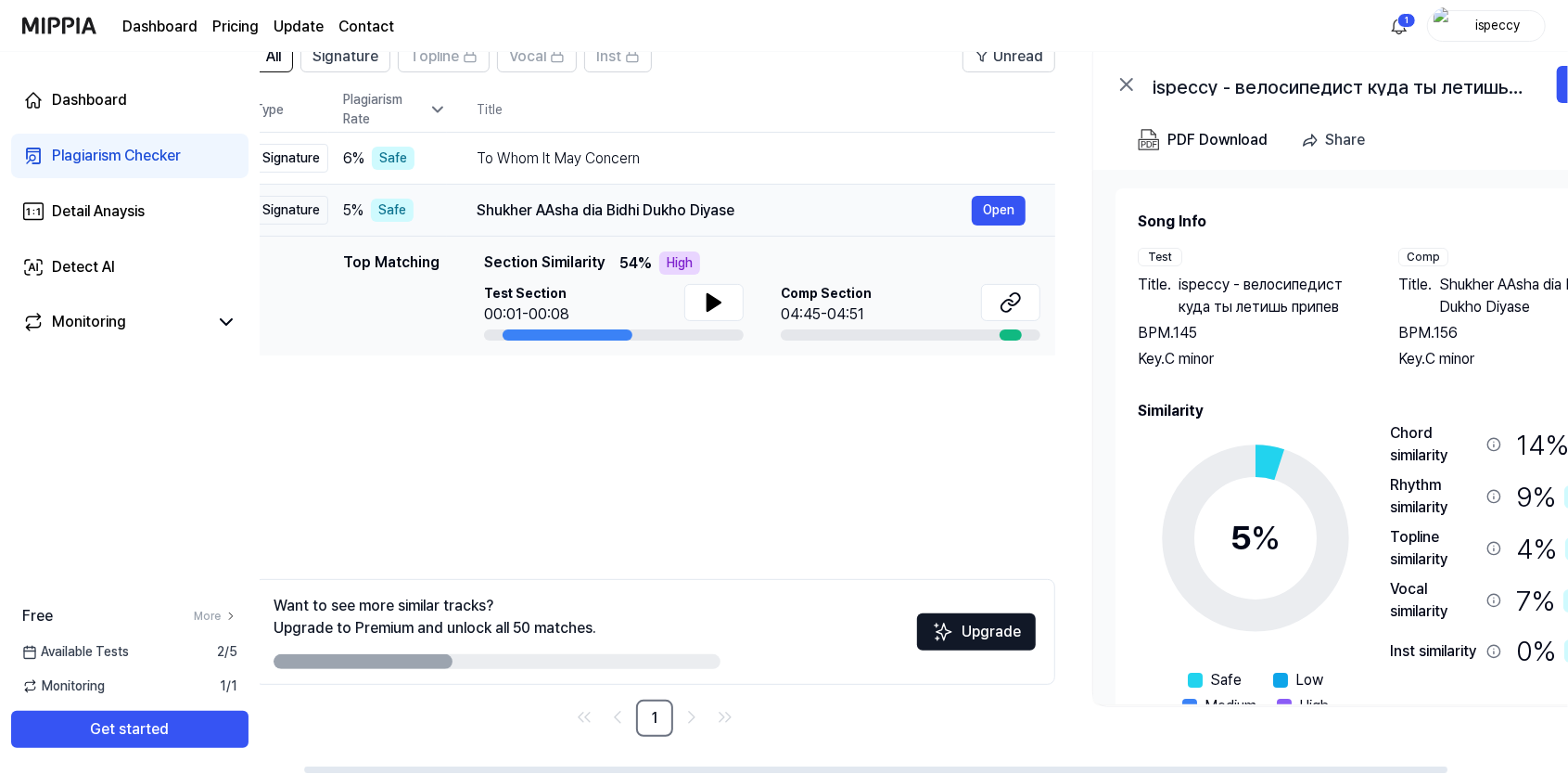
scroll to position [0, 0]
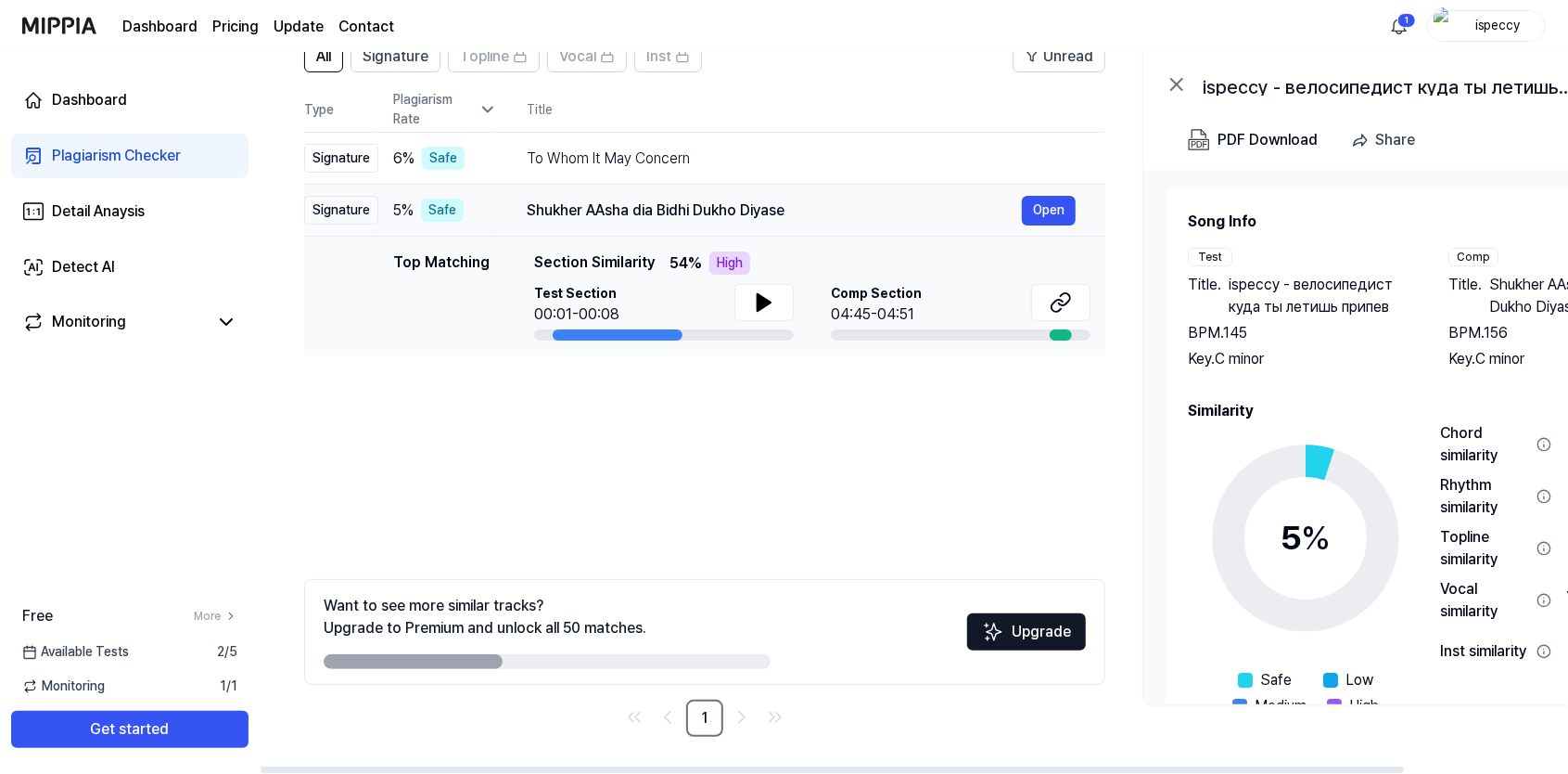
drag, startPoint x: 424, startPoint y: 208, endPoint x: 625, endPoint y: 208, distance: 201.0
click at [625, 208] on div "Shukher AAsha dia Bidhi Dukho Diyase" at bounding box center [774, 211] width 495 height 22
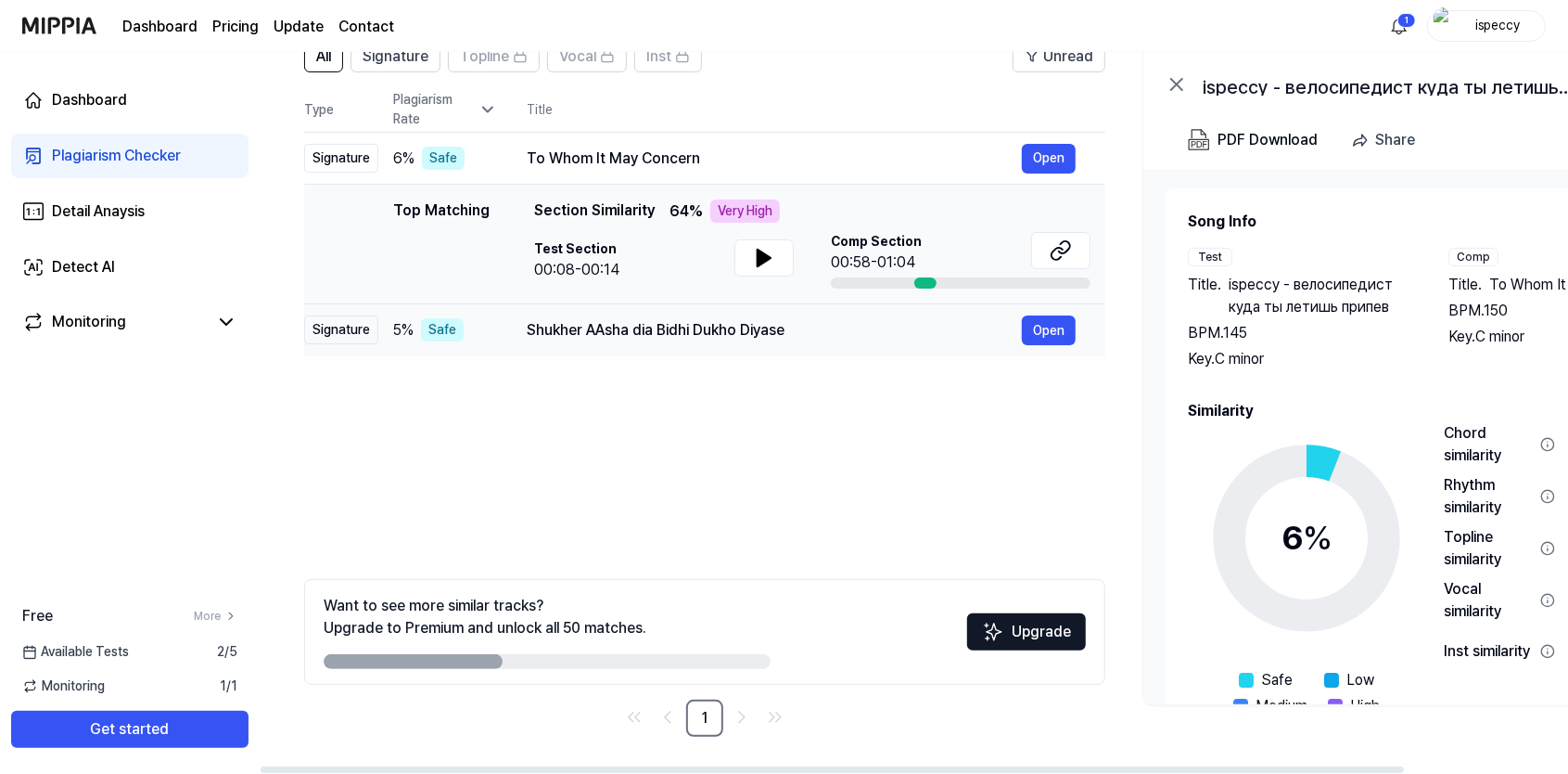
click at [642, 332] on div "Shukher AAsha dia Bidhi Dukho Diyase" at bounding box center [774, 330] width 495 height 22
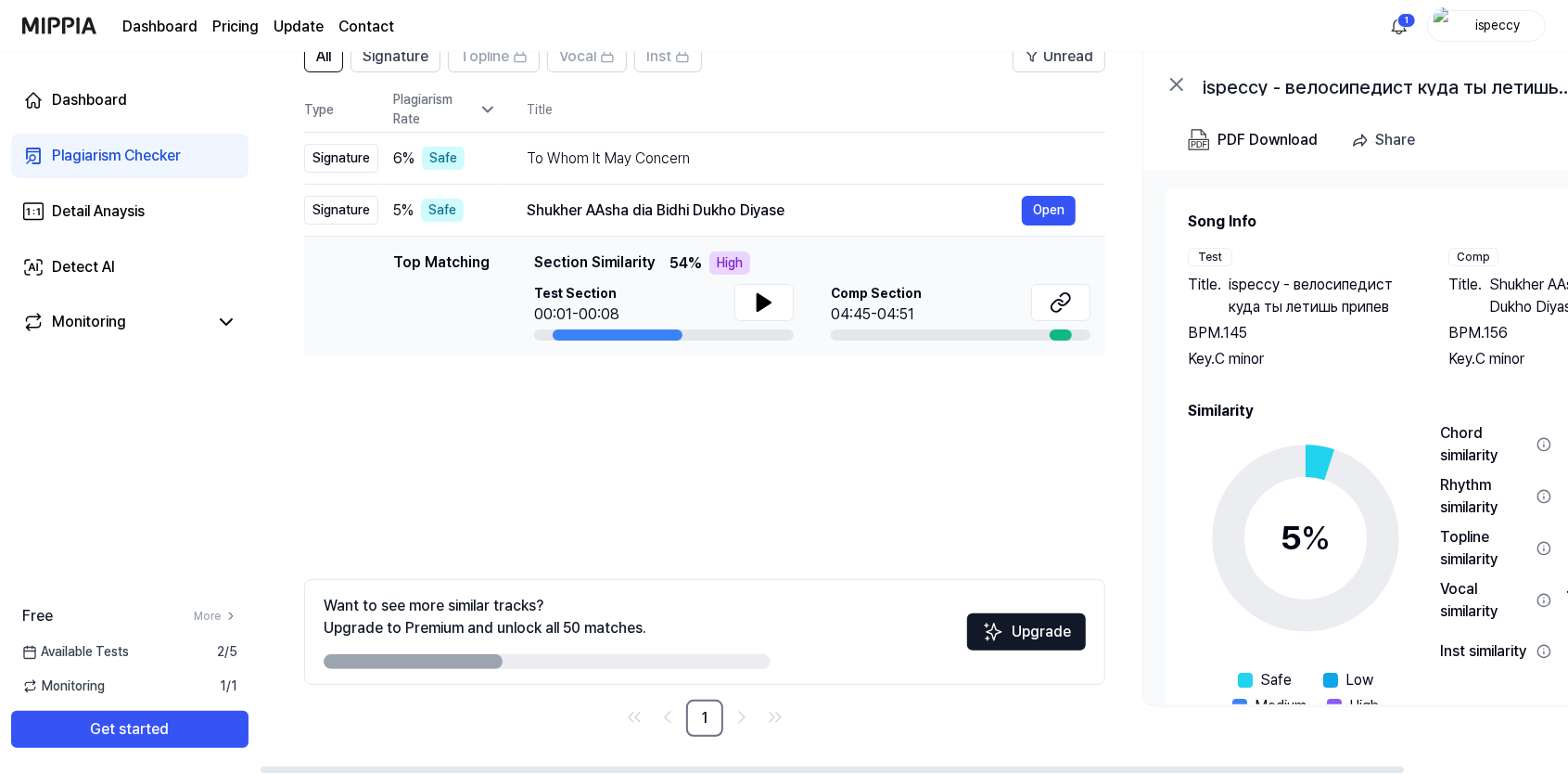
click at [643, 332] on div at bounding box center [618, 335] width 130 height 11
click at [1057, 299] on icon at bounding box center [1057, 305] width 11 height 12
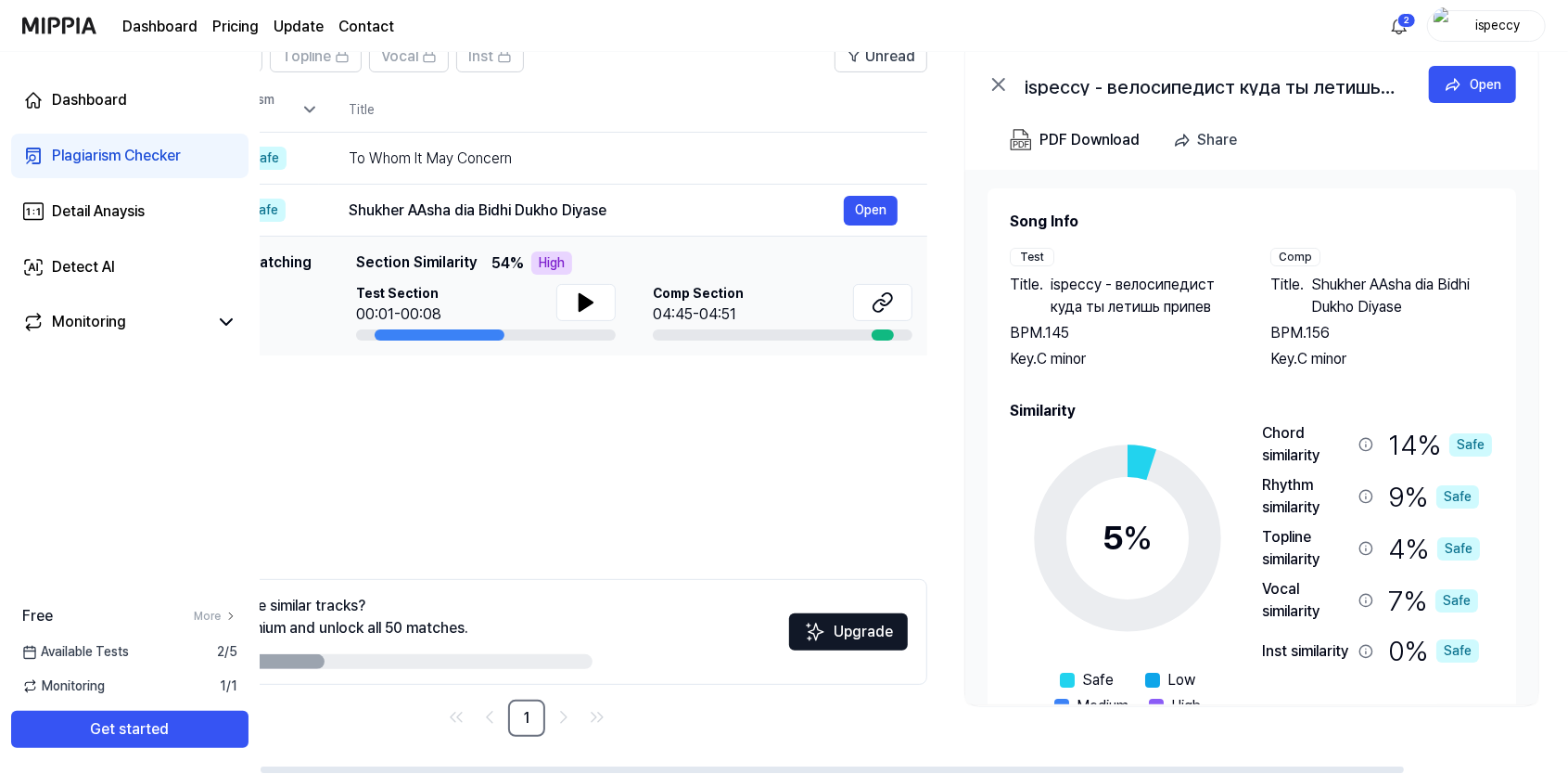
drag, startPoint x: 1209, startPoint y: 772, endPoint x: 1365, endPoint y: 767, distance: 156.1
click at [1365, 767] on div at bounding box center [832, 769] width 1143 height 7
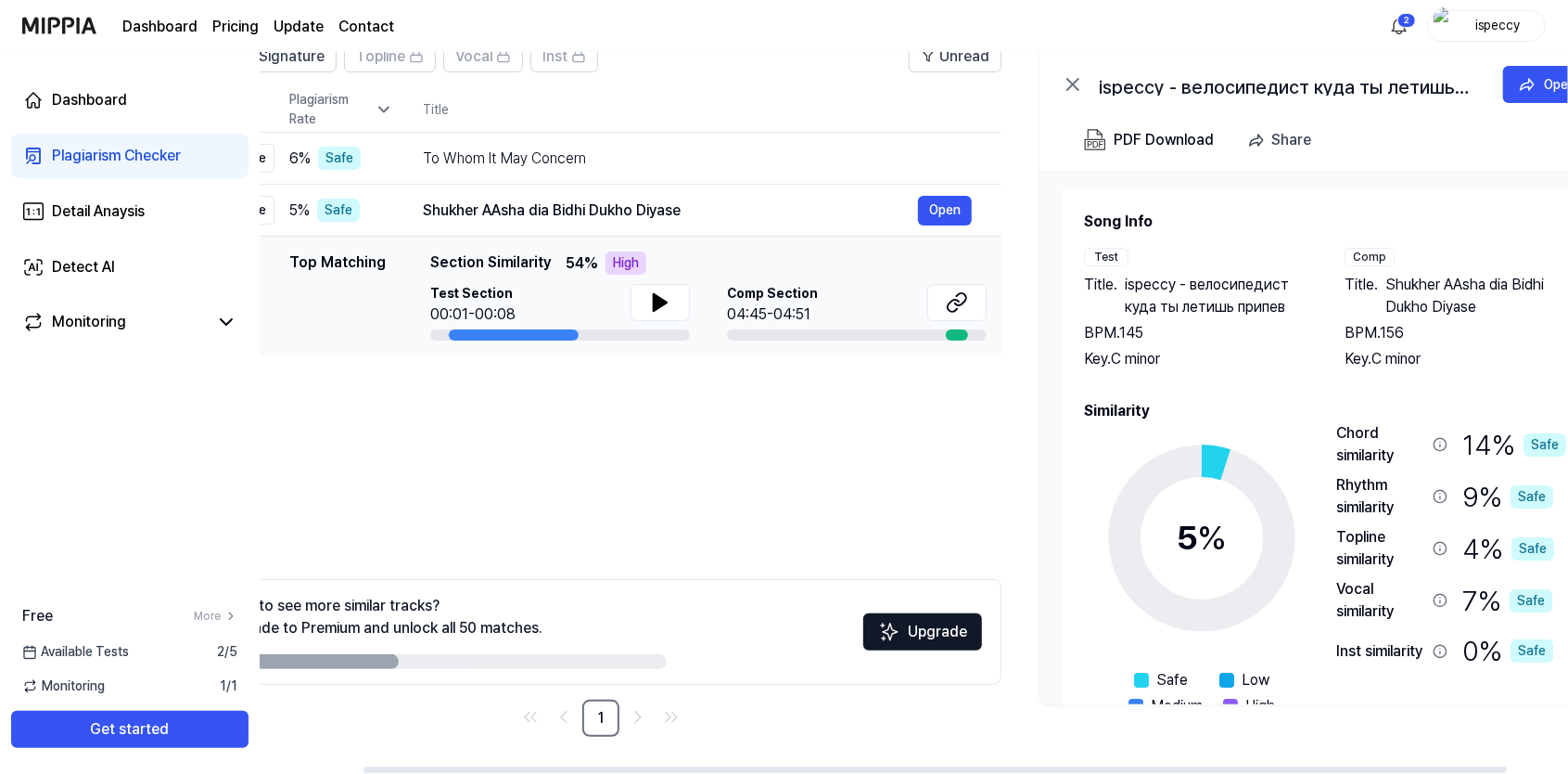
scroll to position [0, 0]
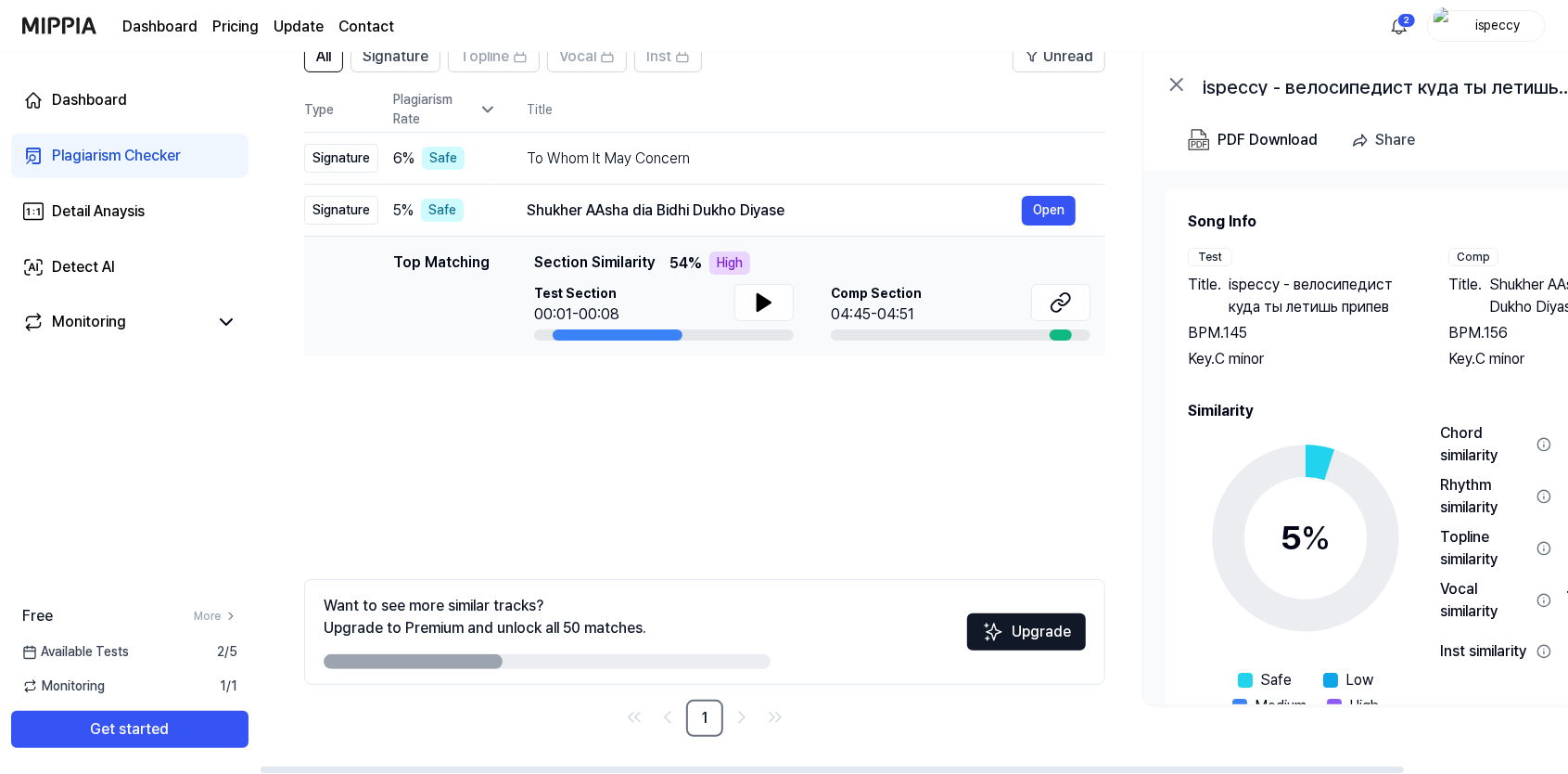
drag, startPoint x: 605, startPoint y: 767, endPoint x: 302, endPoint y: 759, distance: 303.1
click at [302, 767] on div at bounding box center [832, 769] width 1143 height 7
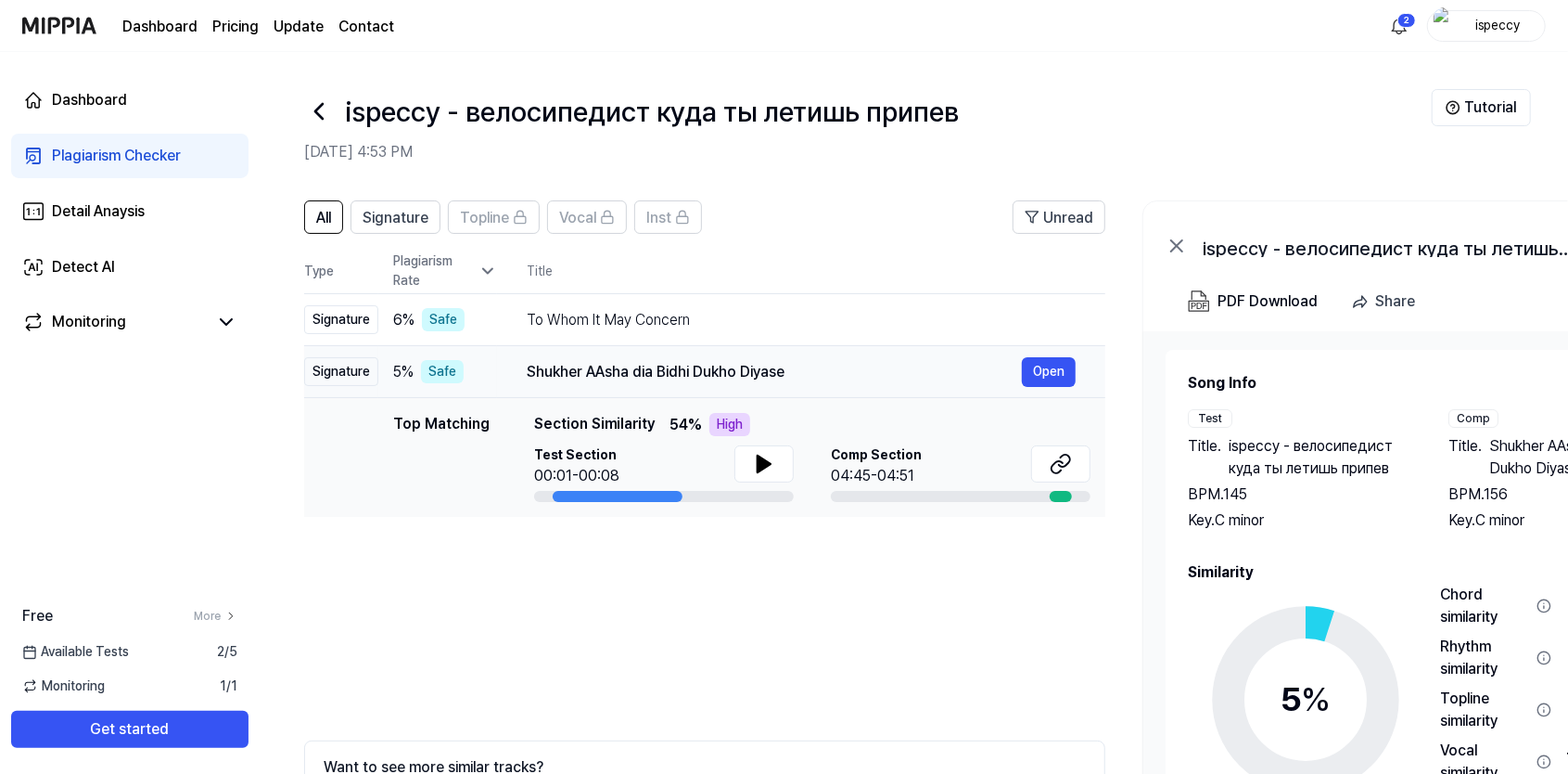
click at [412, 364] on span "5 %" at bounding box center [403, 372] width 20 height 22
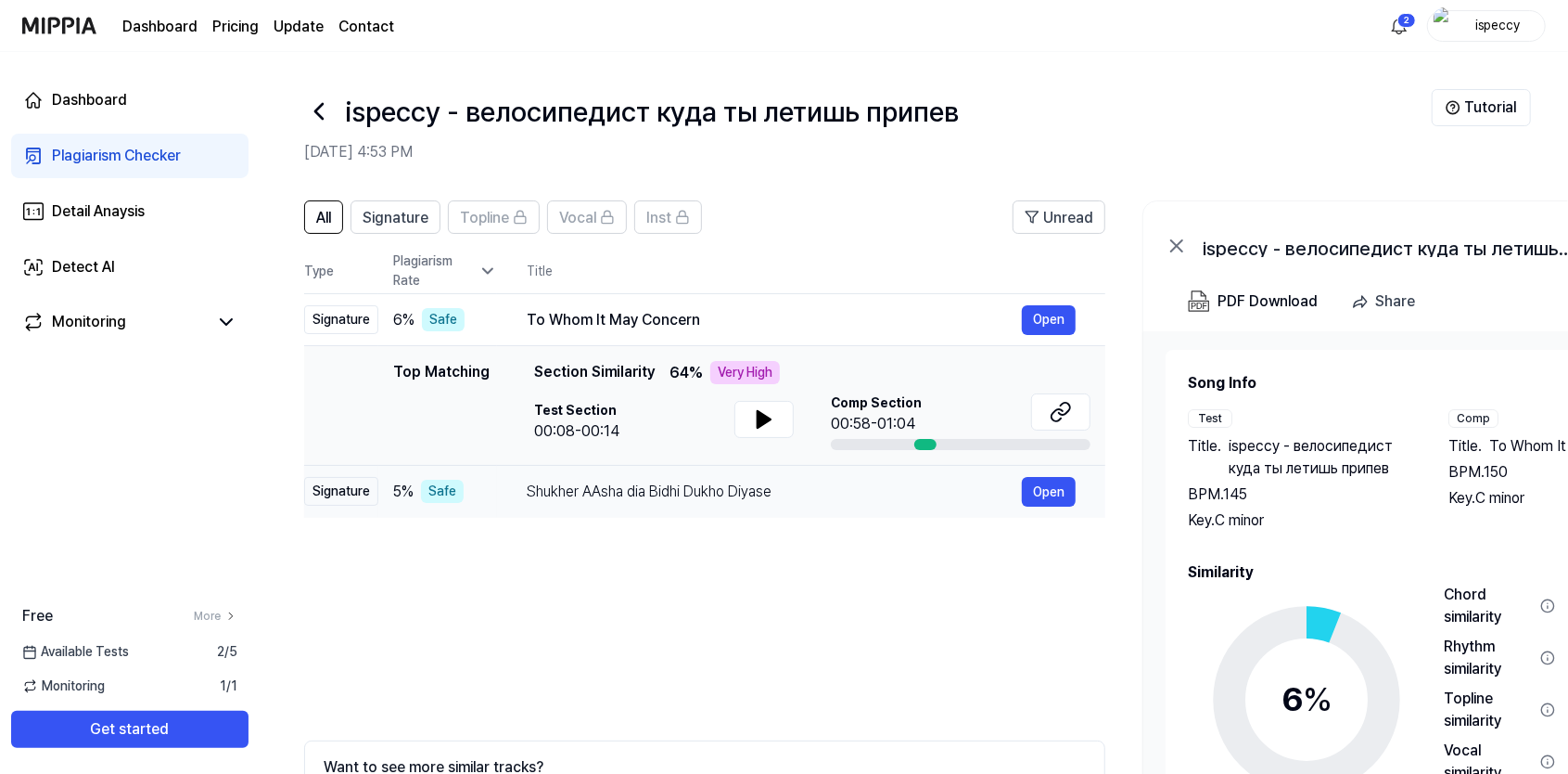
click at [740, 498] on div "Shukher AAsha dia Bidhi Dukho Diyase" at bounding box center [774, 492] width 495 height 22
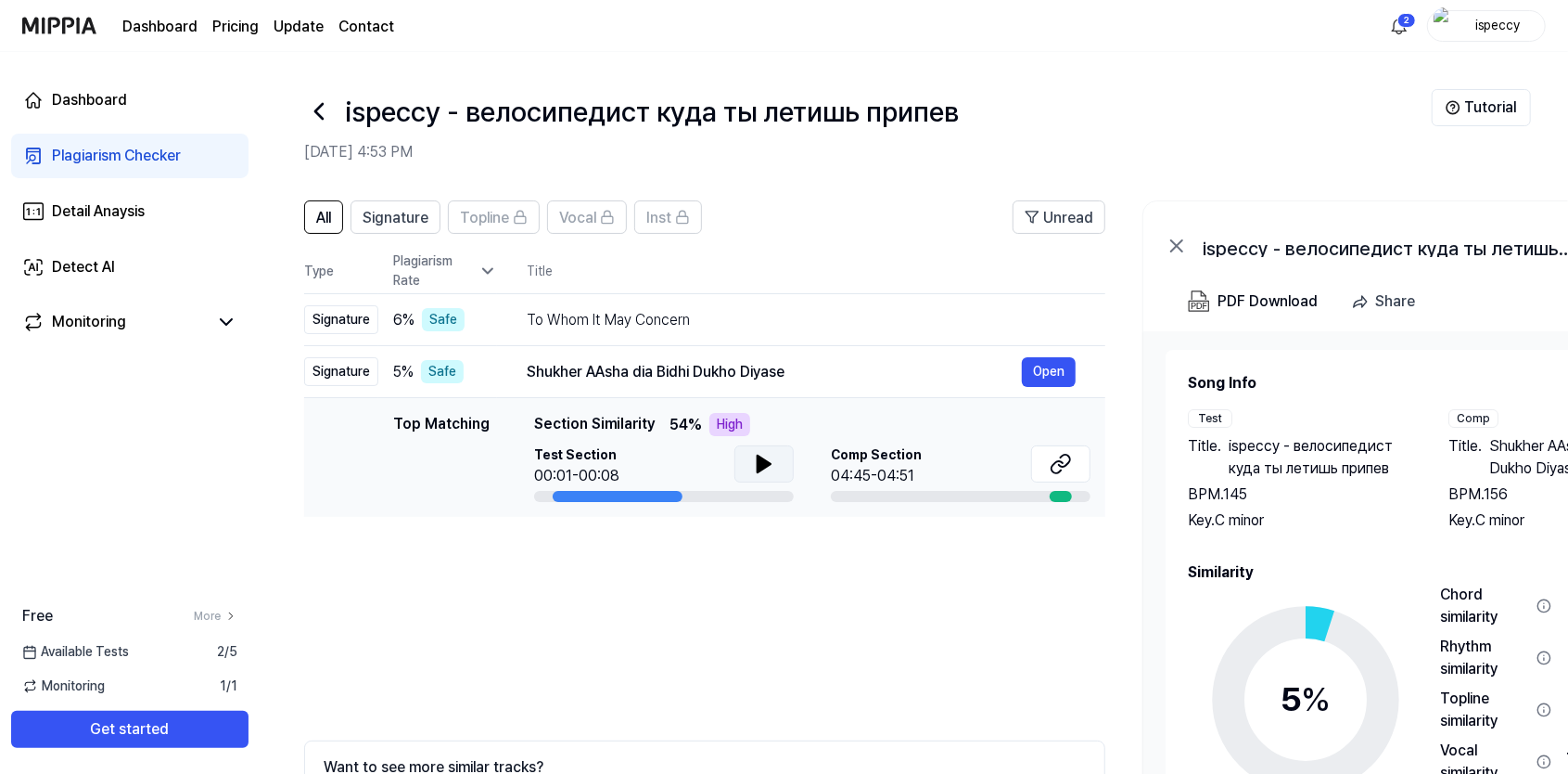
click at [755, 464] on icon at bounding box center [764, 464] width 22 height 22
click at [598, 315] on div "To Whom It May Concern" at bounding box center [774, 320] width 495 height 22
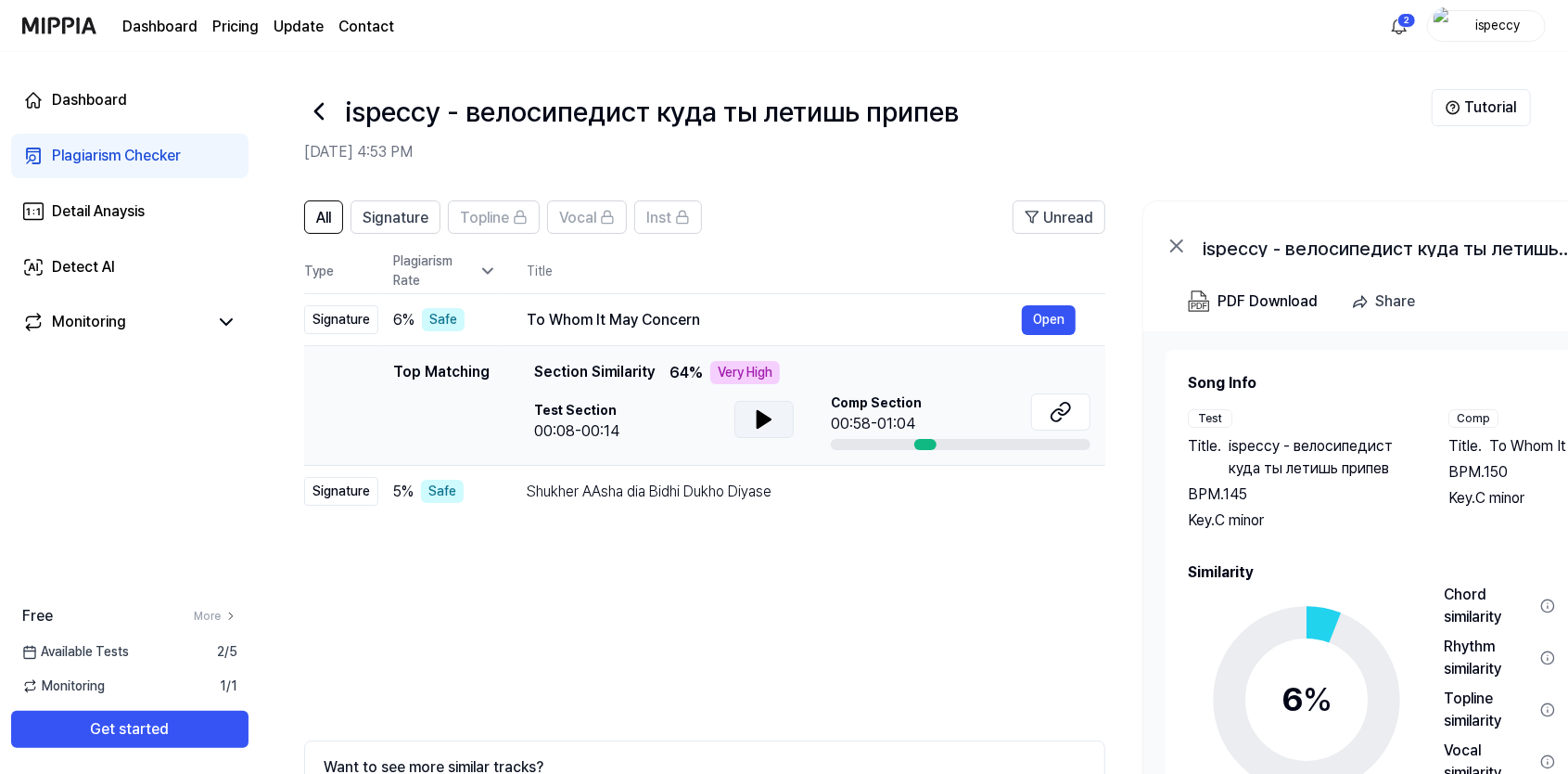
click at [753, 413] on icon at bounding box center [764, 419] width 22 height 22
click at [698, 472] on td "Shukher AAsha dia Bidhi Dukho Diyase Open" at bounding box center [801, 492] width 608 height 52
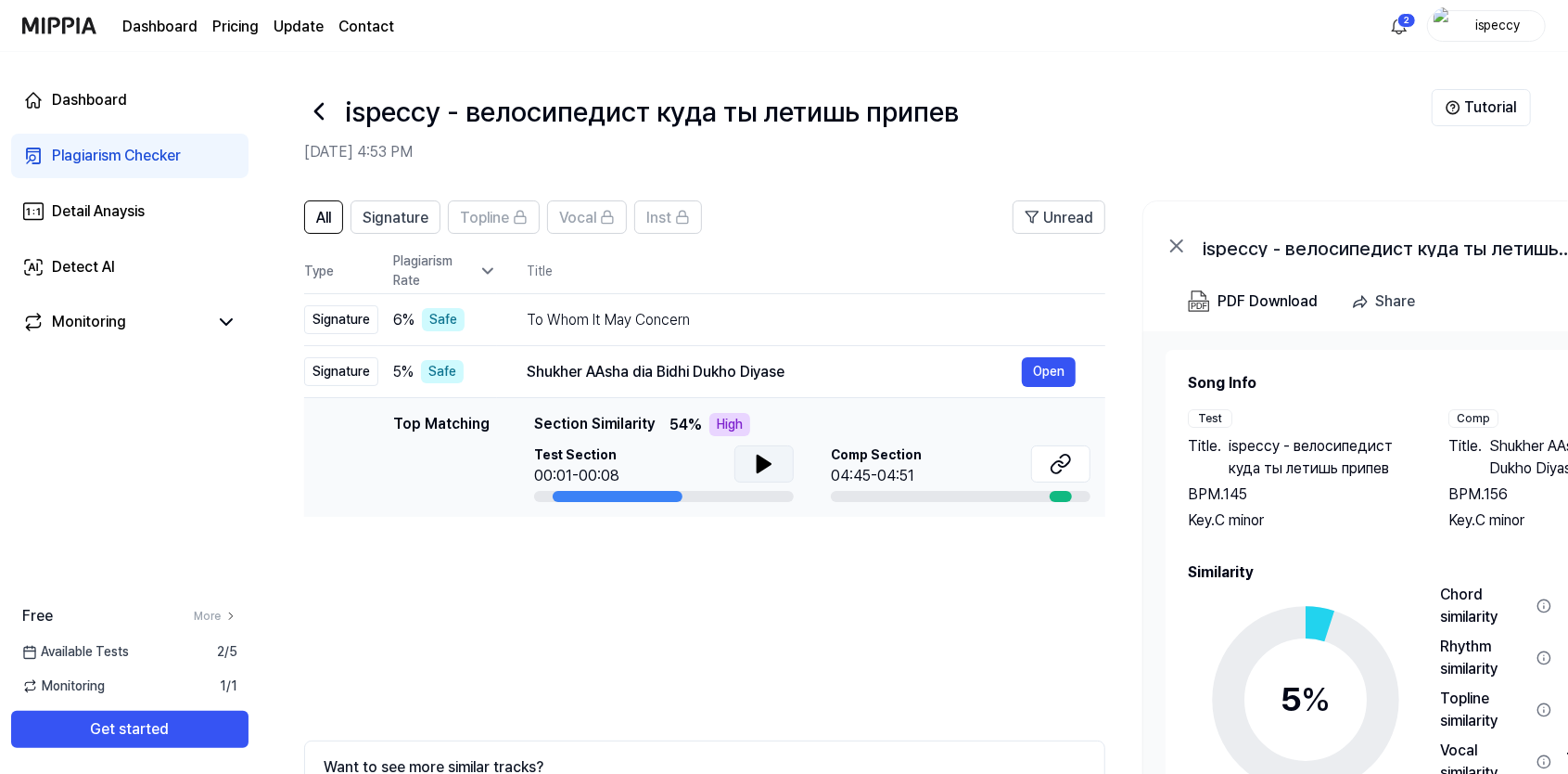
click at [759, 458] on icon at bounding box center [764, 464] width 13 height 17
click at [759, 458] on icon at bounding box center [761, 464] width 4 height 15
drag, startPoint x: 1530, startPoint y: 443, endPoint x: 1578, endPoint y: 450, distance: 48.5
click at [1568, 450] on html "Dashboard Pricing Update Contact 2 ispeccy Dashboard Plagiarism Checker Detail …" at bounding box center [784, 387] width 1568 height 774
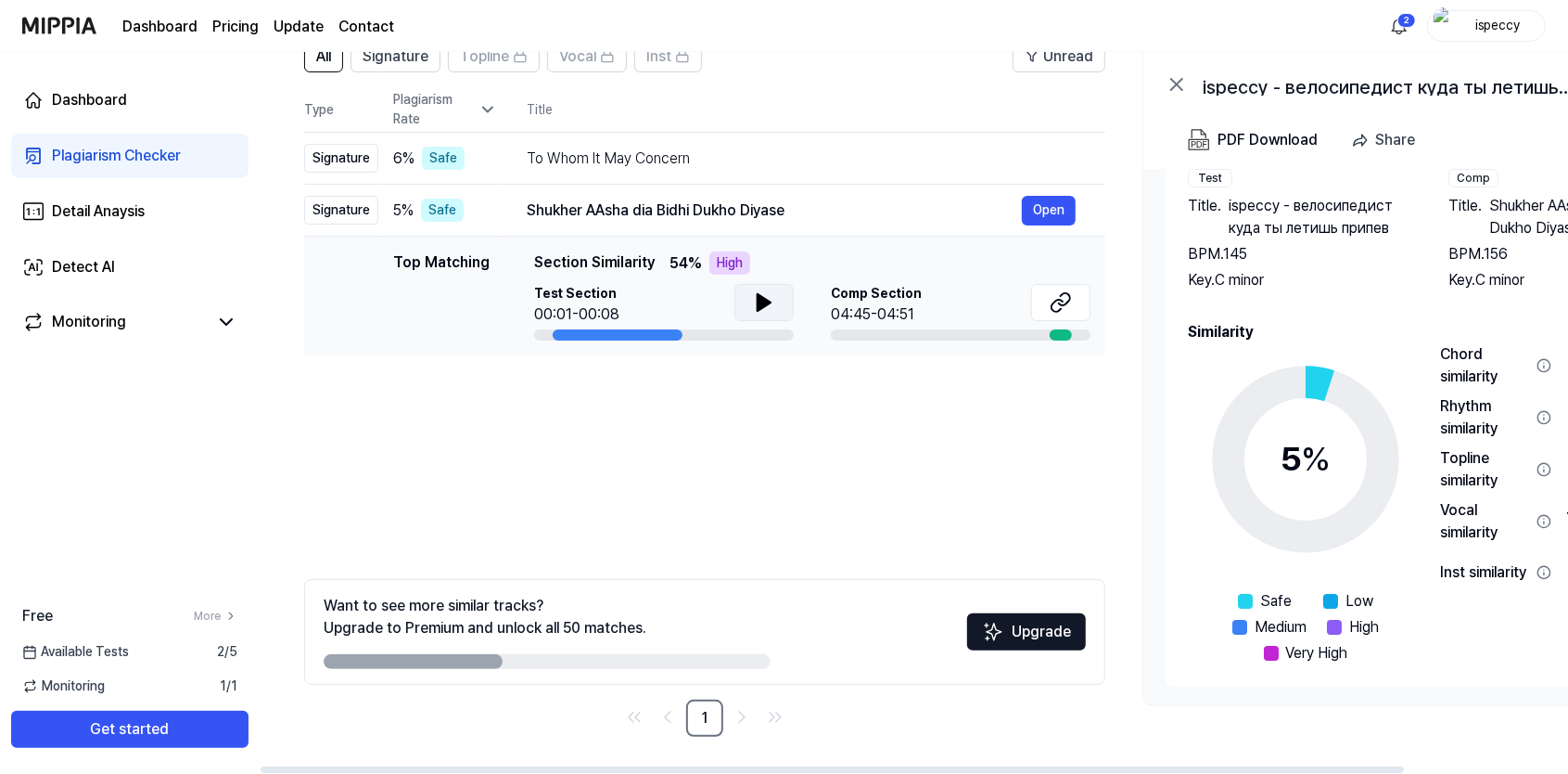
scroll to position [0, 186]
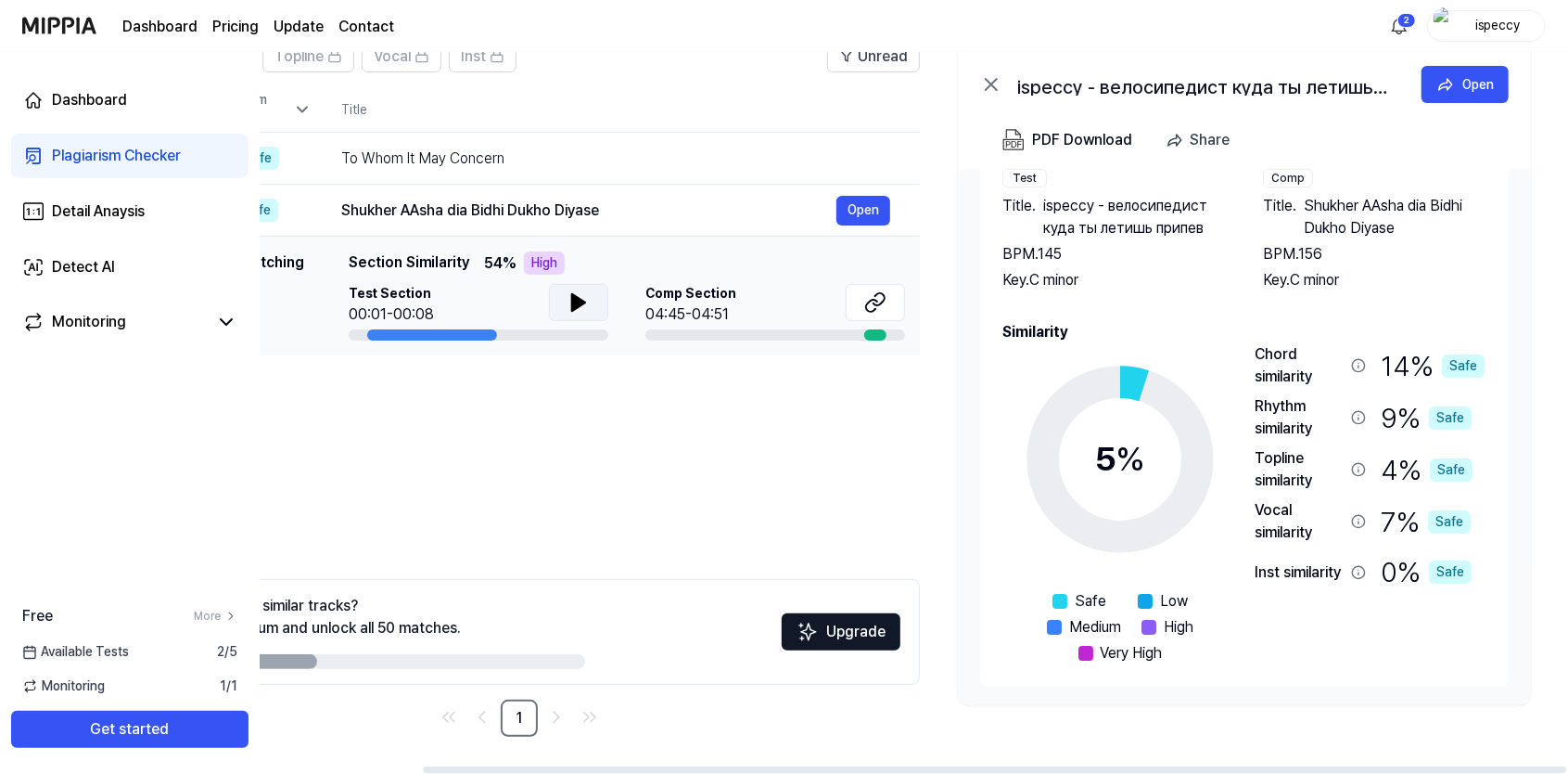
drag, startPoint x: 1213, startPoint y: 770, endPoint x: 1452, endPoint y: 770, distance: 239.0
click at [1452, 770] on div at bounding box center [994, 769] width 1143 height 7
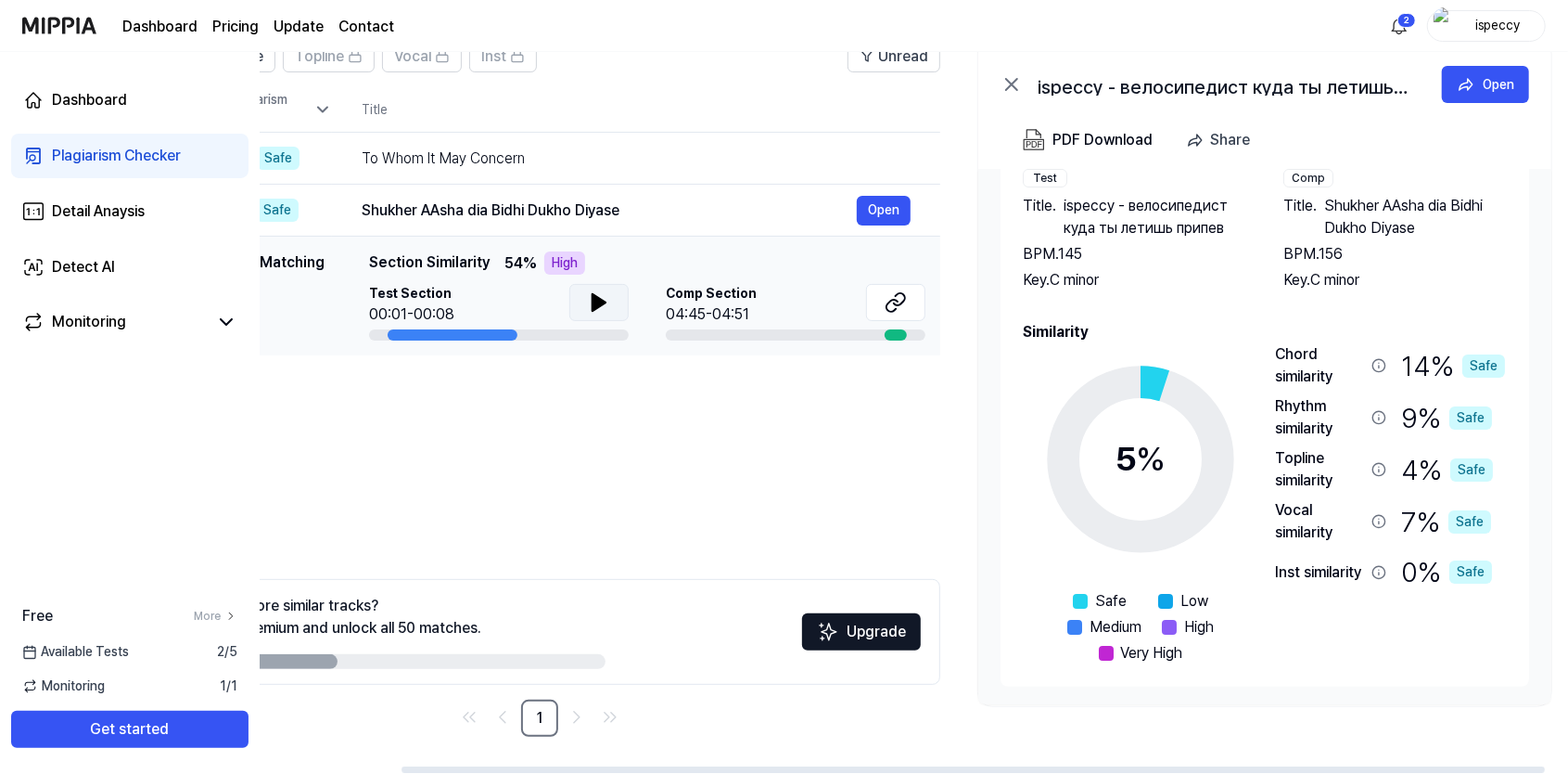
scroll to position [0, 162]
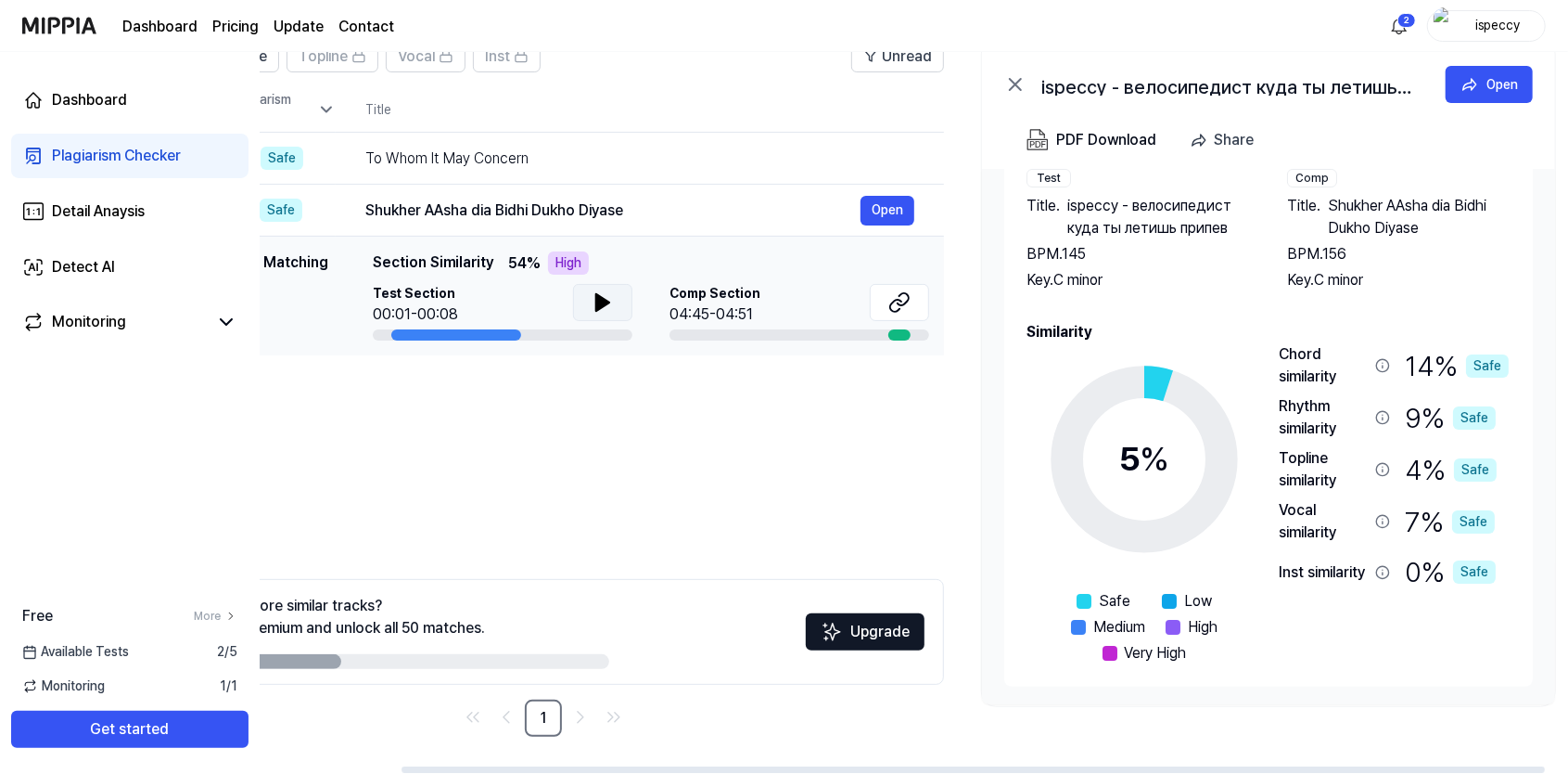
drag, startPoint x: 1304, startPoint y: 200, endPoint x: 1329, endPoint y: 223, distance: 34.0
click at [1329, 223] on span "Shukher AAsha dia Bidhi Dukho Diyase" at bounding box center [1419, 217] width 183 height 45
click at [1338, 213] on span "Shukher AAsha dia Bidhi Dukho Diyase" at bounding box center [1419, 217] width 183 height 45
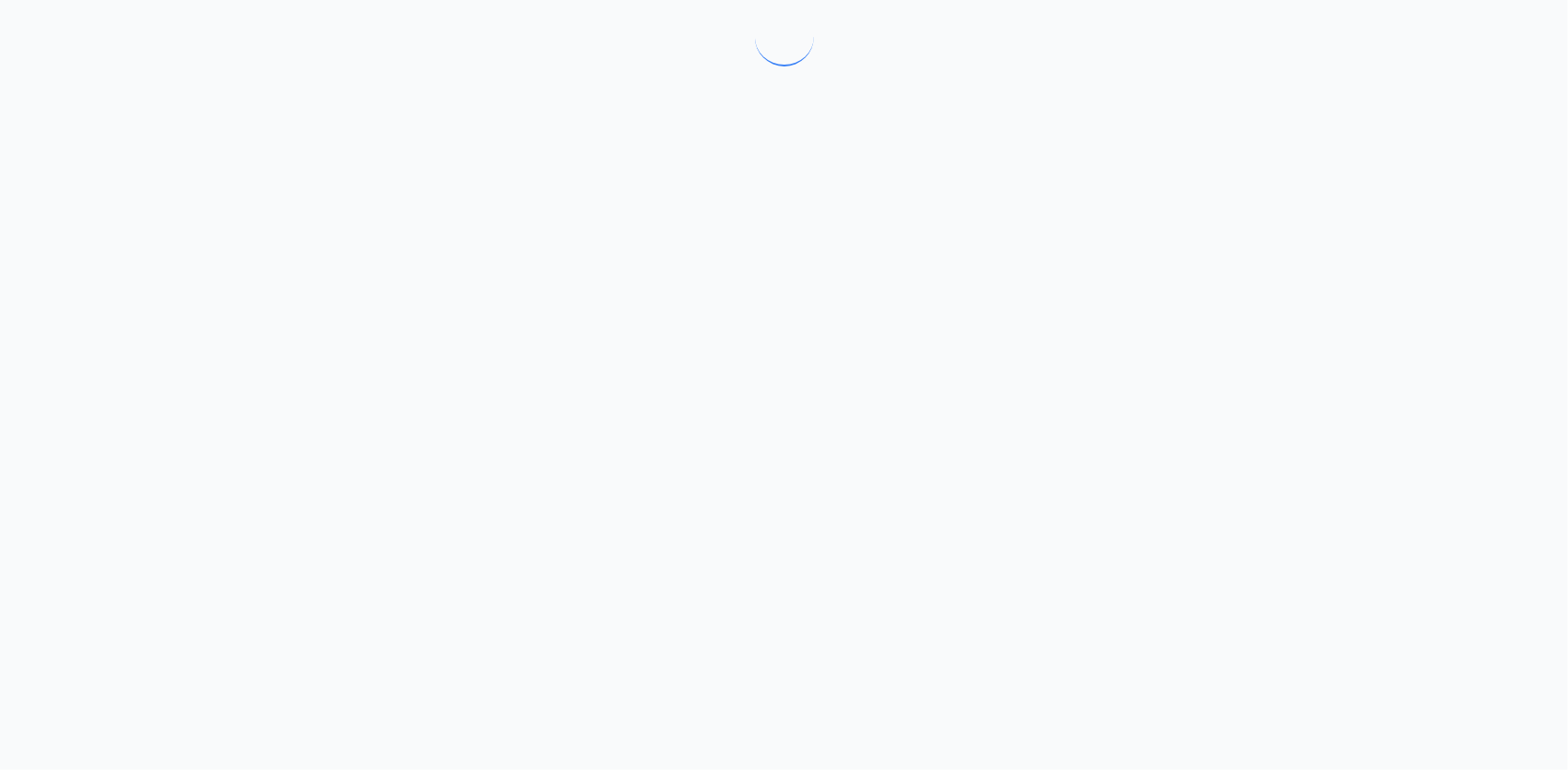
click at [1331, 212] on div at bounding box center [784, 385] width 1568 height 770
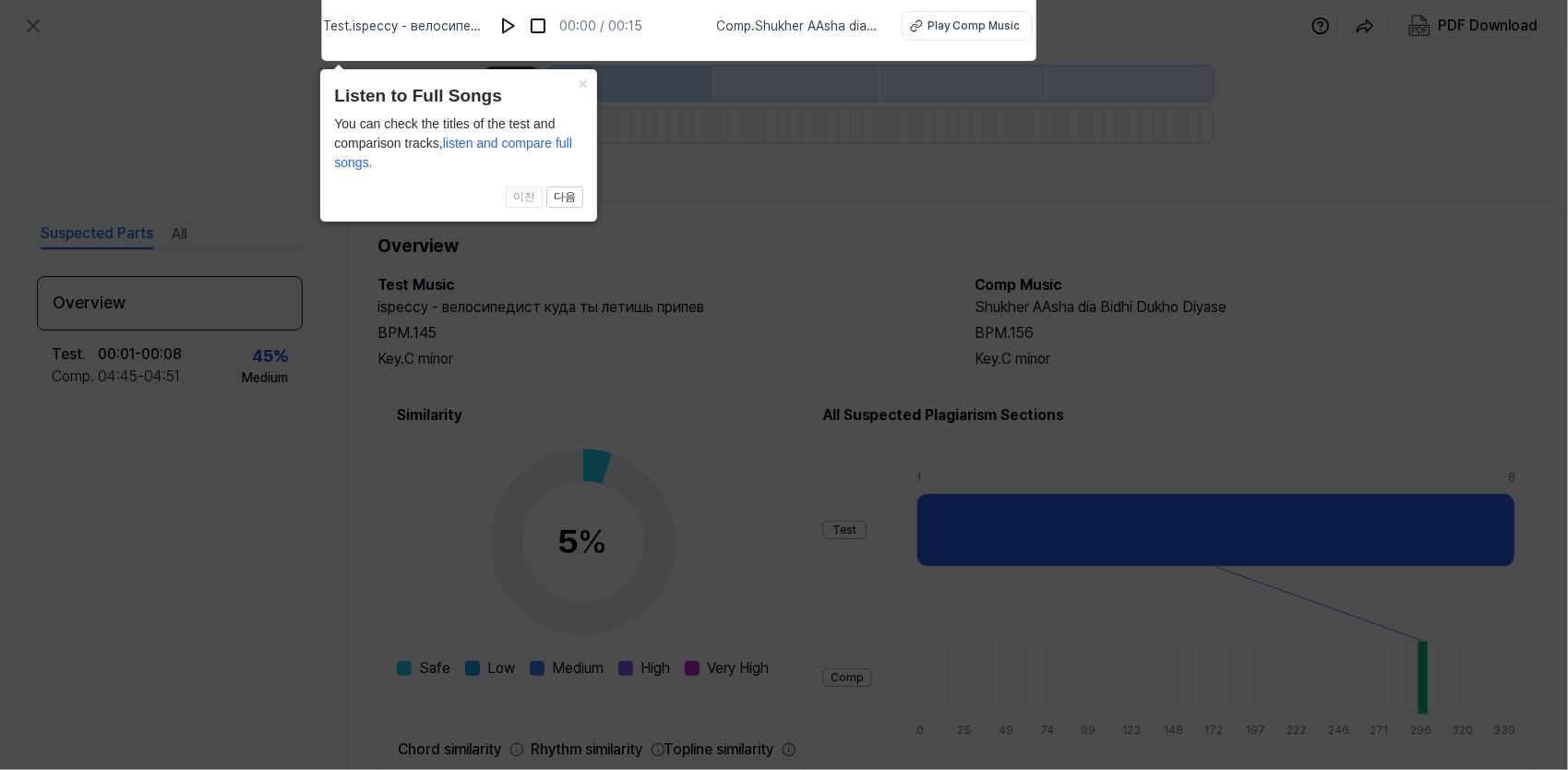
click at [437, 104] on header "Listen to Full Songs" at bounding box center [459, 96] width 250 height 27
click at [539, 141] on span "listen and compare full songs." at bounding box center [453, 153] width 239 height 34
click at [563, 191] on button "다음" at bounding box center [565, 198] width 37 height 22
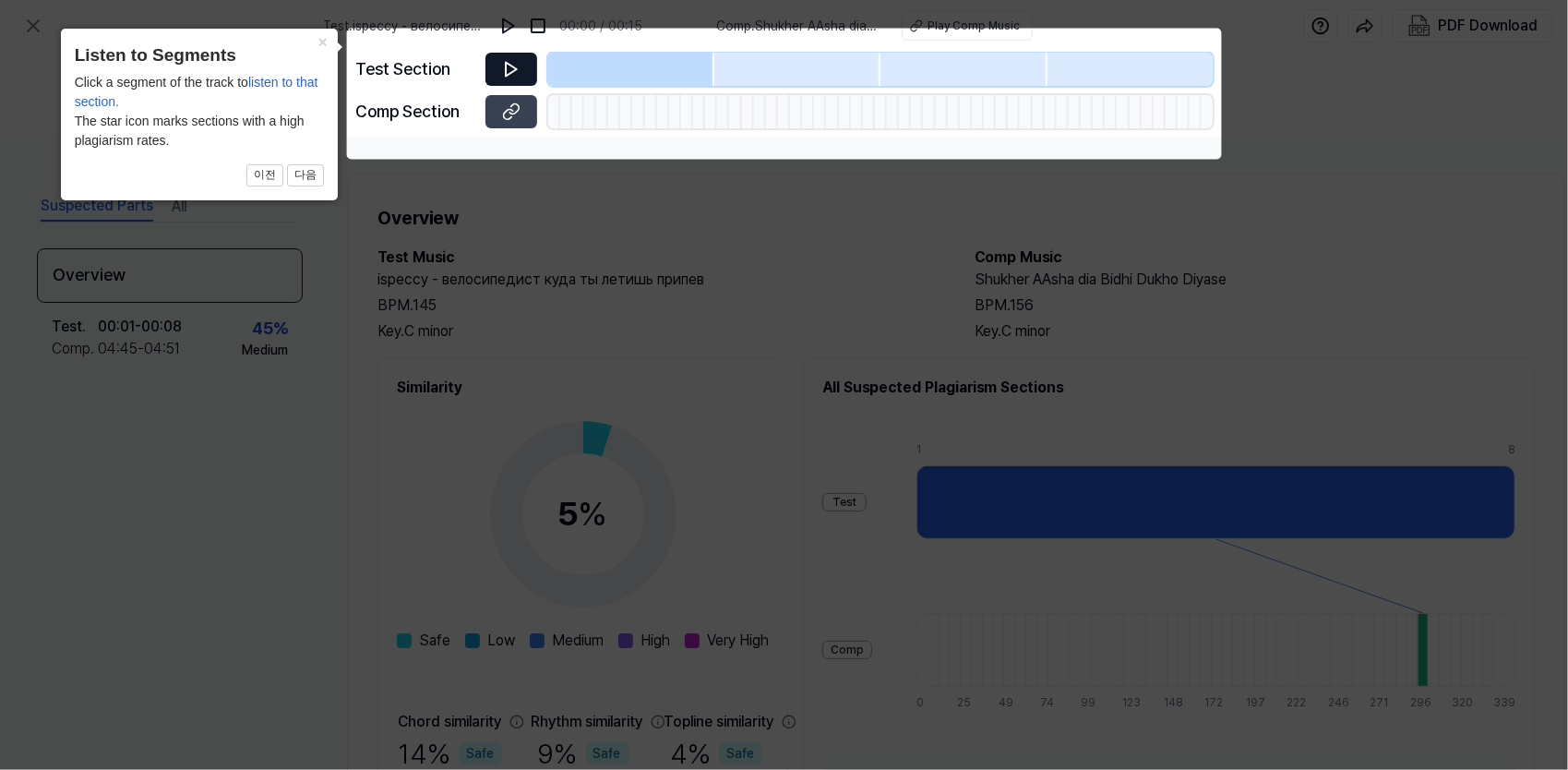
click at [506, 57] on button at bounding box center [511, 69] width 52 height 33
click at [305, 172] on button "다음" at bounding box center [305, 176] width 37 height 22
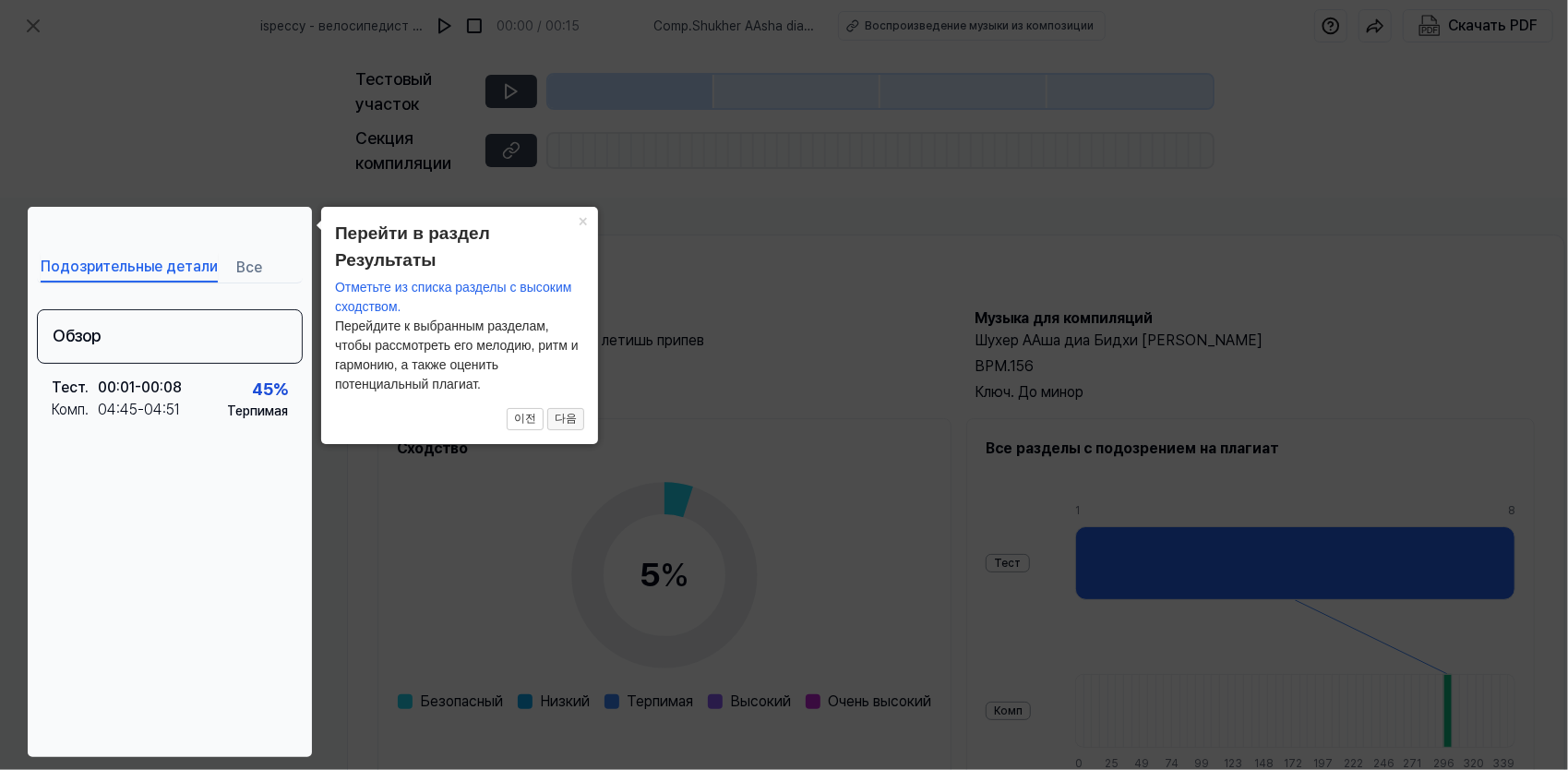
click at [559, 411] on button "다음" at bounding box center [566, 419] width 37 height 22
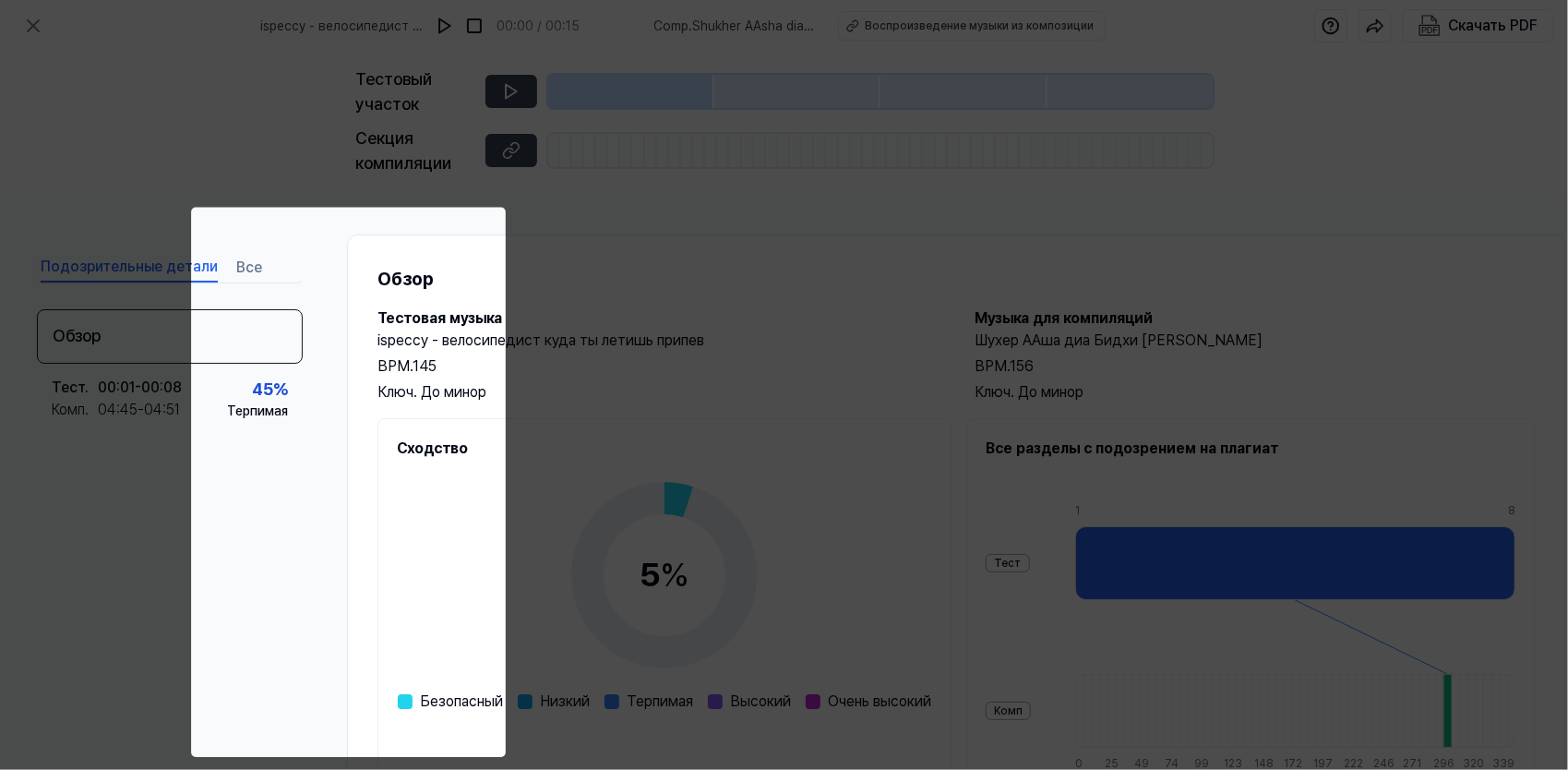
scroll to position [199, 33]
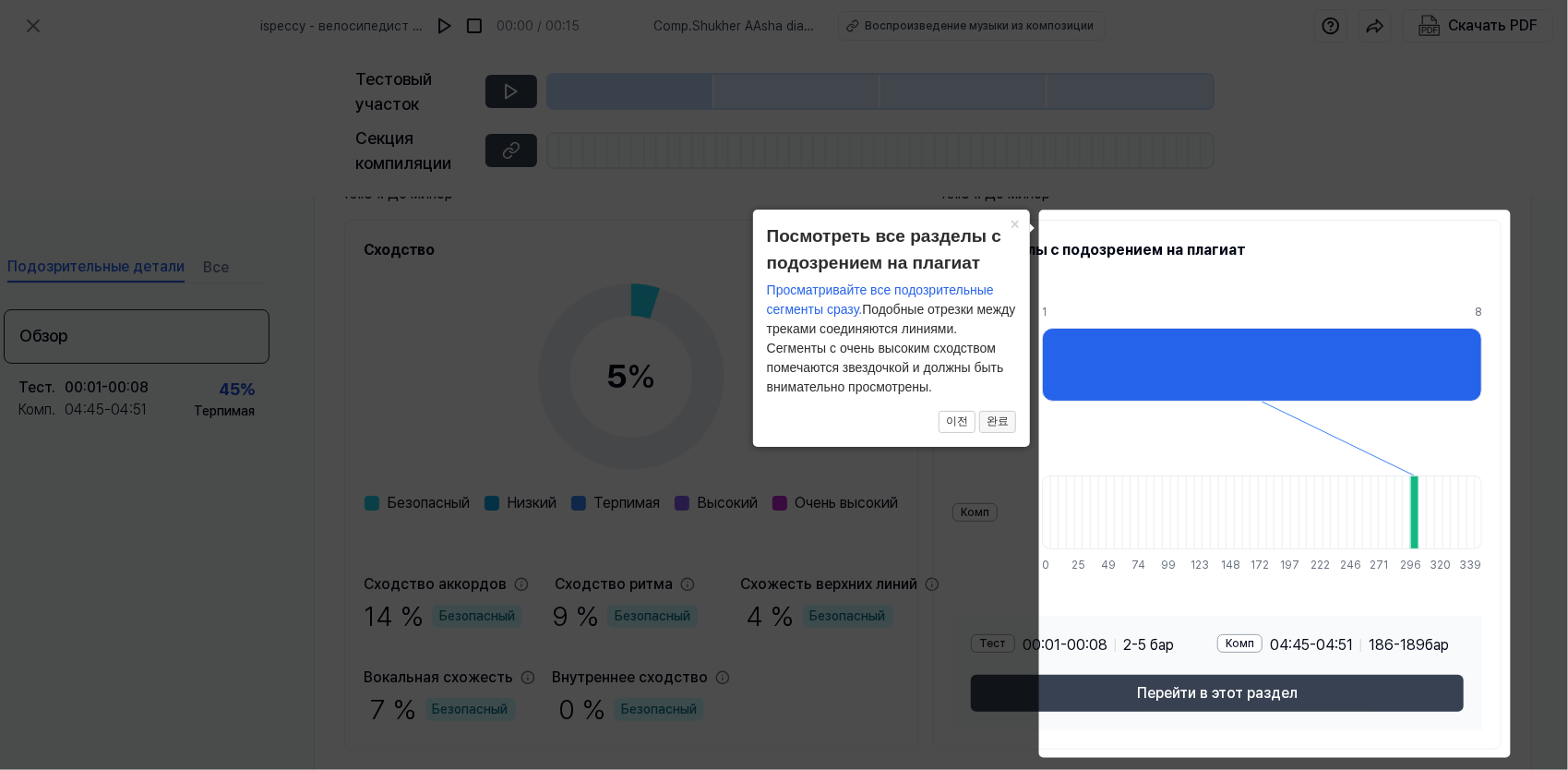
click at [1000, 420] on button "완료" at bounding box center [998, 422] width 37 height 22
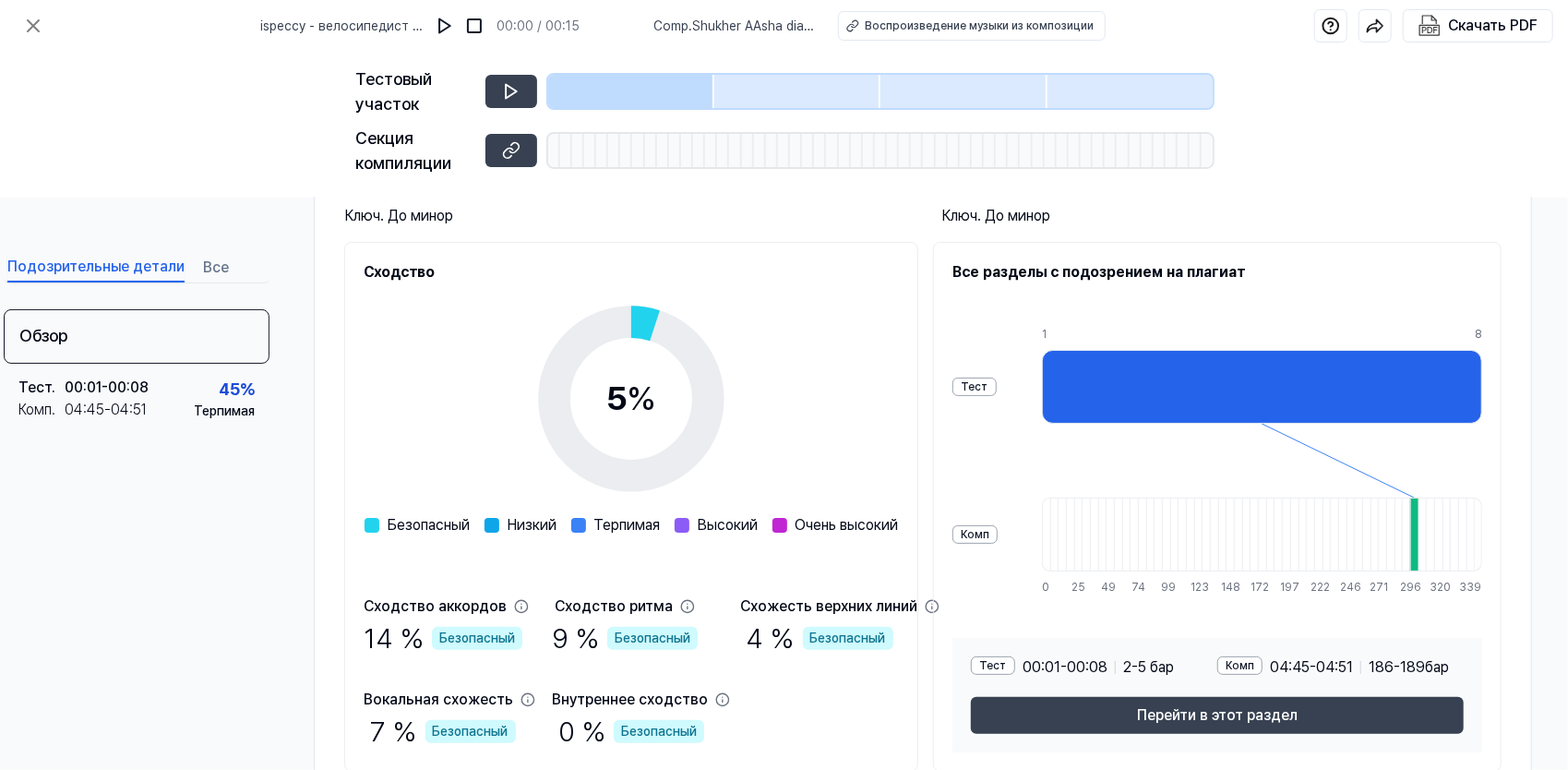
scroll to position [185, 33]
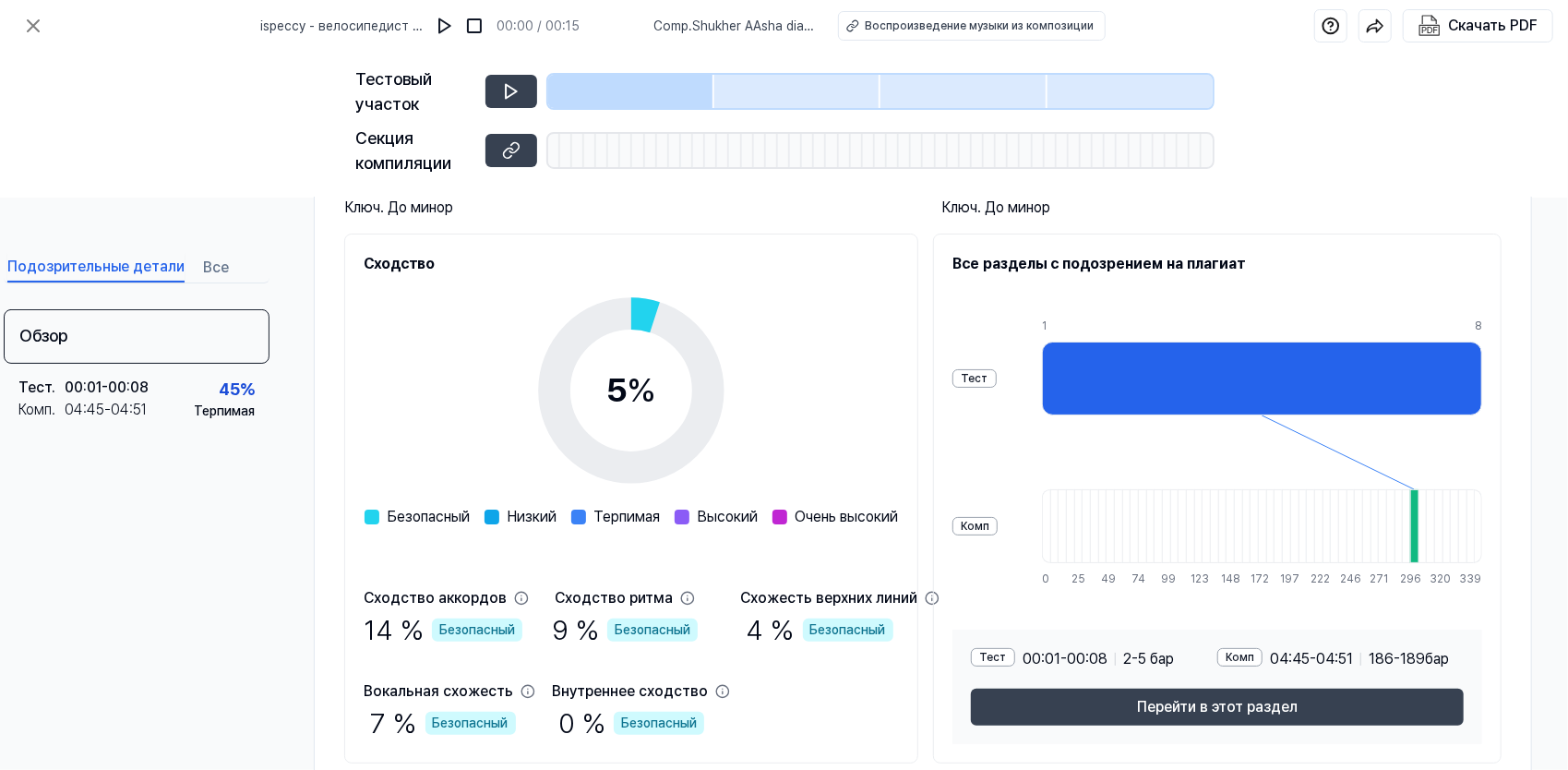
click at [1418, 518] on div at bounding box center [1414, 526] width 8 height 74
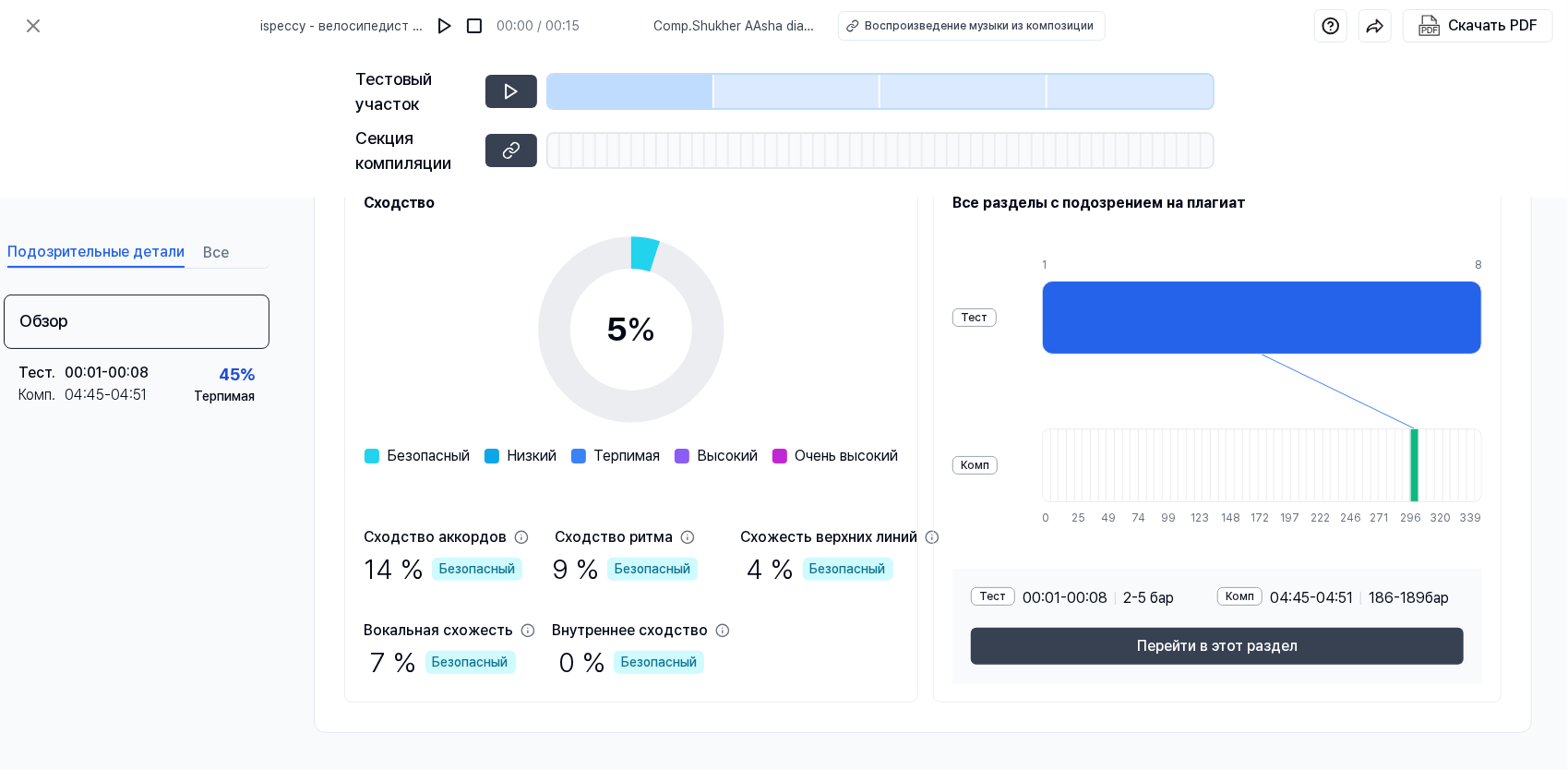
scroll to position [251, 33]
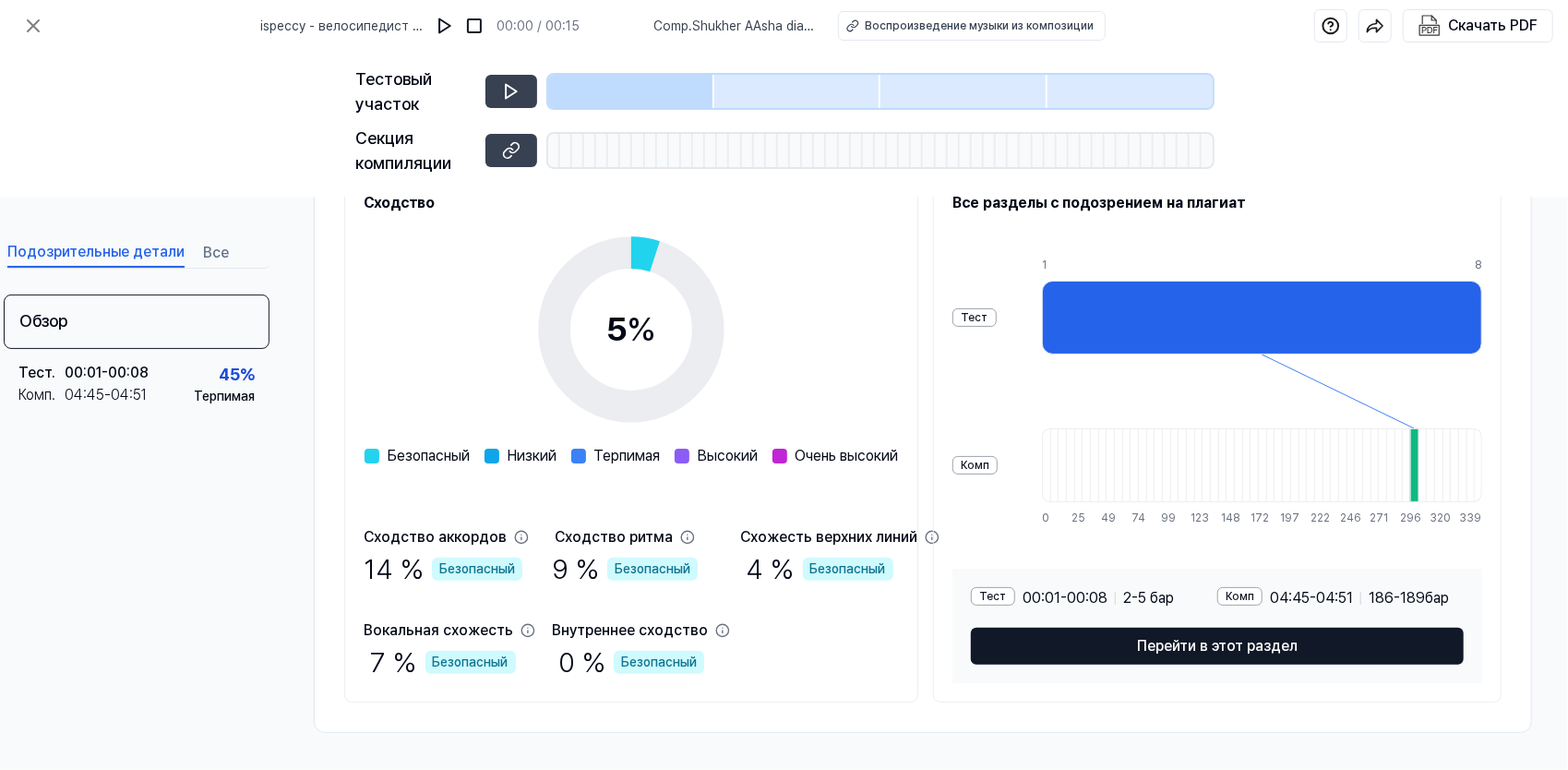
click at [1218, 630] on button "Перейти в этот раздел" at bounding box center [1217, 646] width 493 height 37
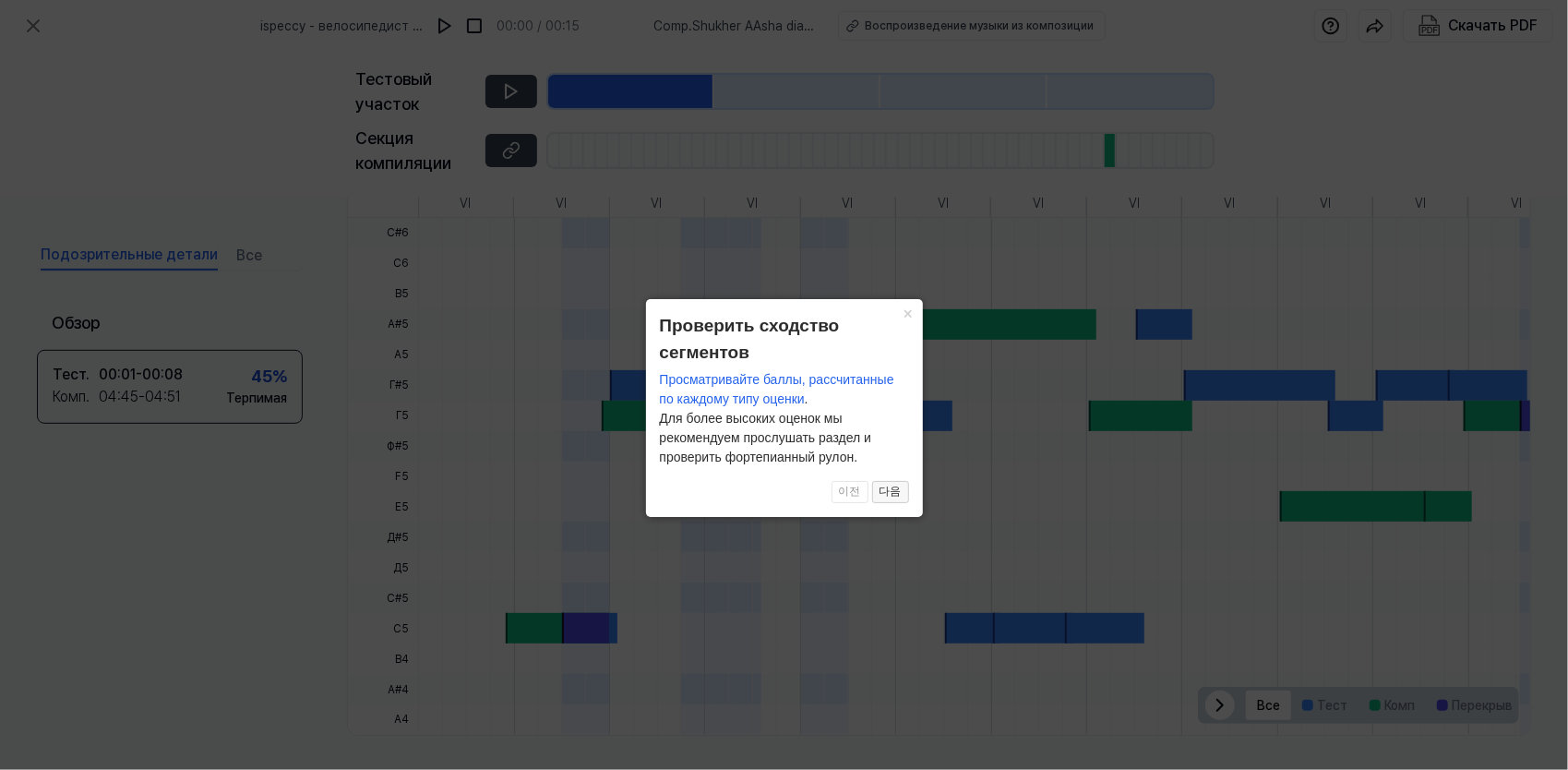
click at [897, 492] on button "다음" at bounding box center [890, 492] width 37 height 22
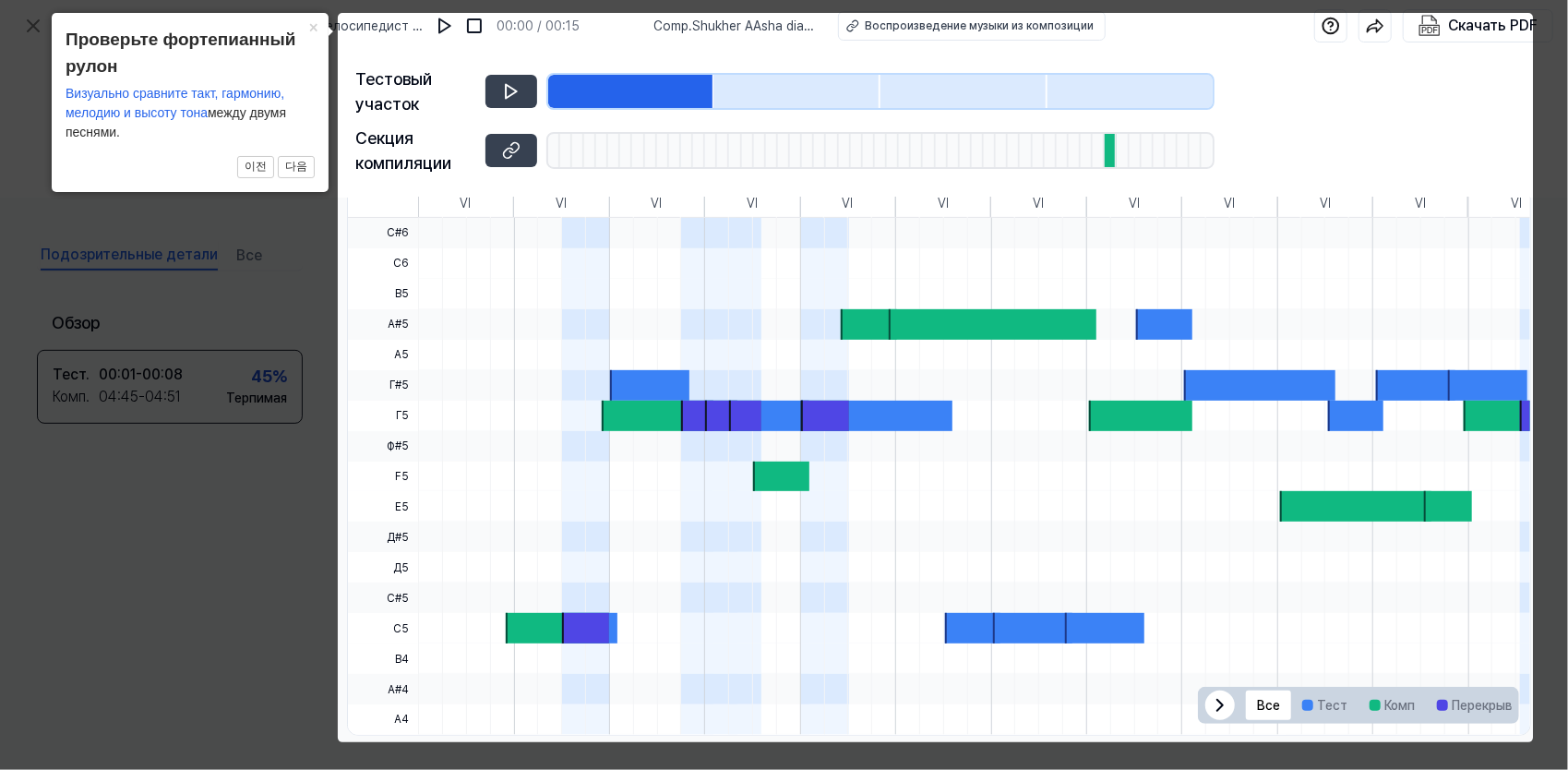
click at [508, 92] on body "ispeccy - велосипедист куда ты летишь припев 00:00 / 00:15 Comp . Shukher AAsha…" at bounding box center [784, 385] width 1568 height 770
click at [290, 156] on button "다음" at bounding box center [296, 167] width 37 height 22
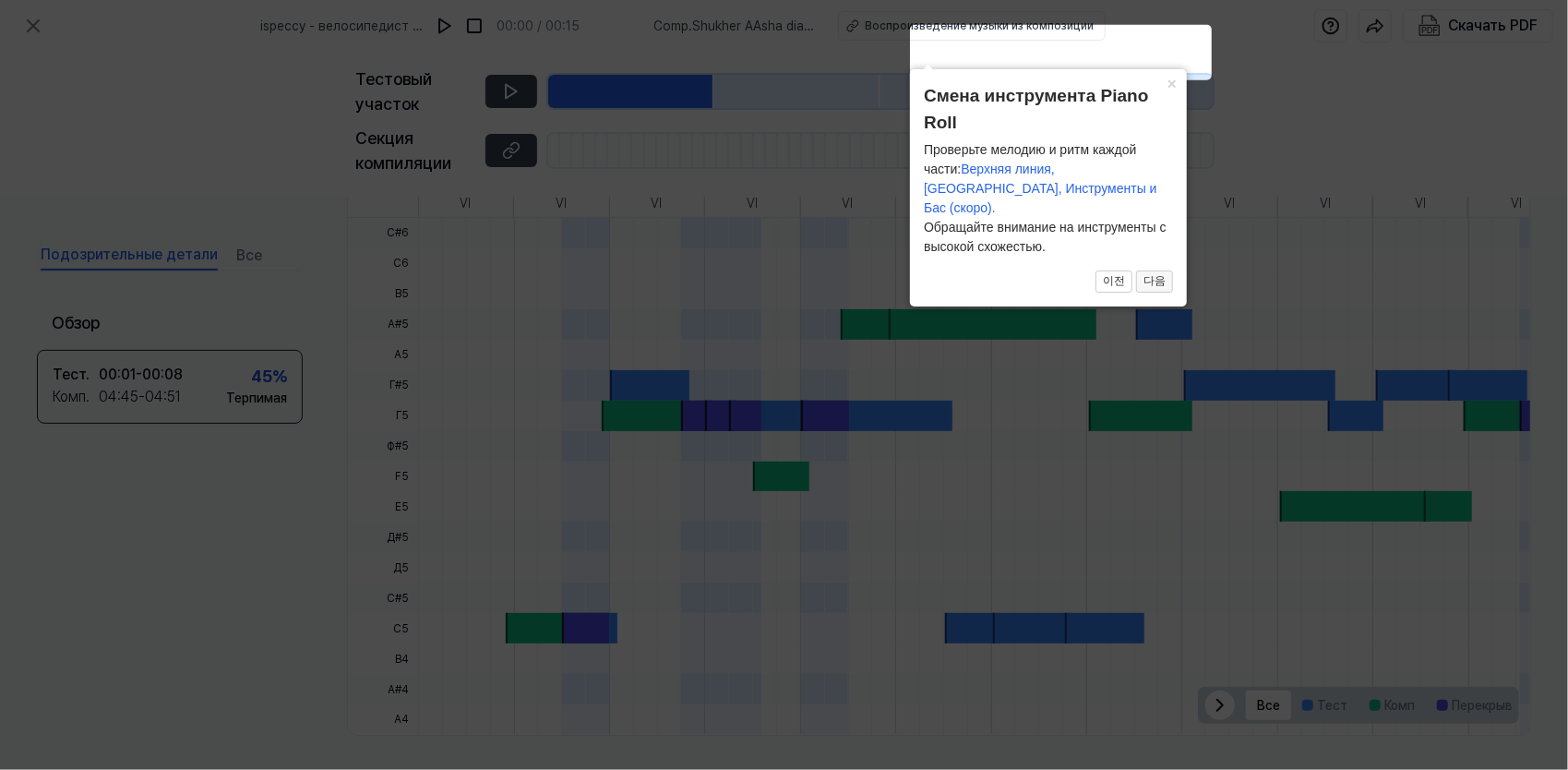
click at [1143, 275] on button "다음" at bounding box center [1155, 282] width 37 height 22
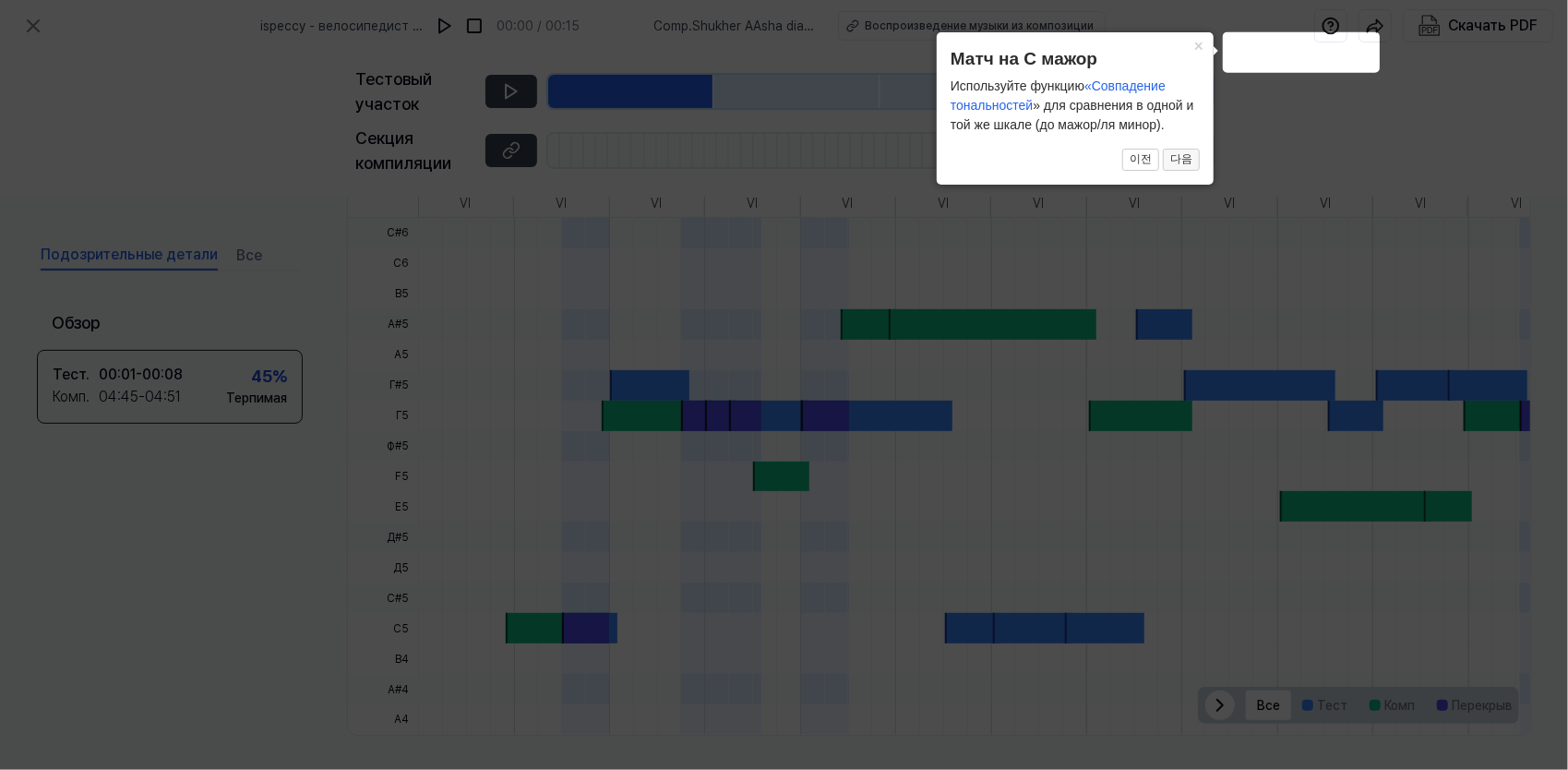
click at [1196, 165] on button "다음" at bounding box center [1182, 160] width 37 height 22
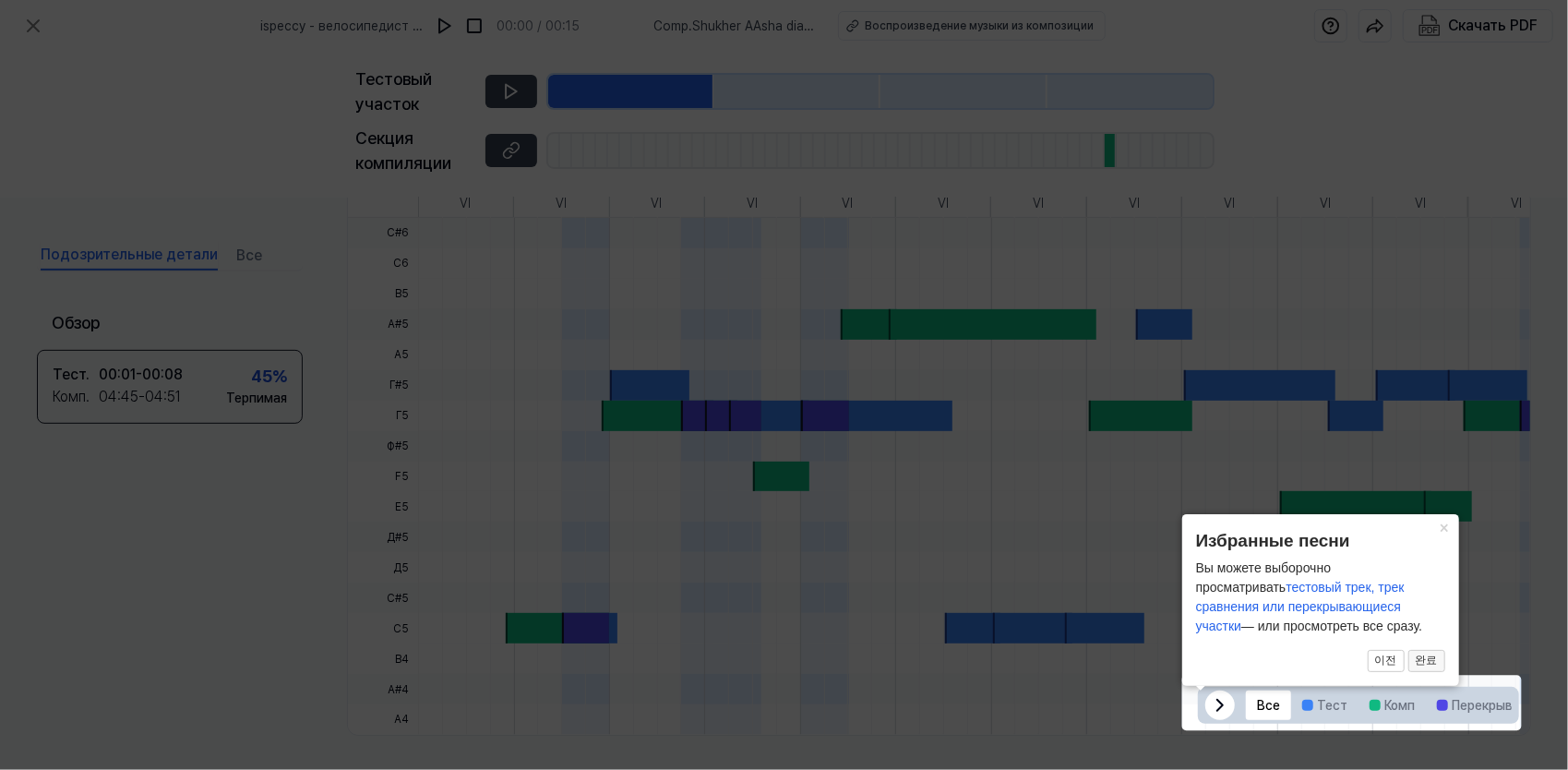
click at [1443, 664] on button "완료" at bounding box center [1427, 661] width 37 height 22
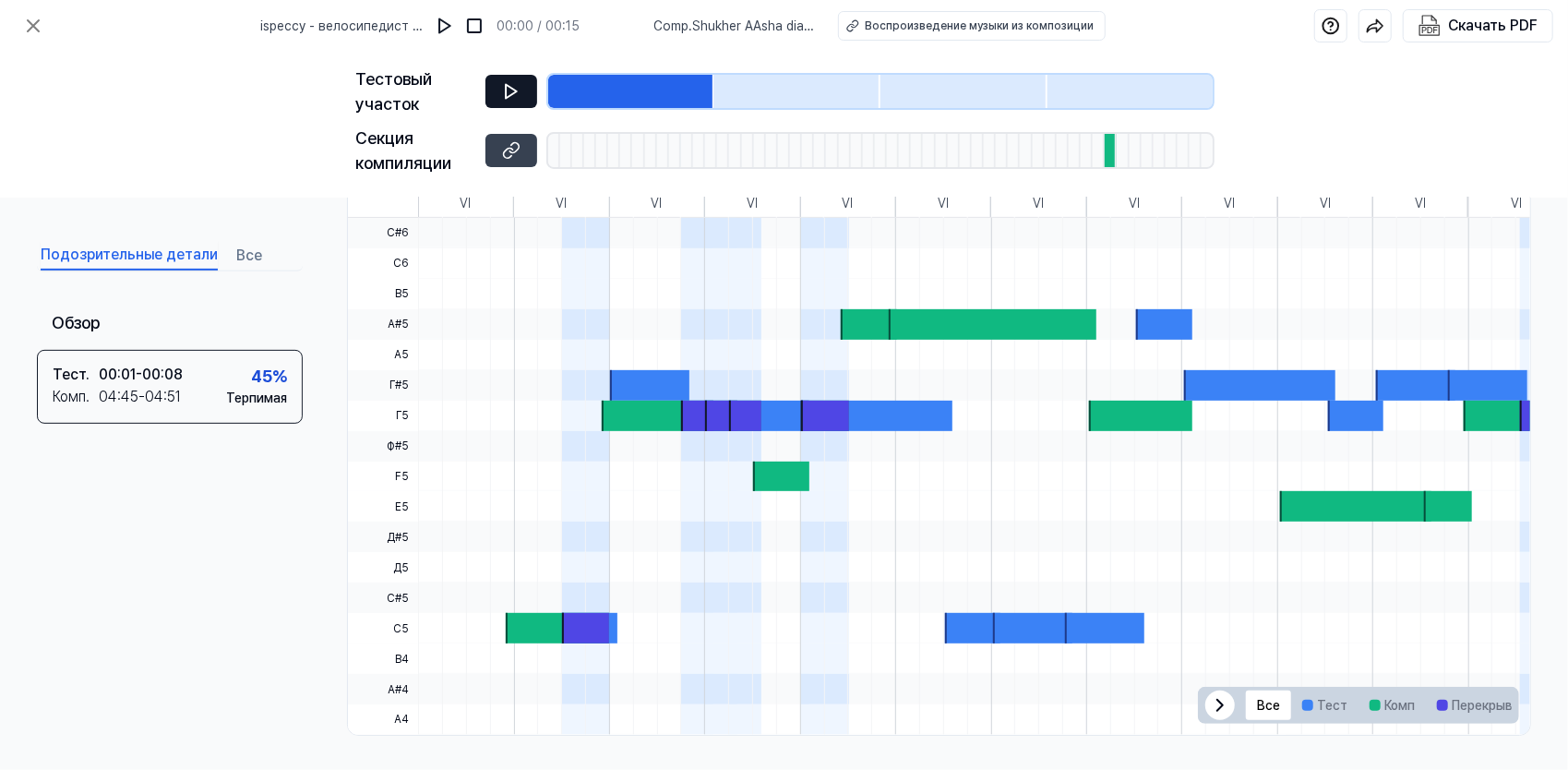
click at [519, 95] on icon at bounding box center [511, 92] width 18 height 18
click at [1109, 150] on div at bounding box center [1110, 151] width 12 height 33
click at [517, 158] on icon at bounding box center [511, 151] width 18 height 18
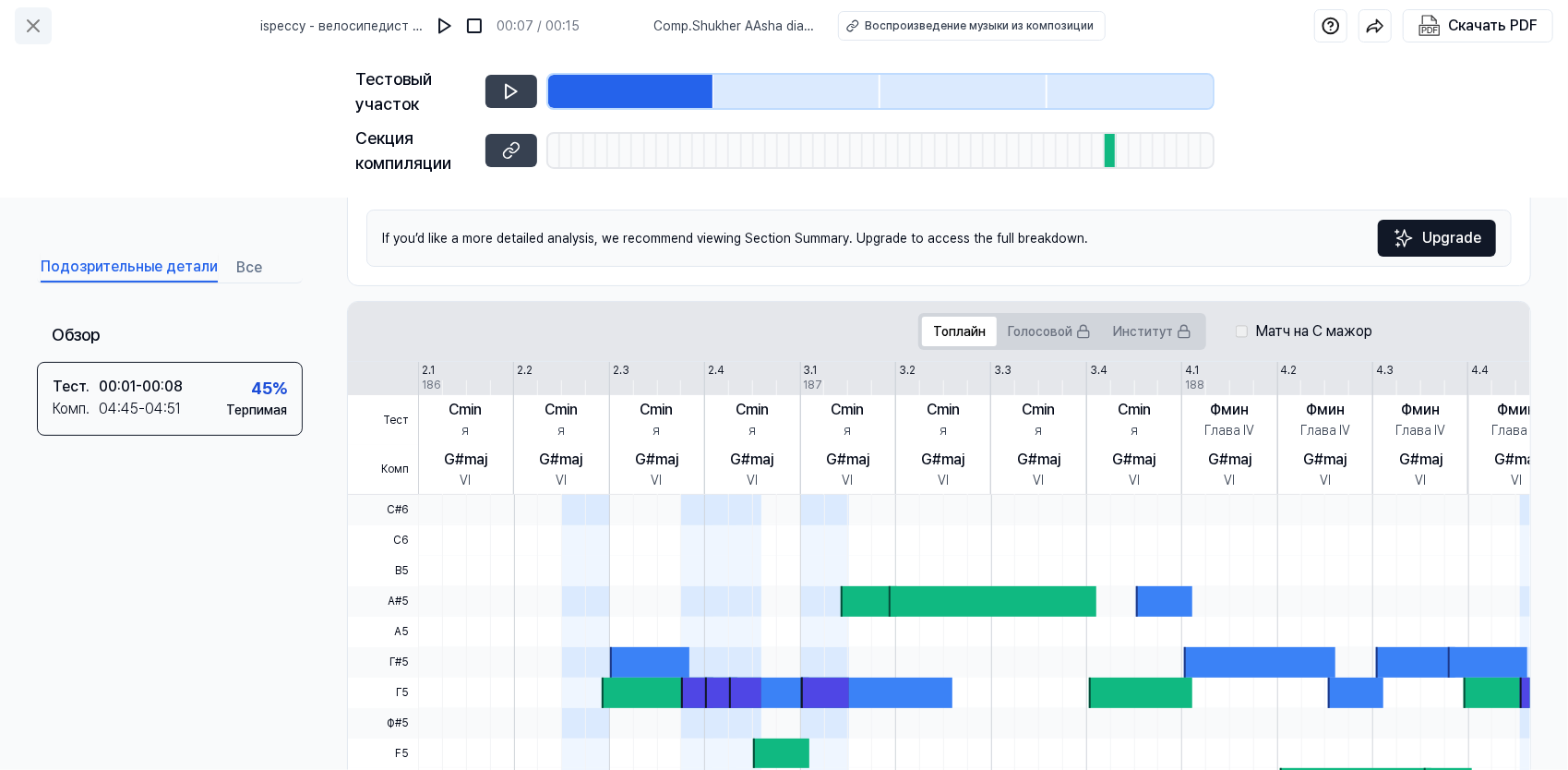
click at [37, 26] on icon at bounding box center [33, 26] width 22 height 22
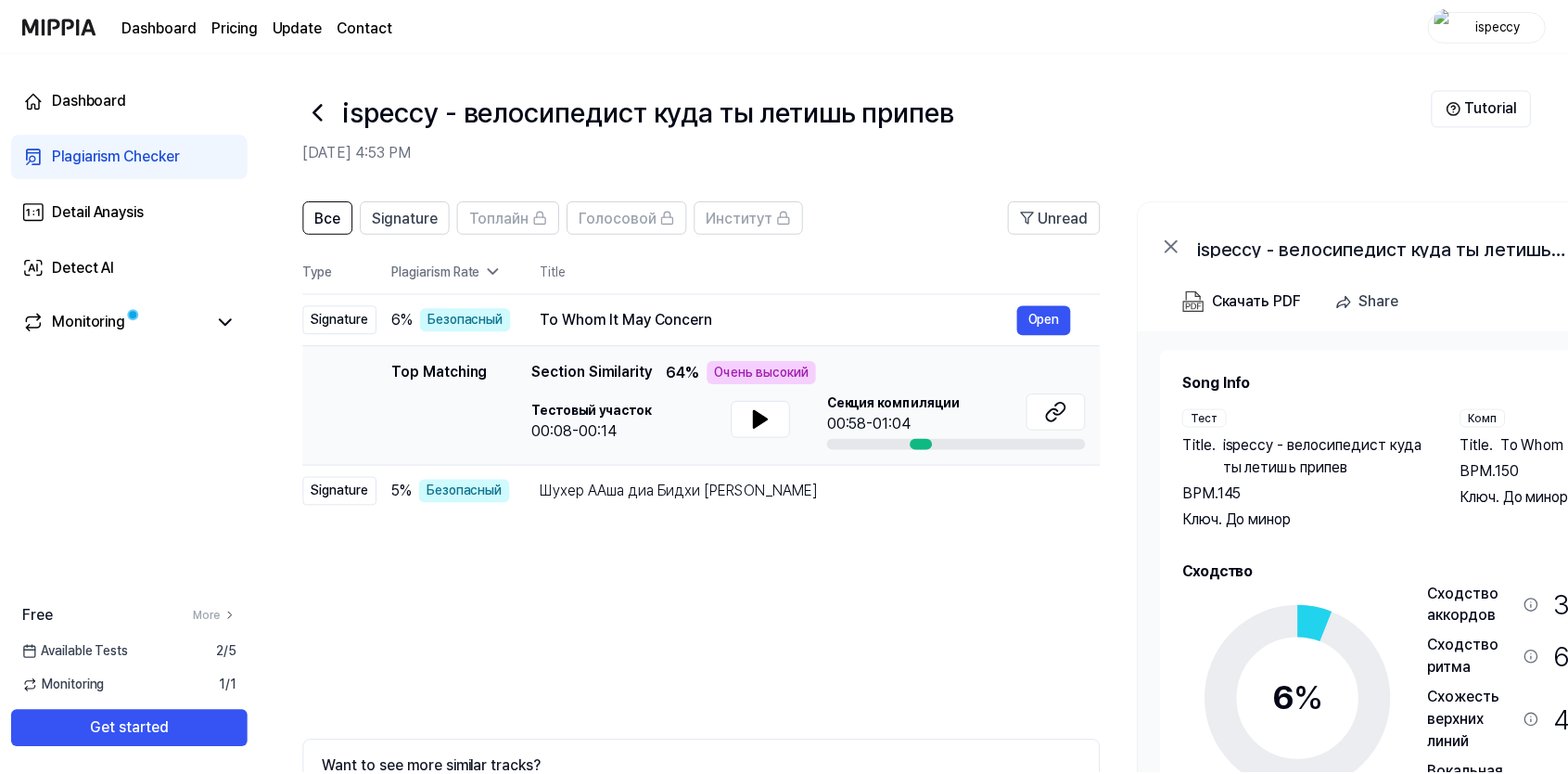
scroll to position [162, 0]
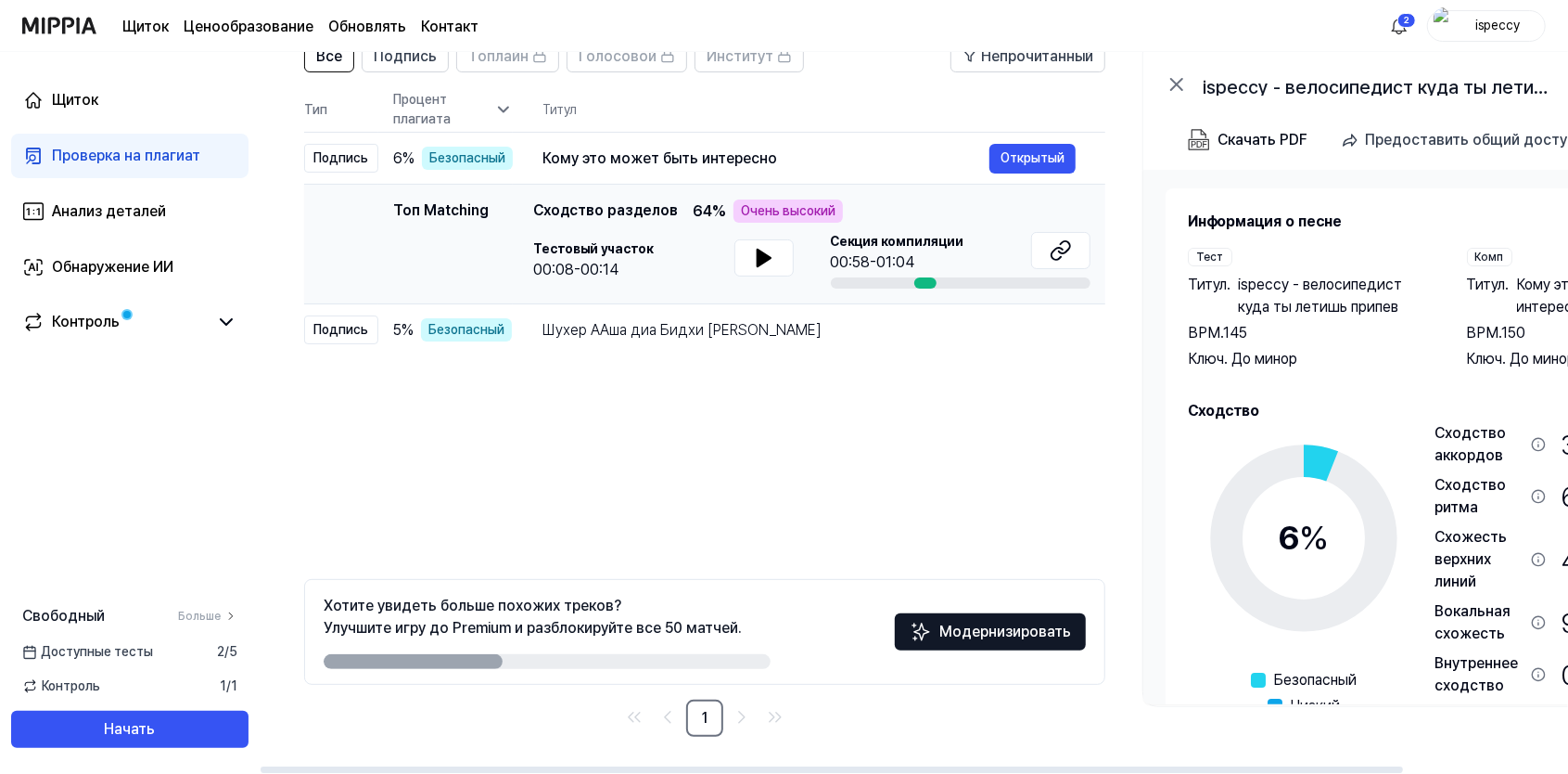
click at [626, 275] on div "00:08-00:14" at bounding box center [593, 270] width 120 height 22
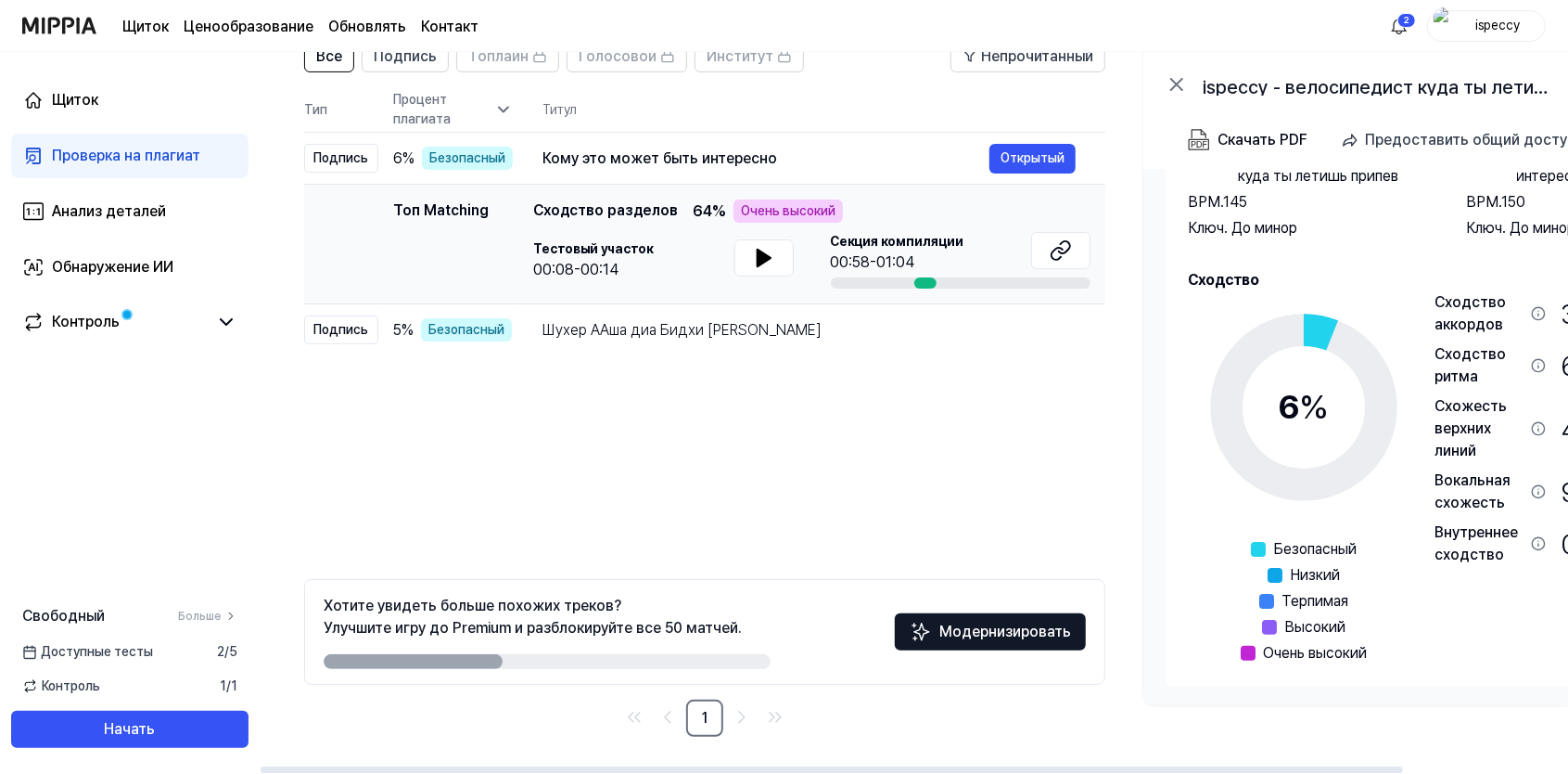
scroll to position [0, 188]
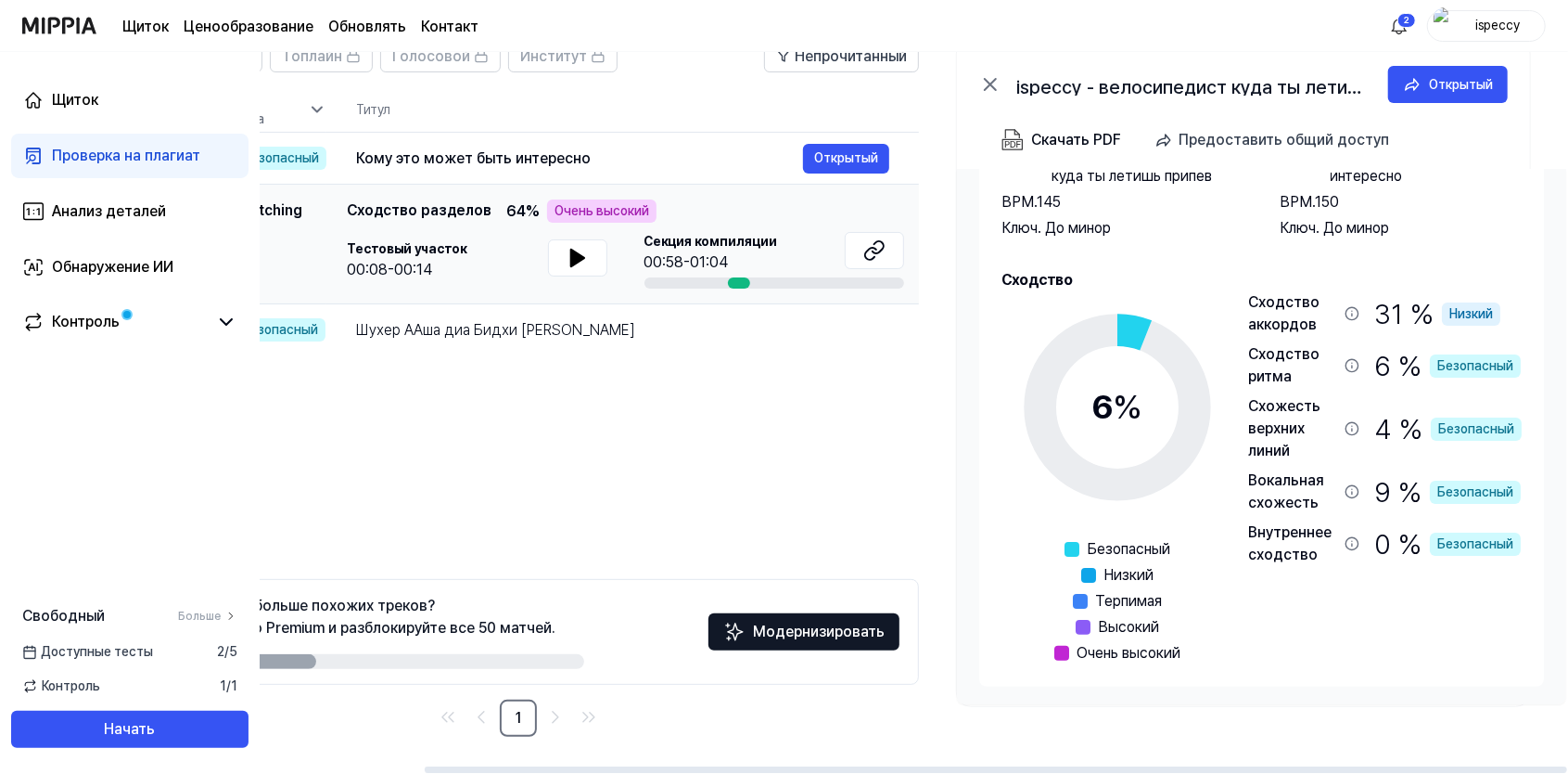
drag, startPoint x: 1245, startPoint y: 766, endPoint x: 1478, endPoint y: 764, distance: 233.0
click at [1478, 767] on div at bounding box center [996, 769] width 1143 height 7
click at [382, 329] on div "Шухер ААша диа Бидхи Духо Диясе" at bounding box center [595, 330] width 479 height 22
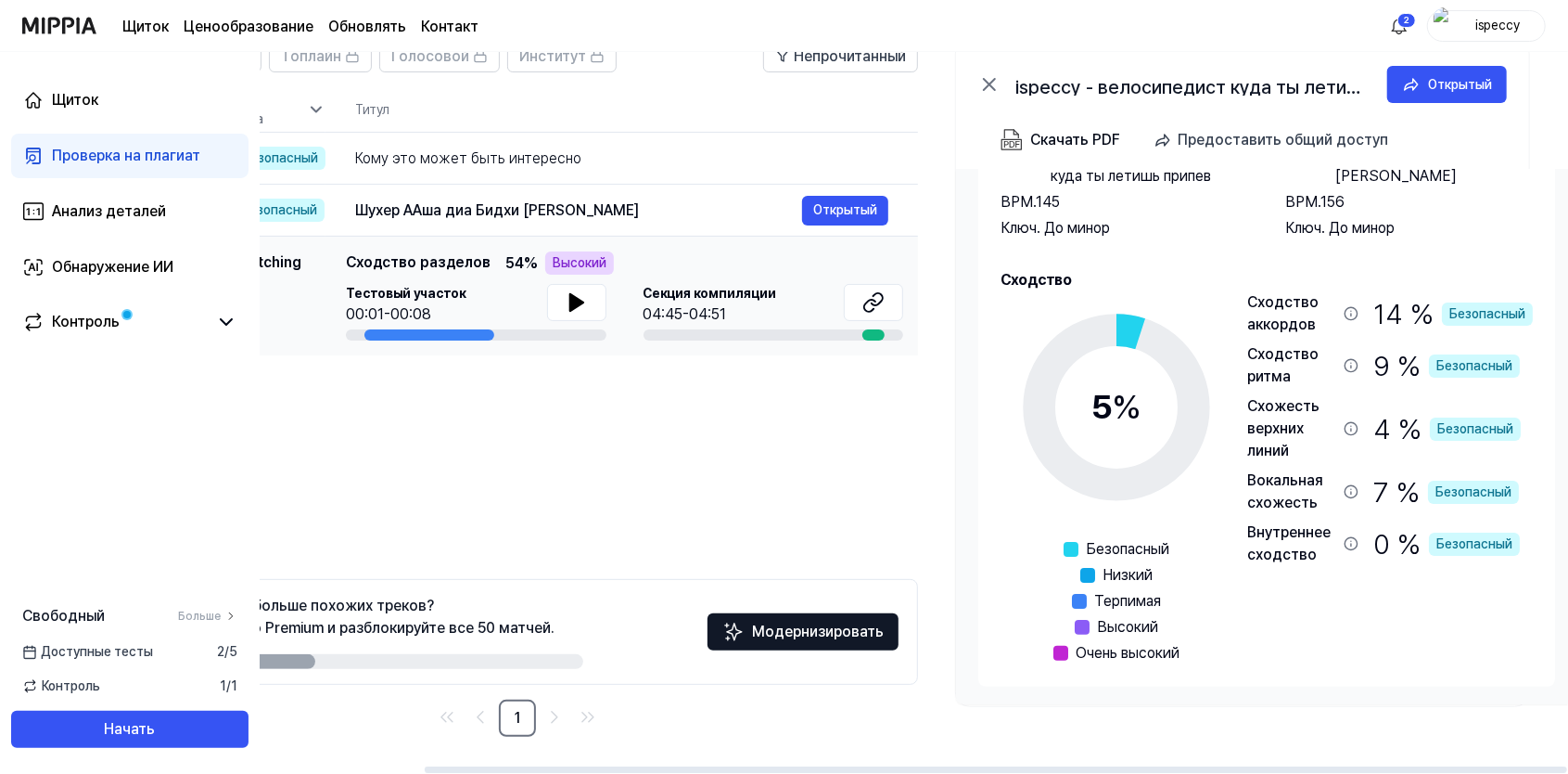
scroll to position [0, 0]
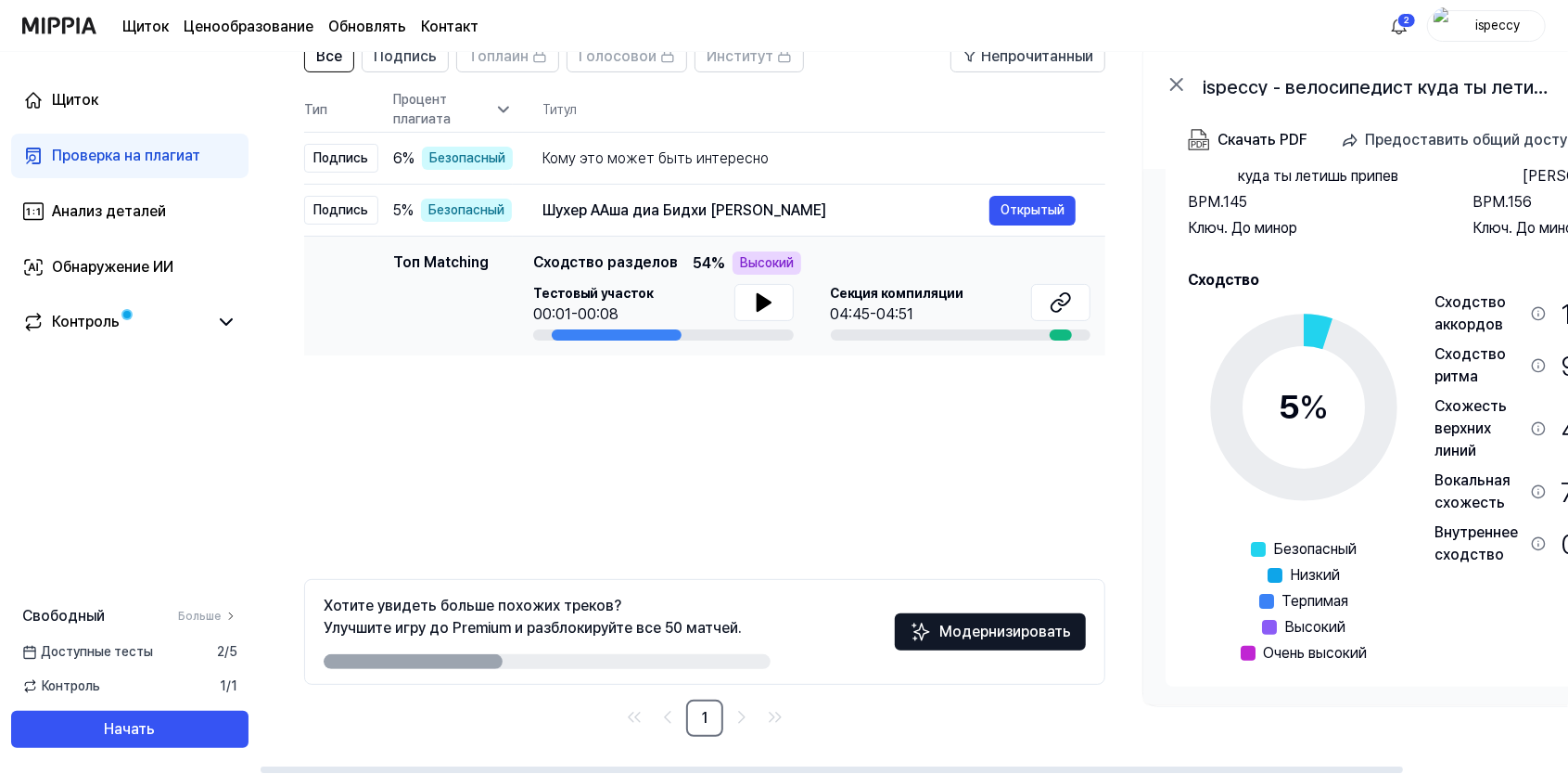
drag, startPoint x: 737, startPoint y: 765, endPoint x: 625, endPoint y: 767, distance: 112.0
click at [625, 767] on div at bounding box center [914, 769] width 1309 height 9
click at [757, 302] on icon at bounding box center [764, 302] width 13 height 17
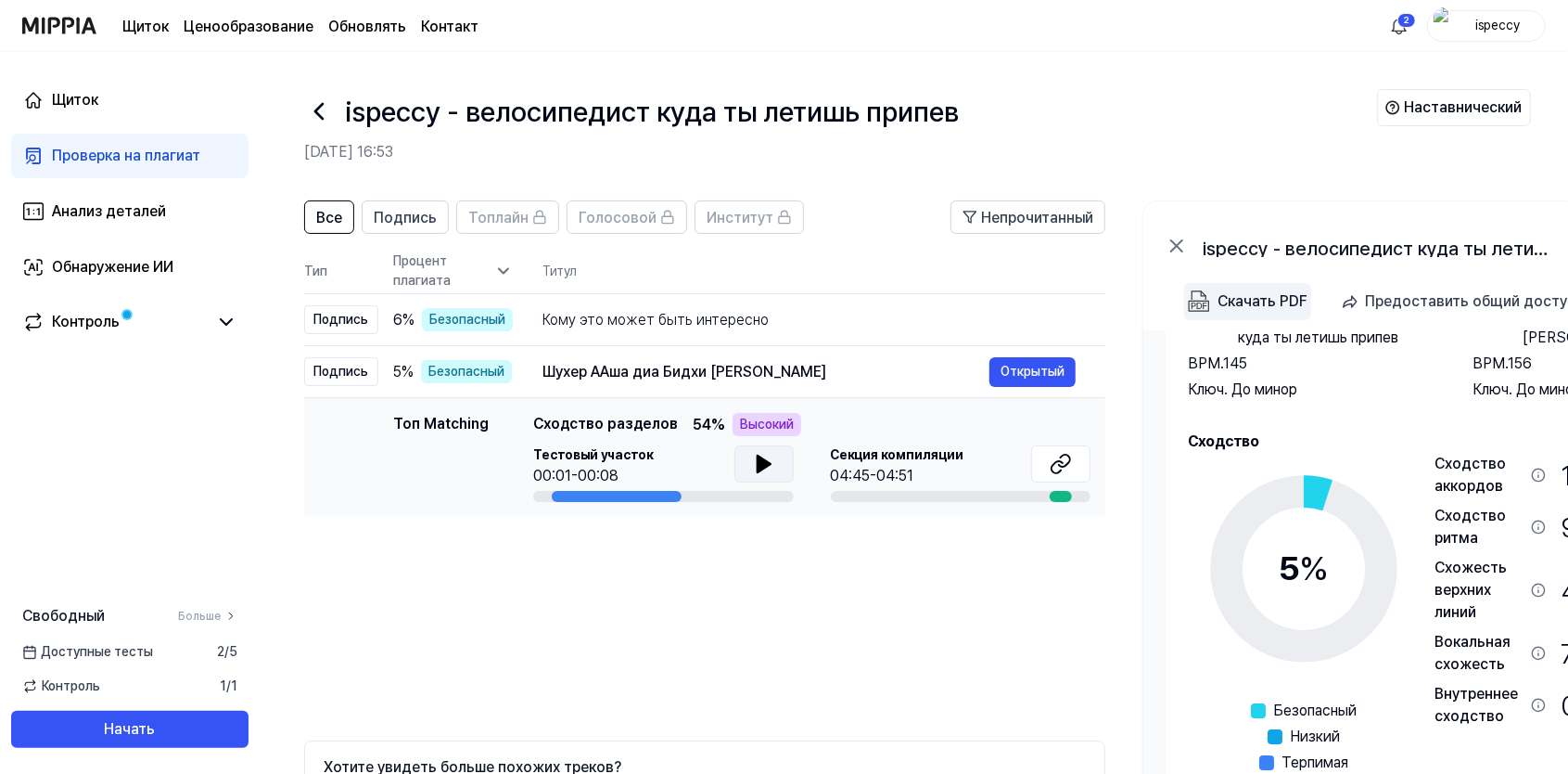
click at [1280, 303] on div "Скачать PDF" at bounding box center [1262, 301] width 90 height 24
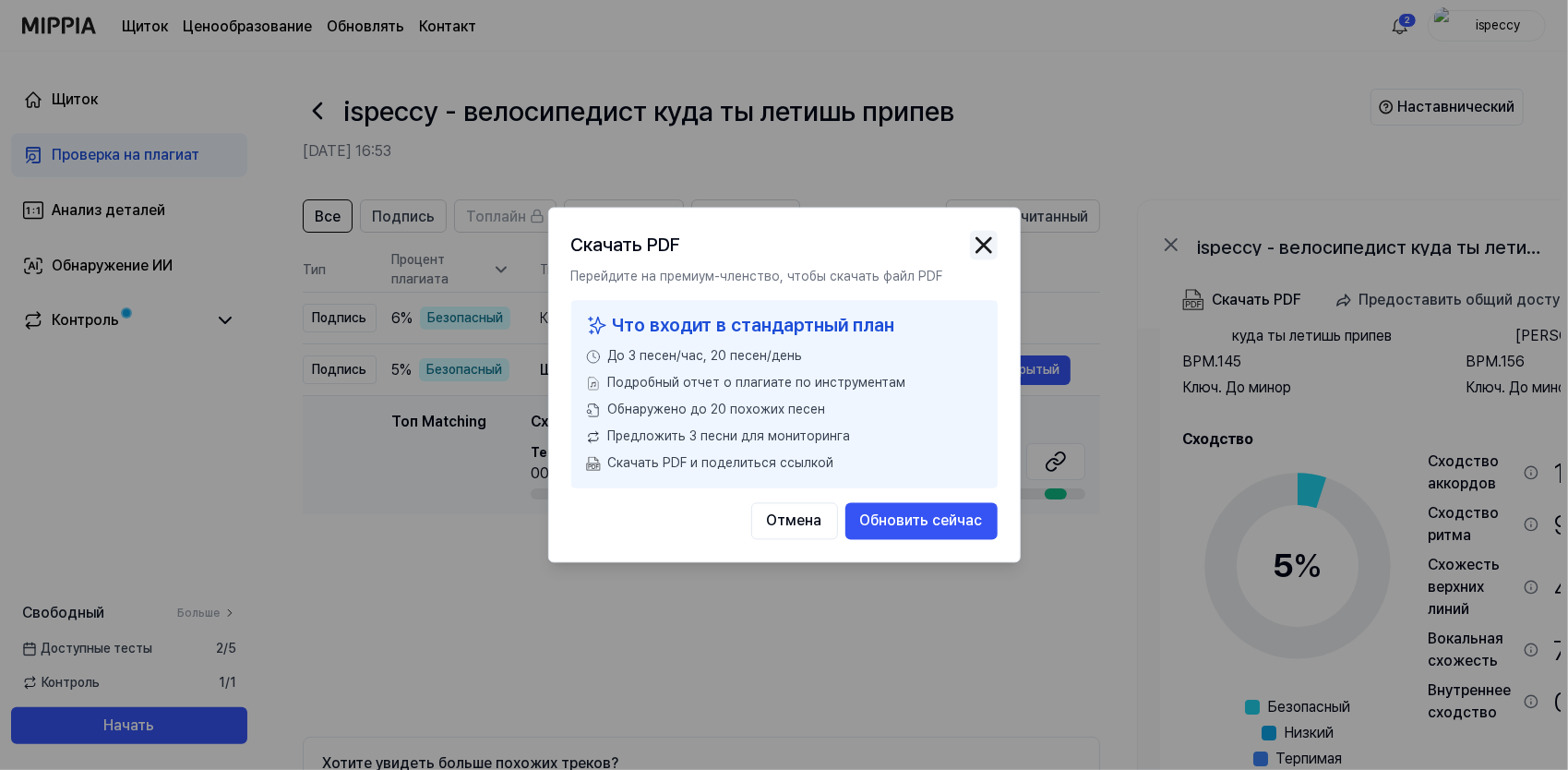
click at [989, 238] on img "button" at bounding box center [984, 246] width 28 height 28
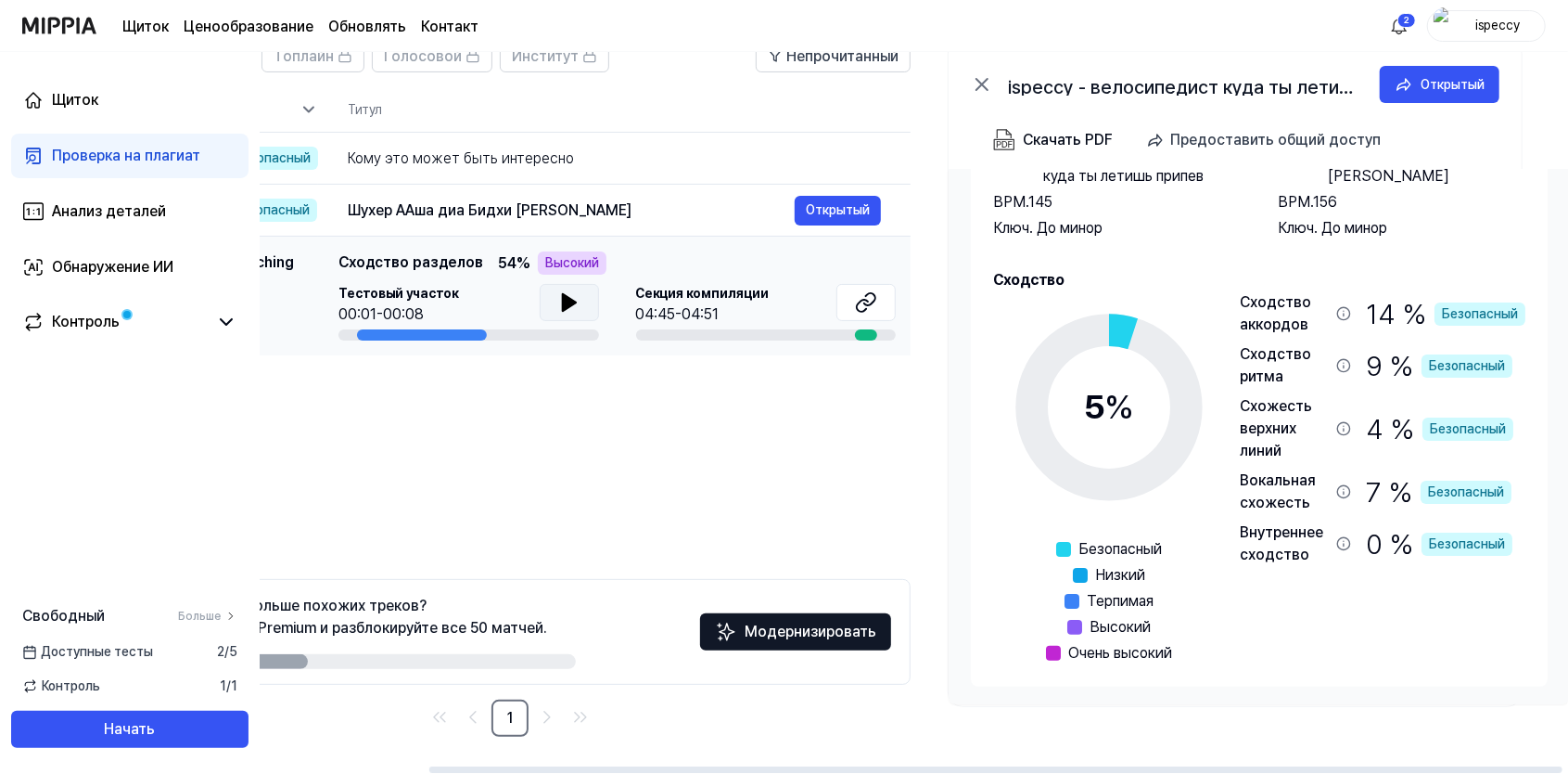
scroll to position [0, 200]
drag, startPoint x: 1163, startPoint y: 767, endPoint x: 1409, endPoint y: 747, distance: 246.8
click at [1409, 767] on div at bounding box center [1000, 769] width 1133 height 7
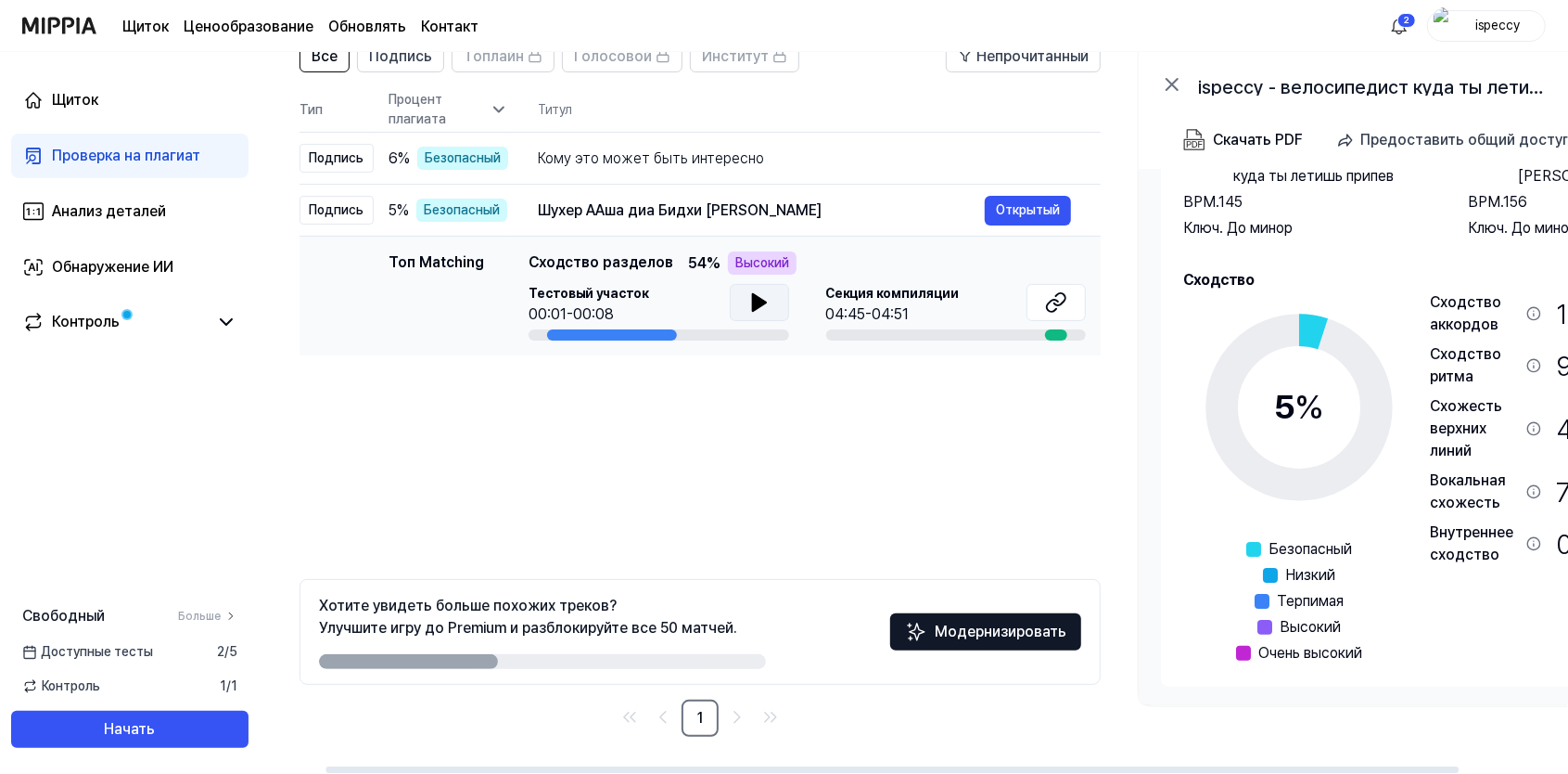
scroll to position [0, 0]
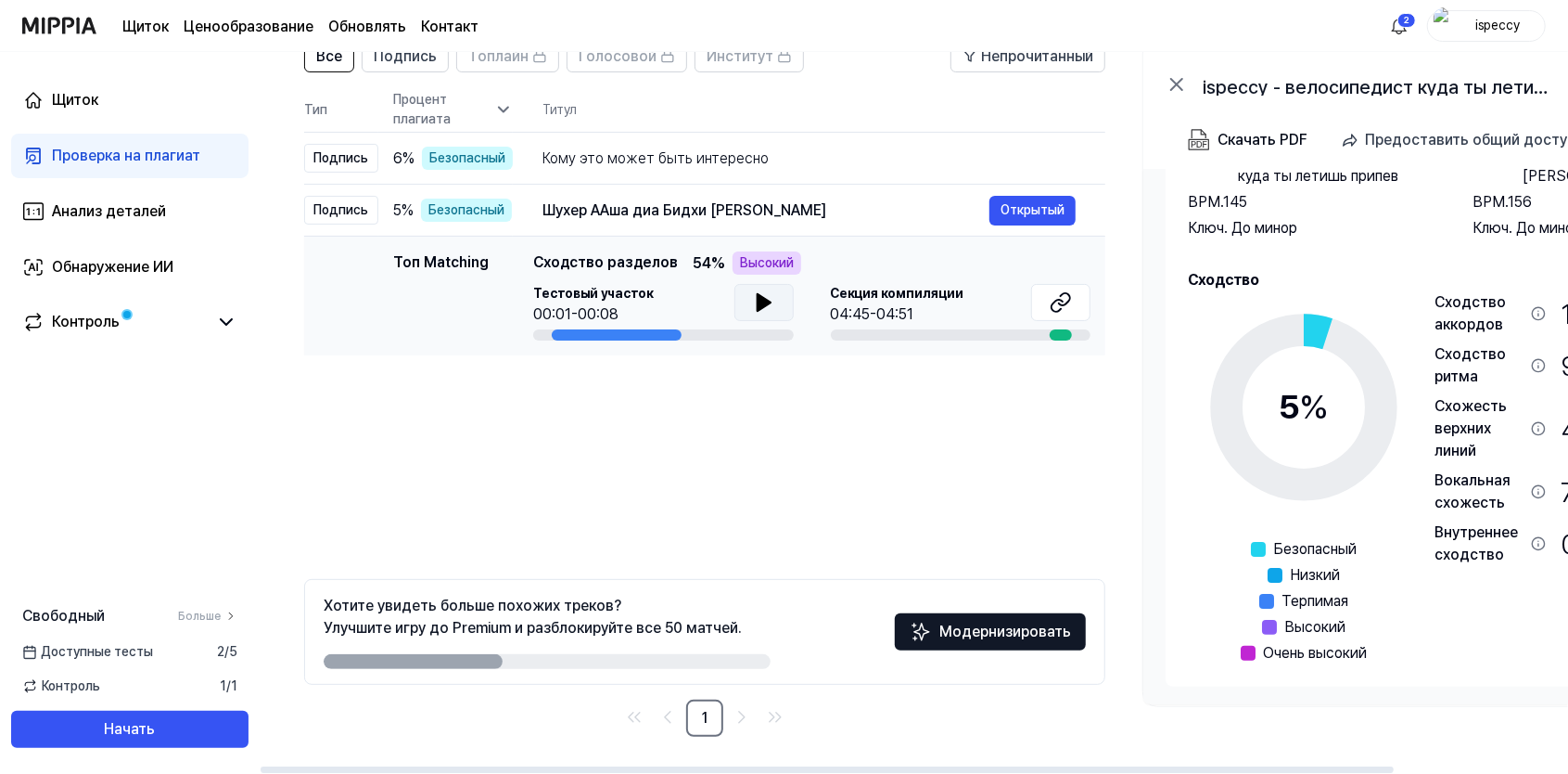
drag, startPoint x: 1222, startPoint y: 769, endPoint x: 893, endPoint y: 739, distance: 330.4
click at [932, 767] on div at bounding box center [828, 769] width 1133 height 7
click at [322, 162] on div "Подпись" at bounding box center [341, 158] width 74 height 29
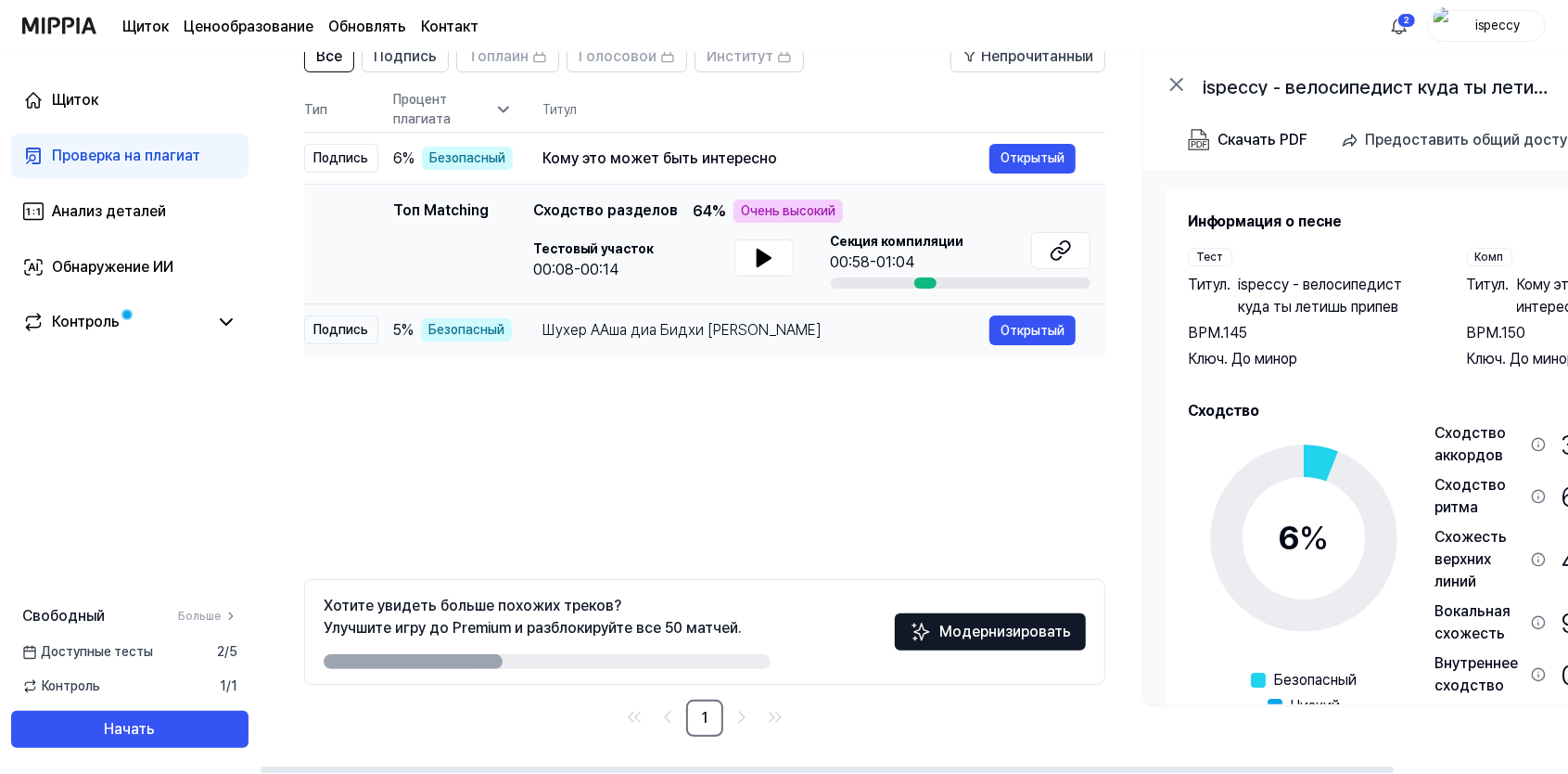
click at [672, 327] on div "Шухер ААша диа Бидхи Духо Диясе" at bounding box center [765, 330] width 447 height 22
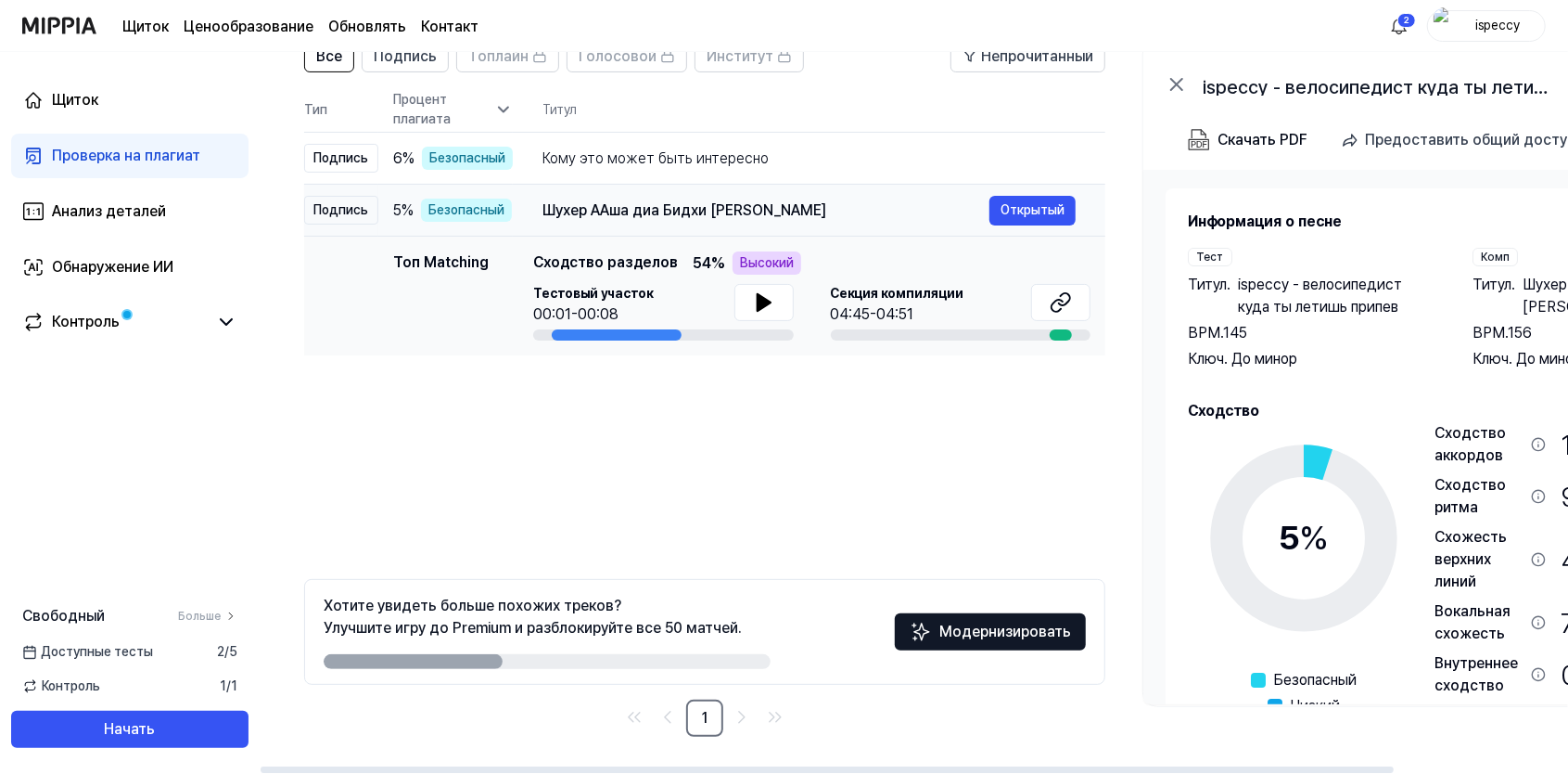
click at [667, 191] on td "Шухер ААша диа Бидхи Духо Диясе Открытый" at bounding box center [809, 211] width 593 height 52
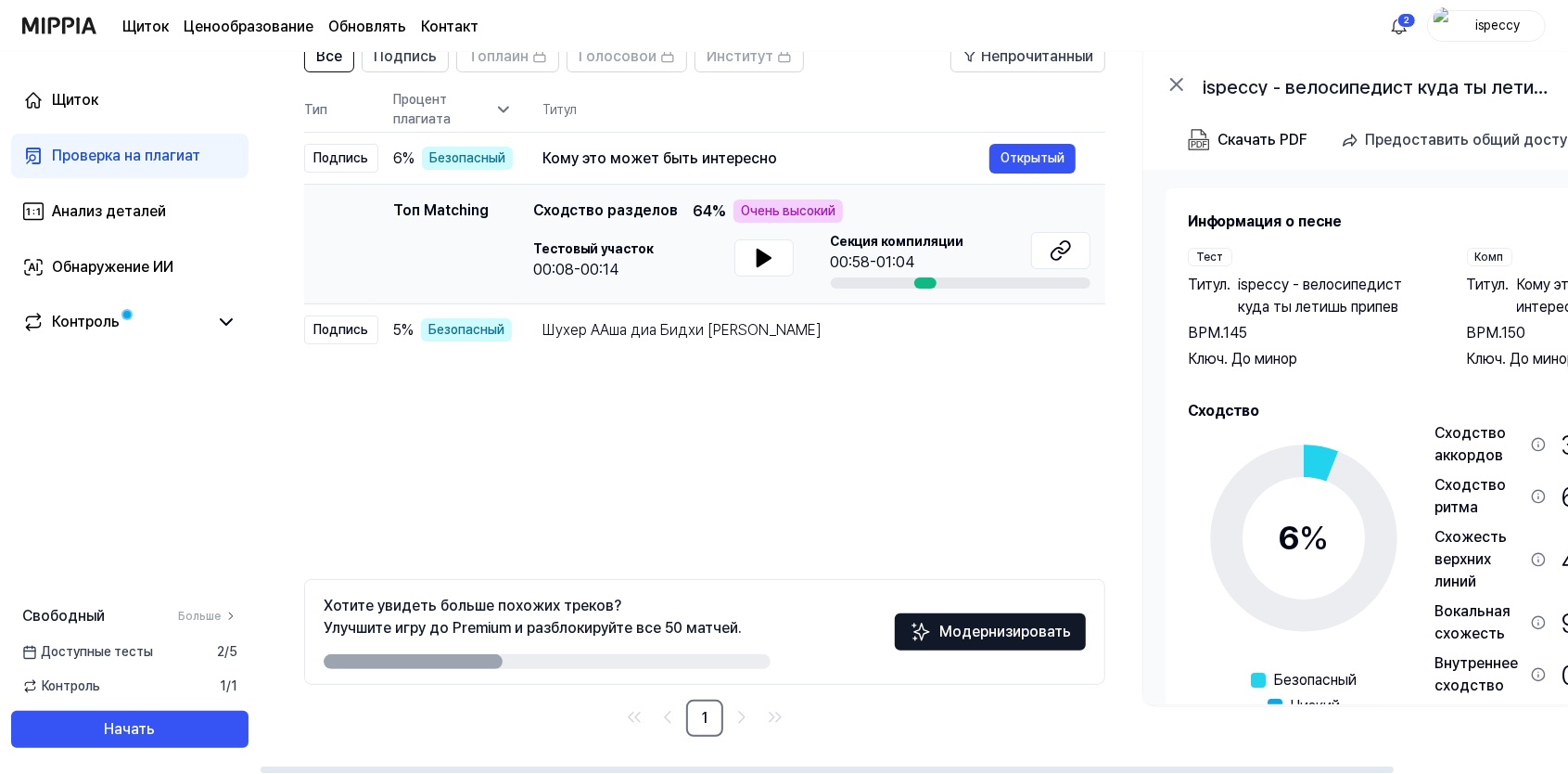
click at [925, 277] on div at bounding box center [925, 282] width 22 height 11
click at [735, 335] on div "Шухер ААша диа Бидхи Духо Диясе" at bounding box center [765, 330] width 447 height 22
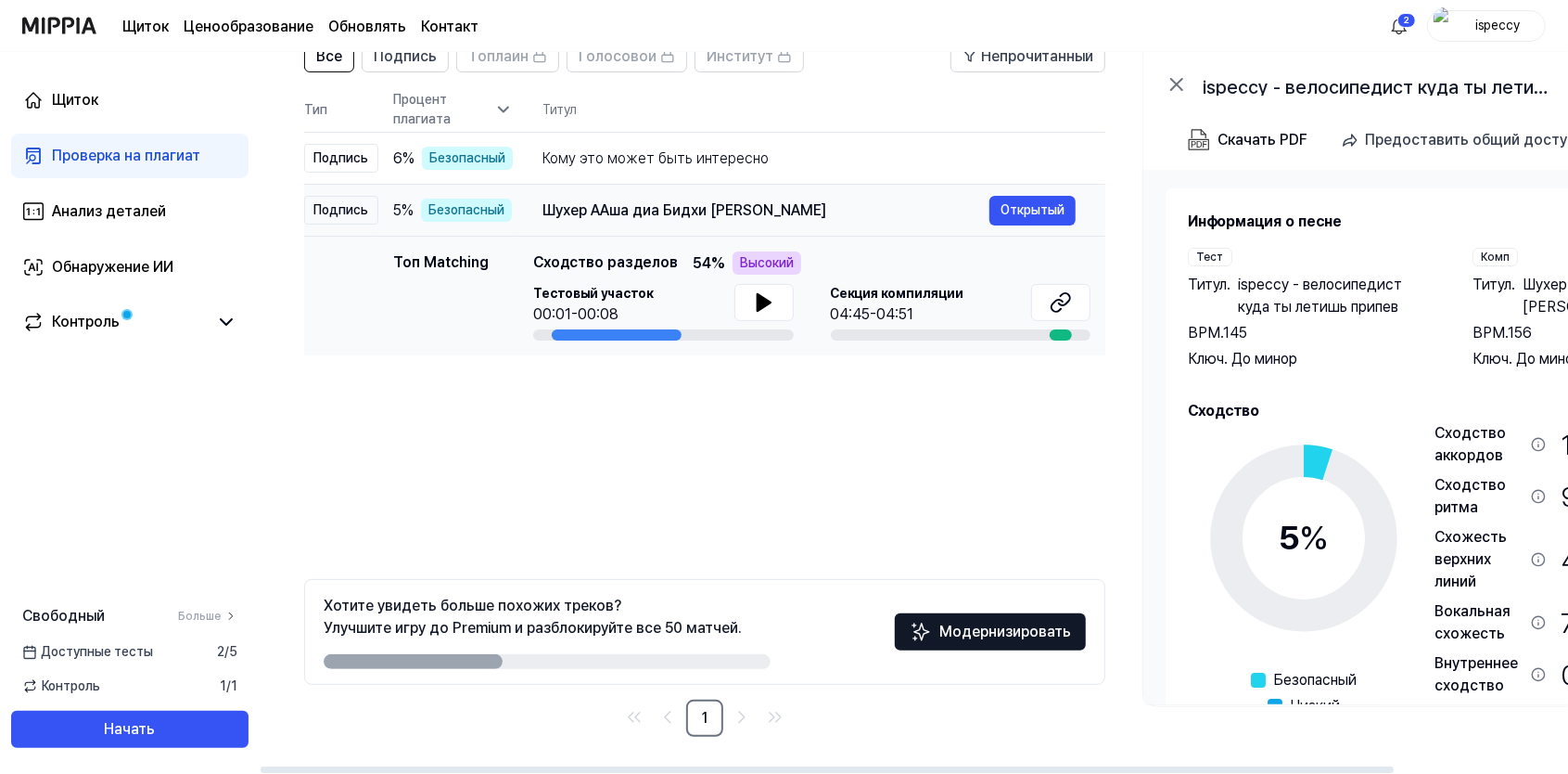
click at [703, 208] on div "Шухер ААша диа Бидхи Духо Диясе" at bounding box center [765, 211] width 447 height 22
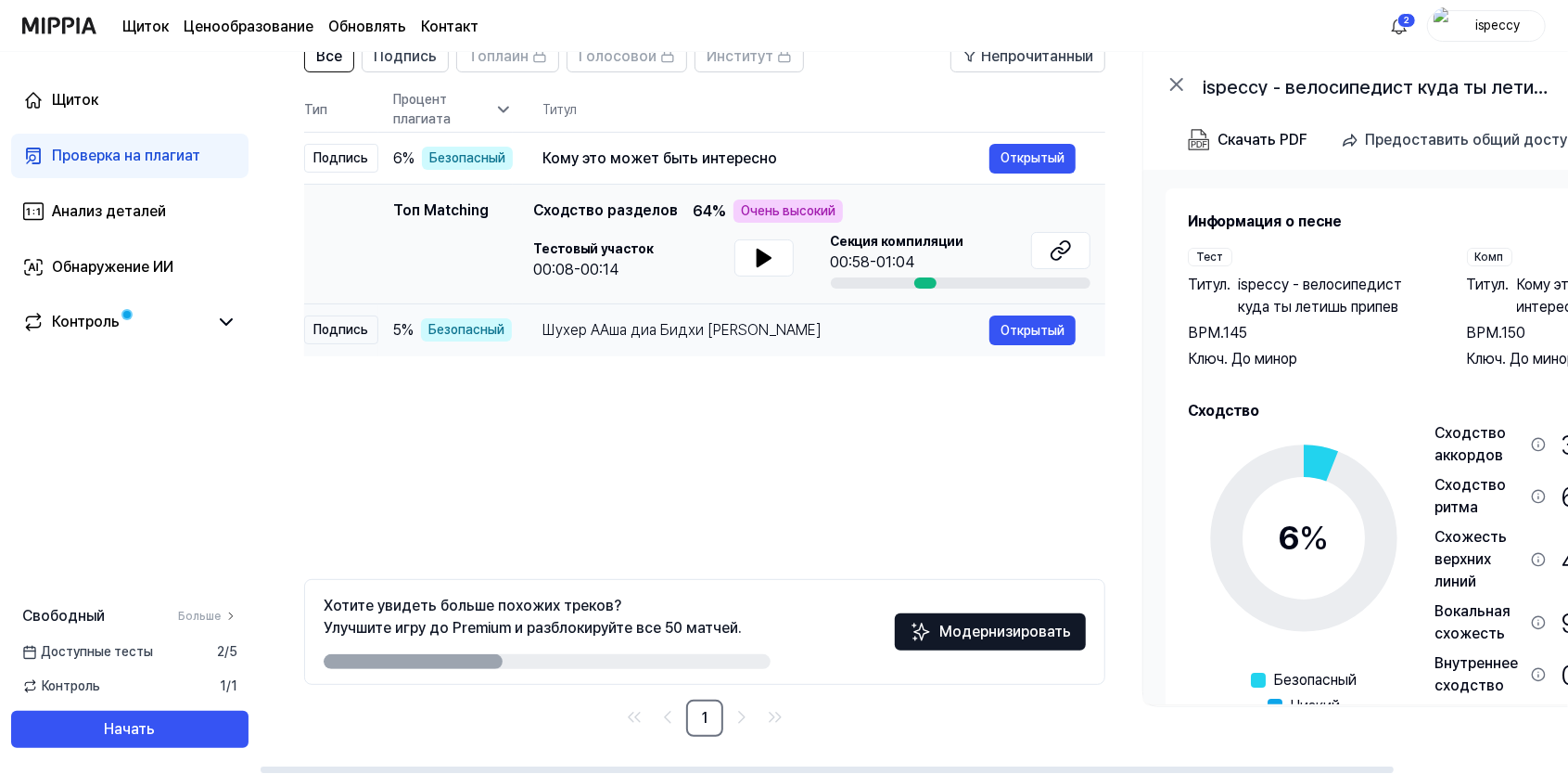
click at [711, 324] on div "Шухер ААша диа Бидхи Духо Диясе" at bounding box center [765, 330] width 447 height 22
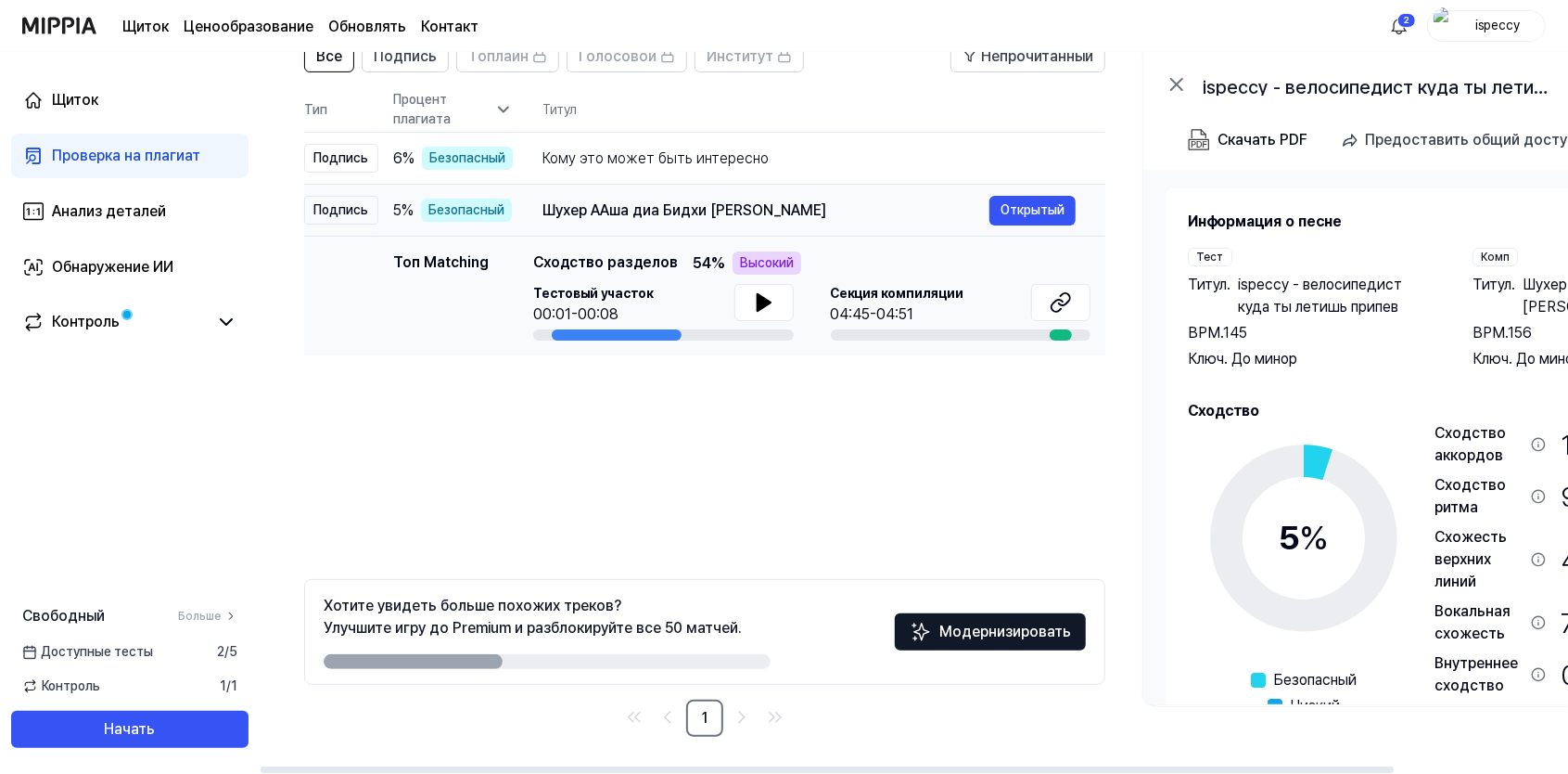
click at [692, 204] on div "Шухер ААша диа Бидхи Духо Диясе" at bounding box center [765, 211] width 447 height 22
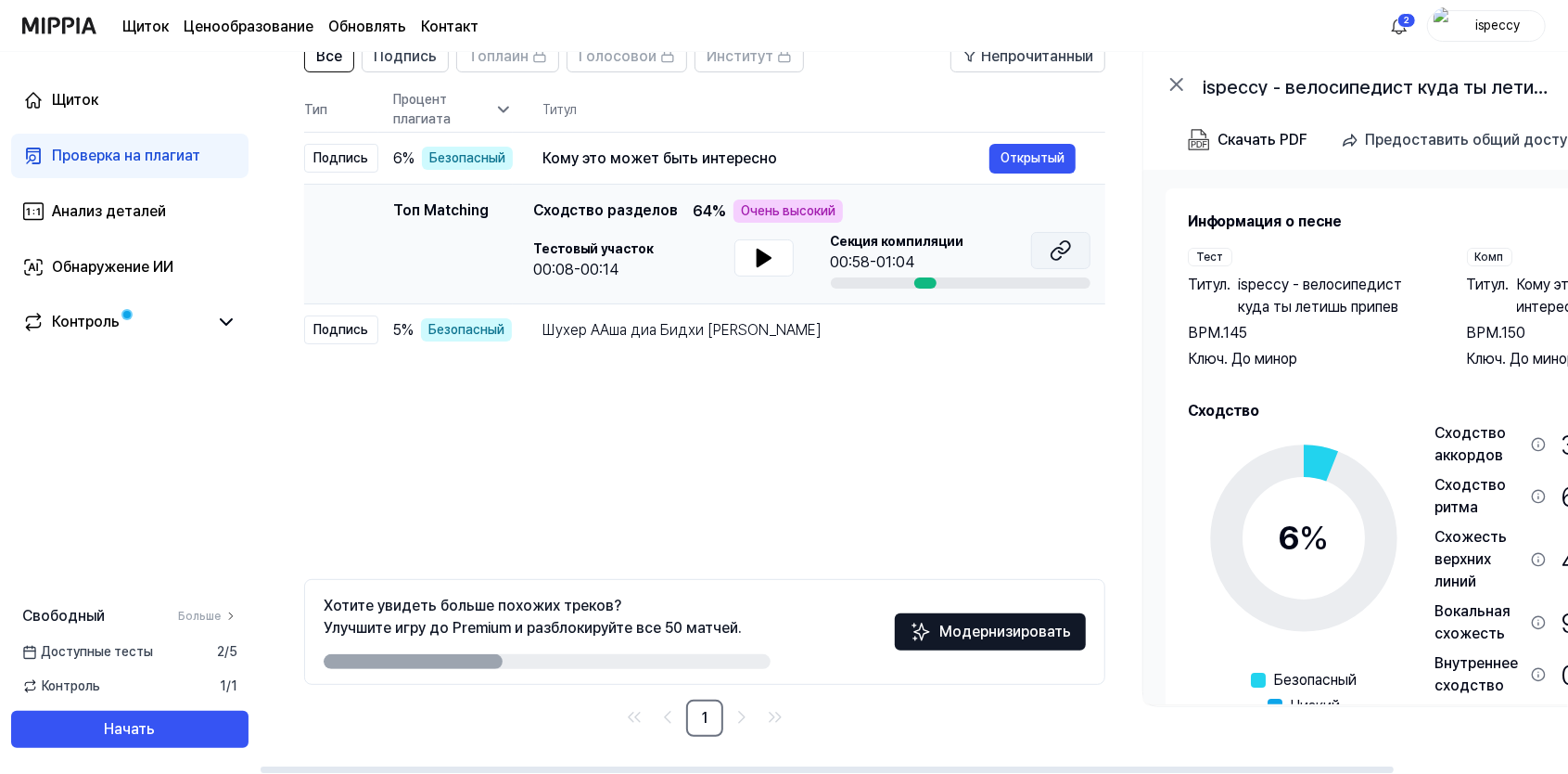
click at [1061, 257] on icon at bounding box center [1057, 254] width 11 height 12
click at [763, 321] on div "Шухер ААша диа Бидхи Духо Диясе" at bounding box center [765, 330] width 447 height 22
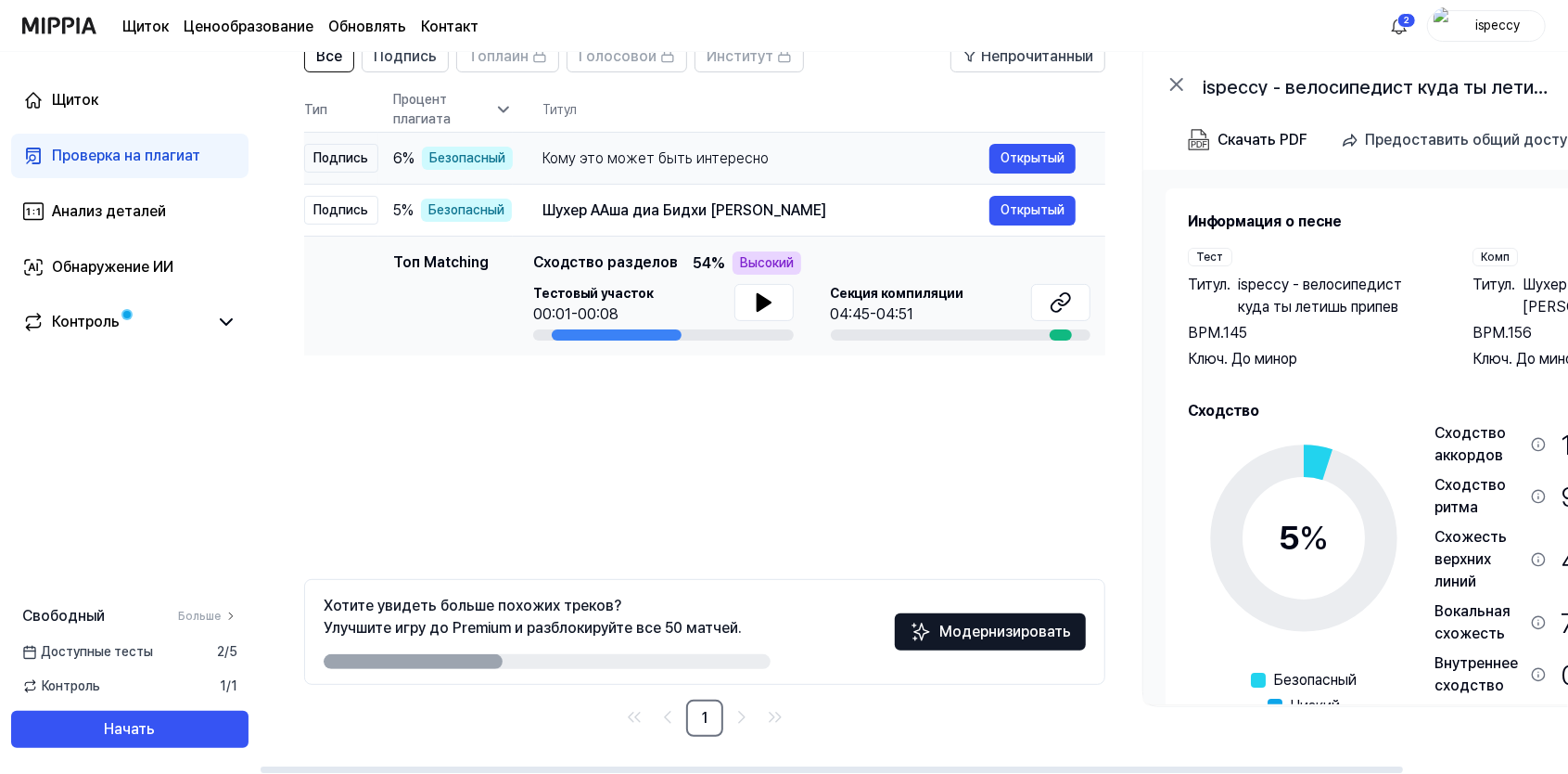
click at [746, 164] on div "Кому это может быть интересно" at bounding box center [765, 159] width 447 height 22
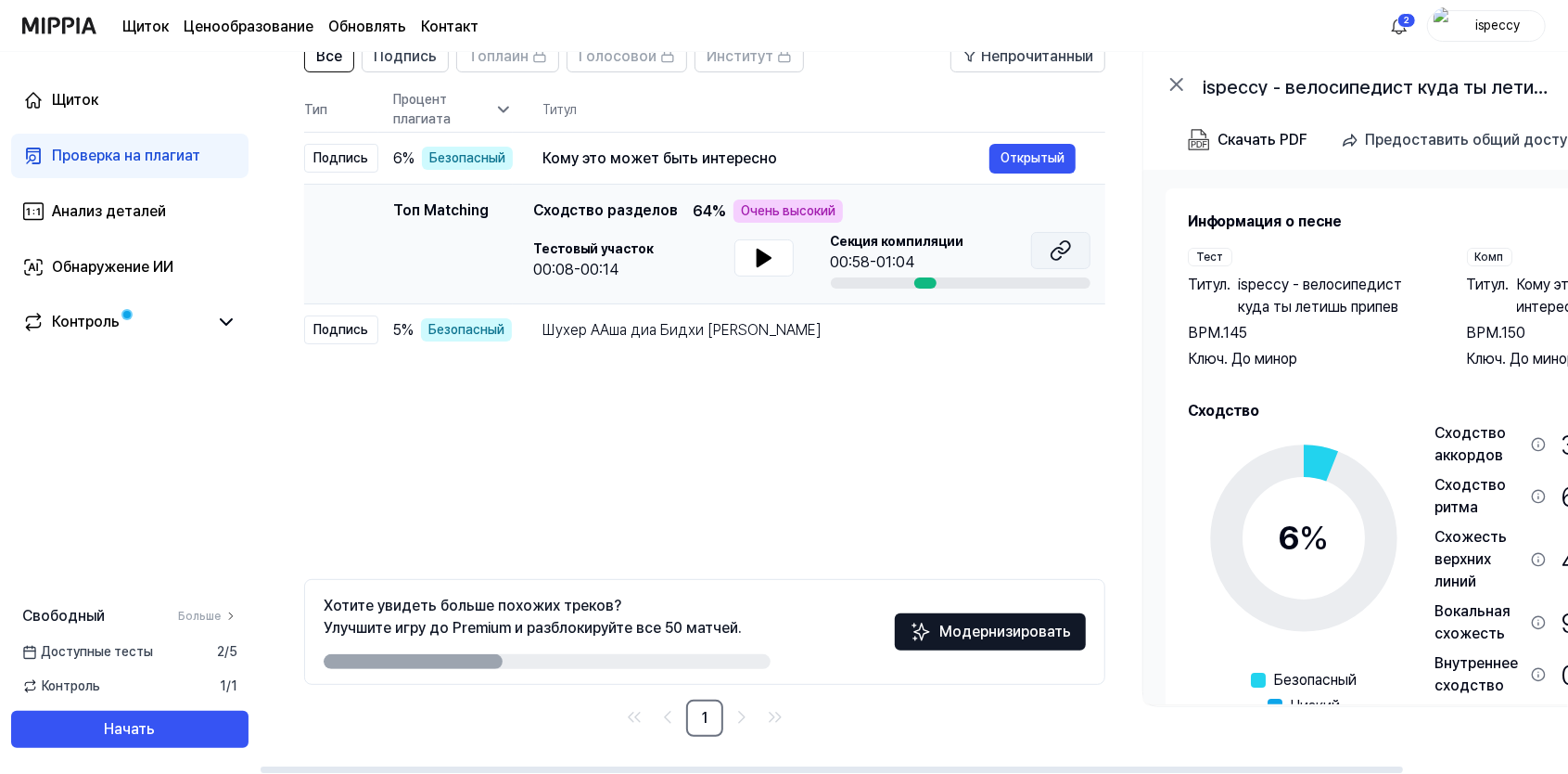
click at [1065, 256] on icon at bounding box center [1061, 251] width 22 height 22
